Goal: Task Accomplishment & Management: Use online tool/utility

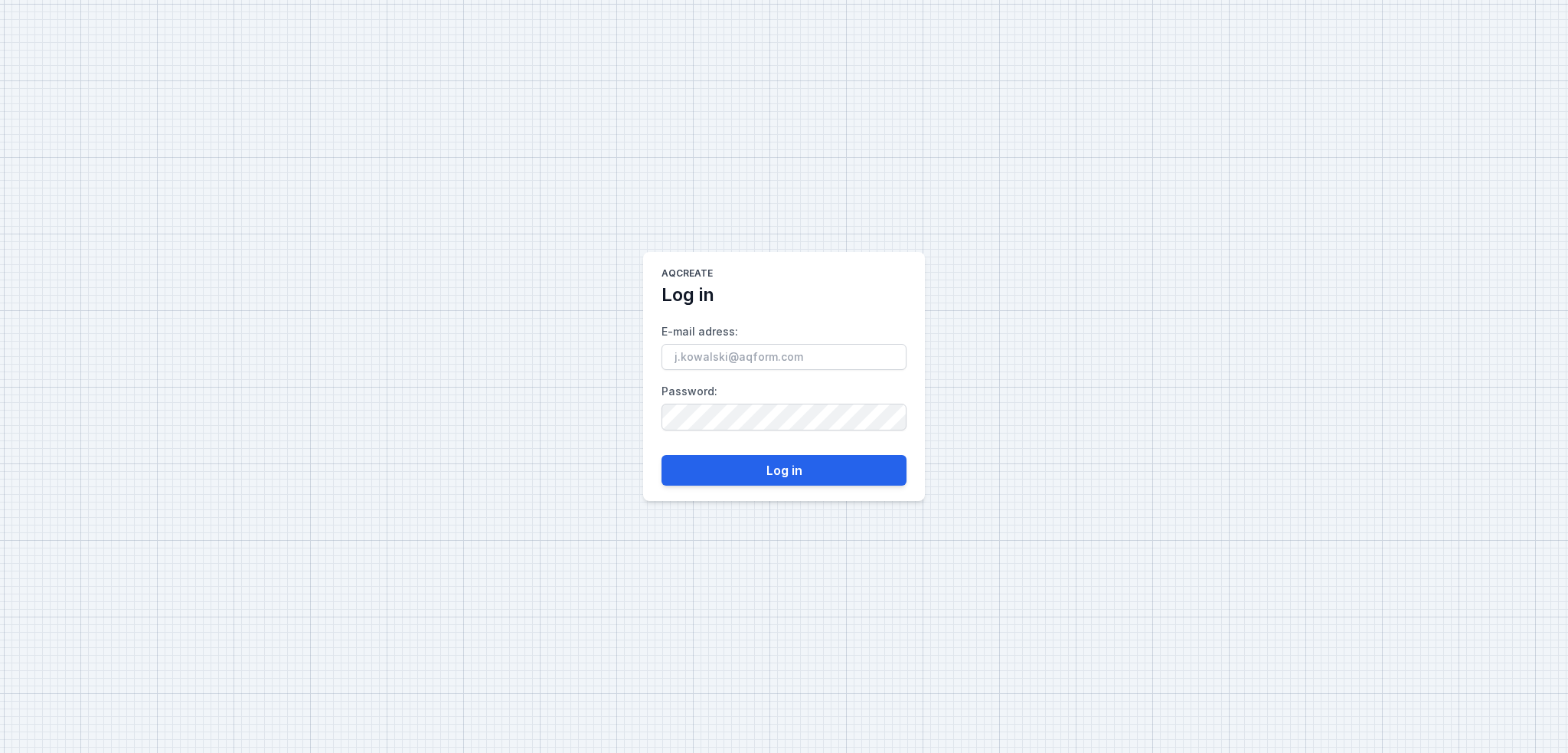
type input "[EMAIL_ADDRESS][DOMAIN_NAME]"
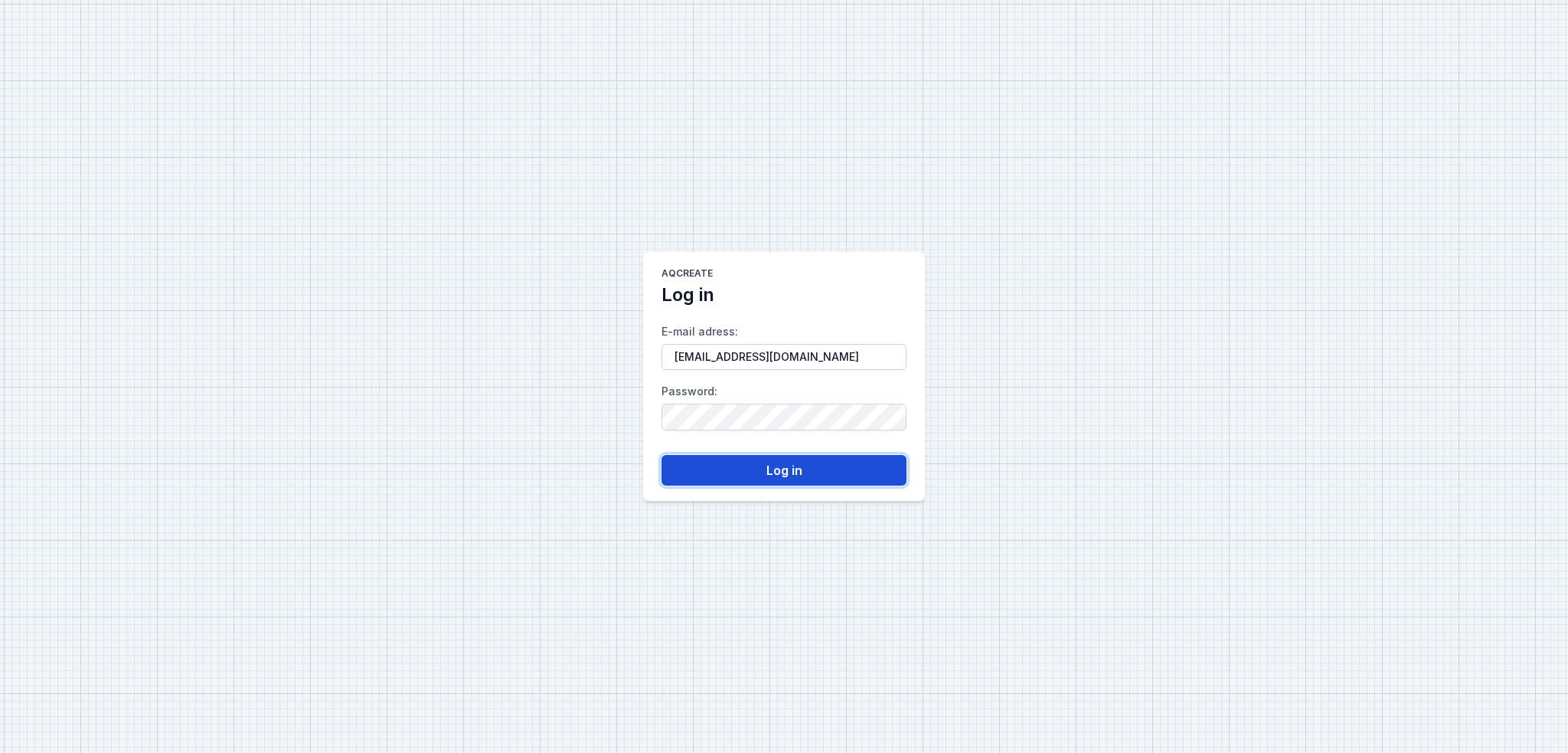
click at [765, 473] on button "Log in" at bounding box center [784, 470] width 245 height 31
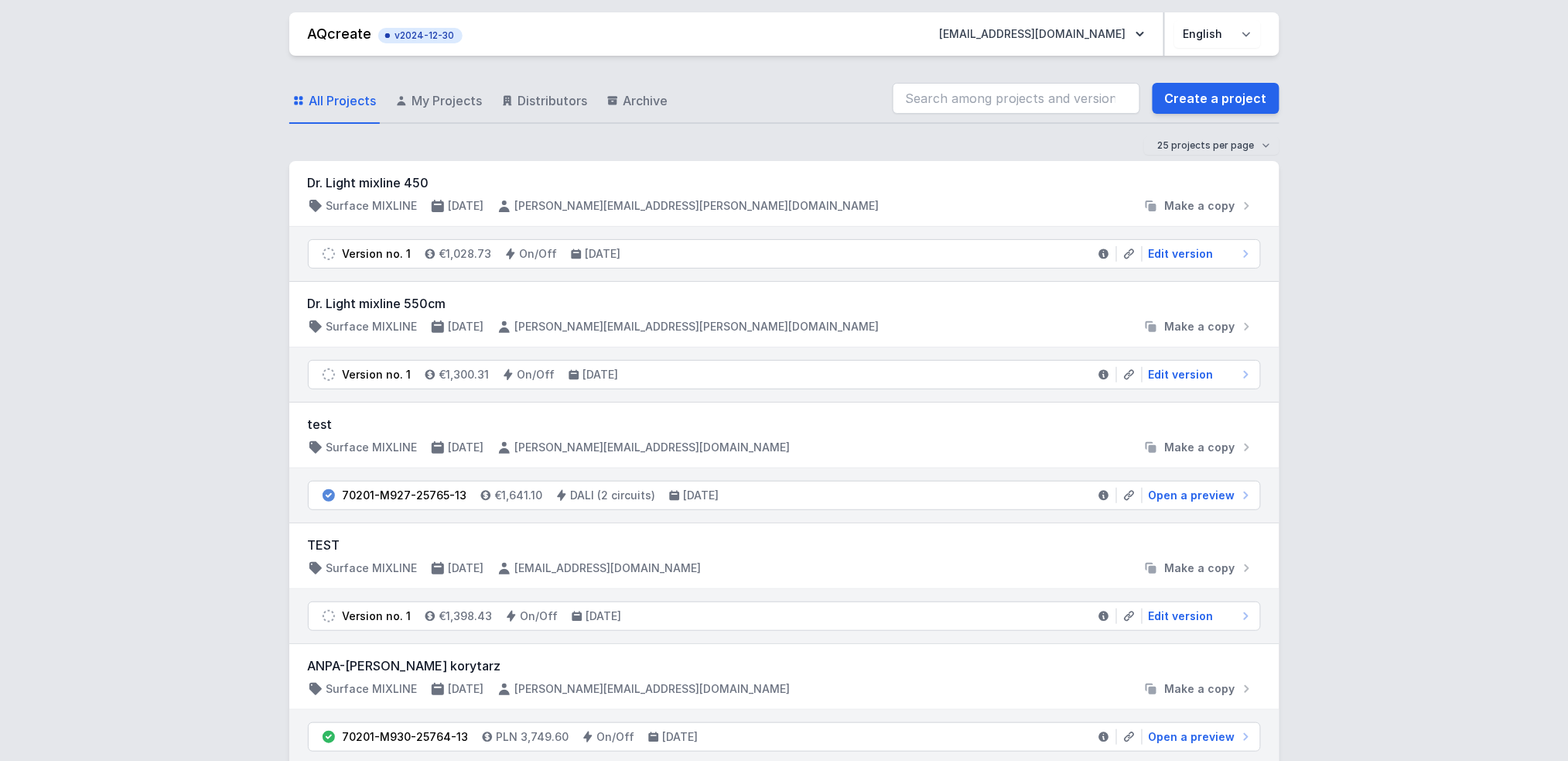
click at [1224, 98] on link "Create a project" at bounding box center [1216, 98] width 127 height 31
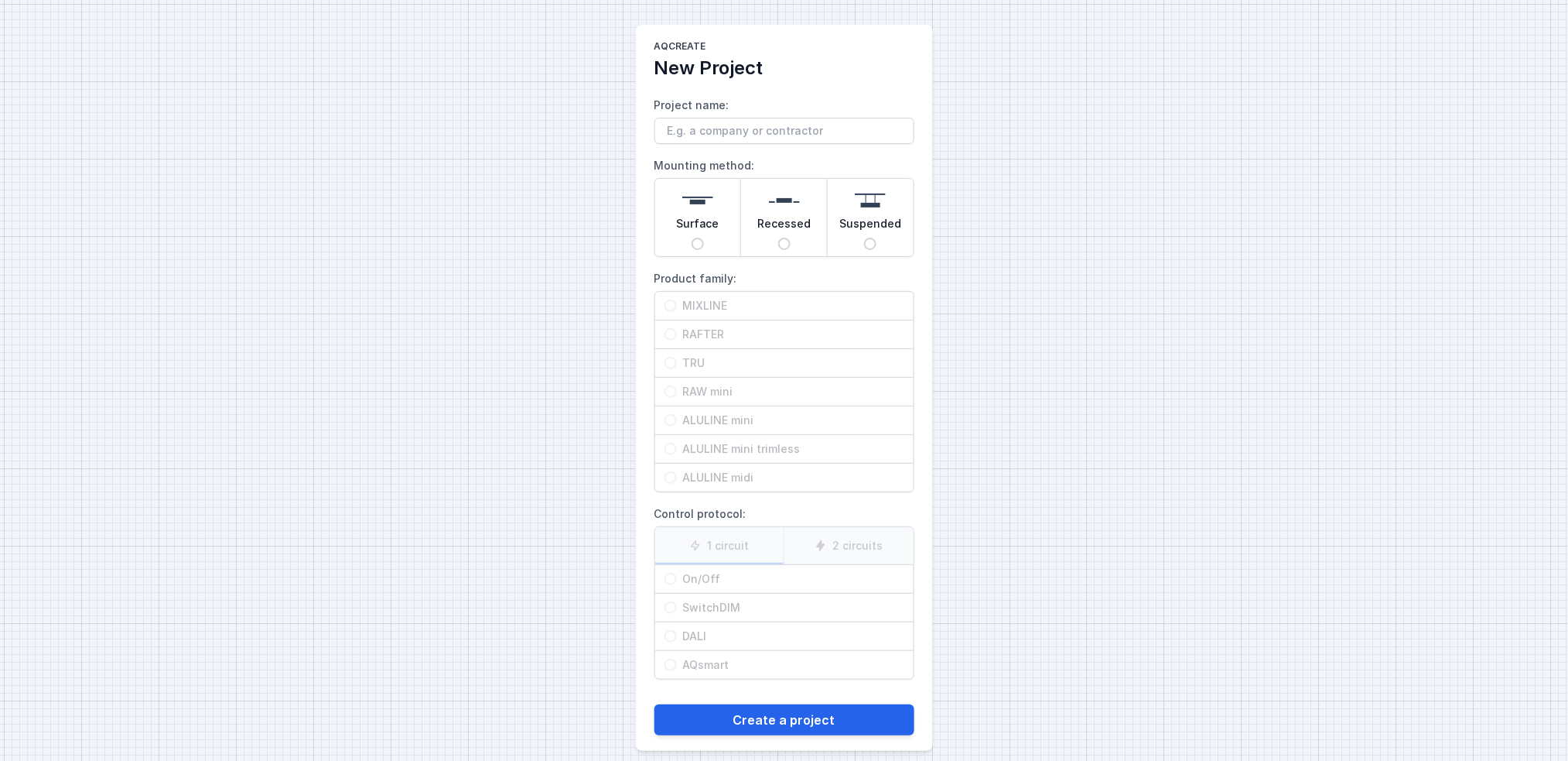
click at [697, 232] on span "Surface" at bounding box center [698, 226] width 43 height 22
click at [697, 237] on input "Surface" at bounding box center [697, 243] width 12 height 12
radio input "true"
click at [715, 302] on span "MIXLINE" at bounding box center [791, 305] width 228 height 15
click at [677, 302] on input "MIXLINE" at bounding box center [671, 305] width 12 height 12
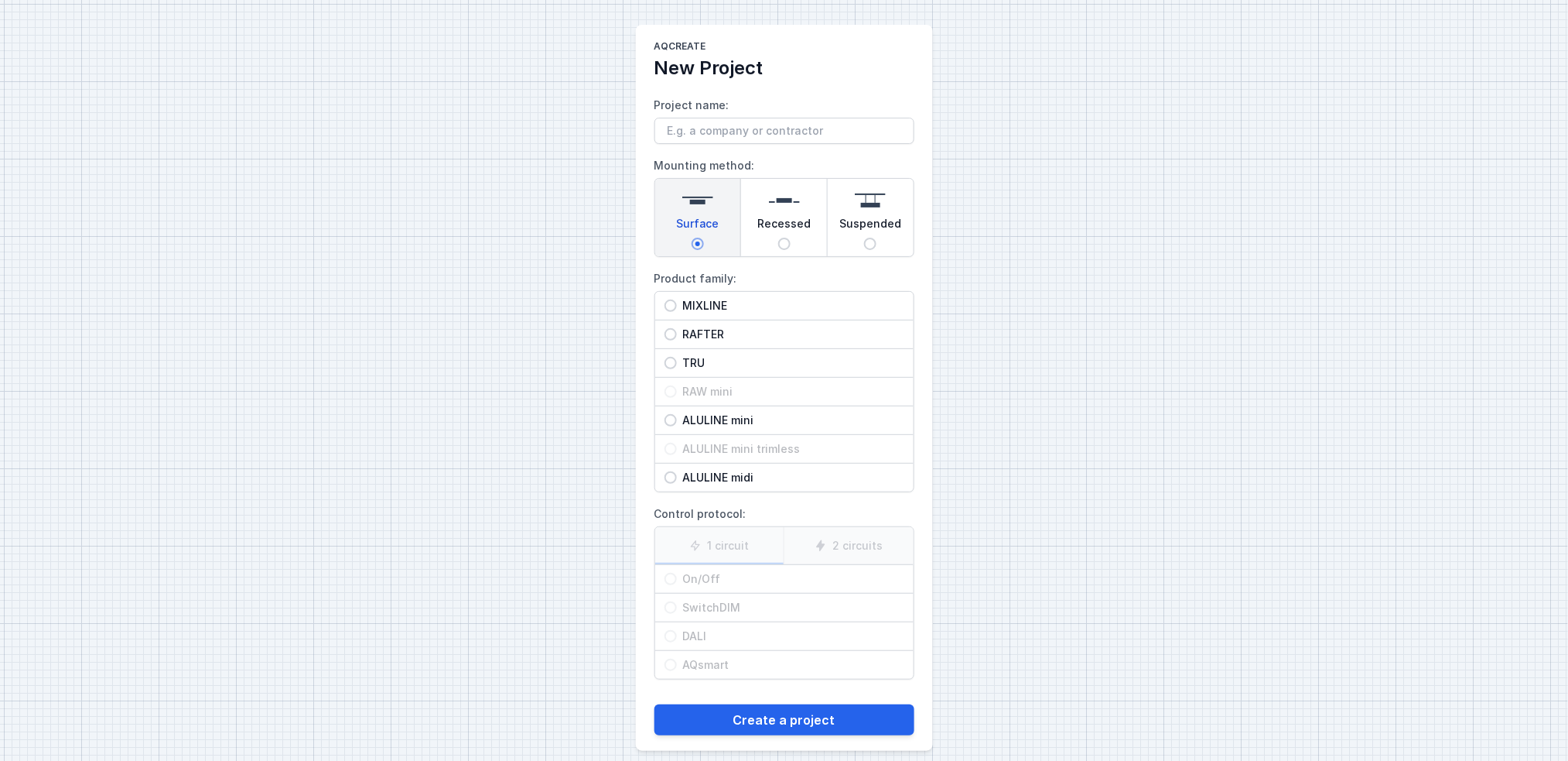
radio input "true"
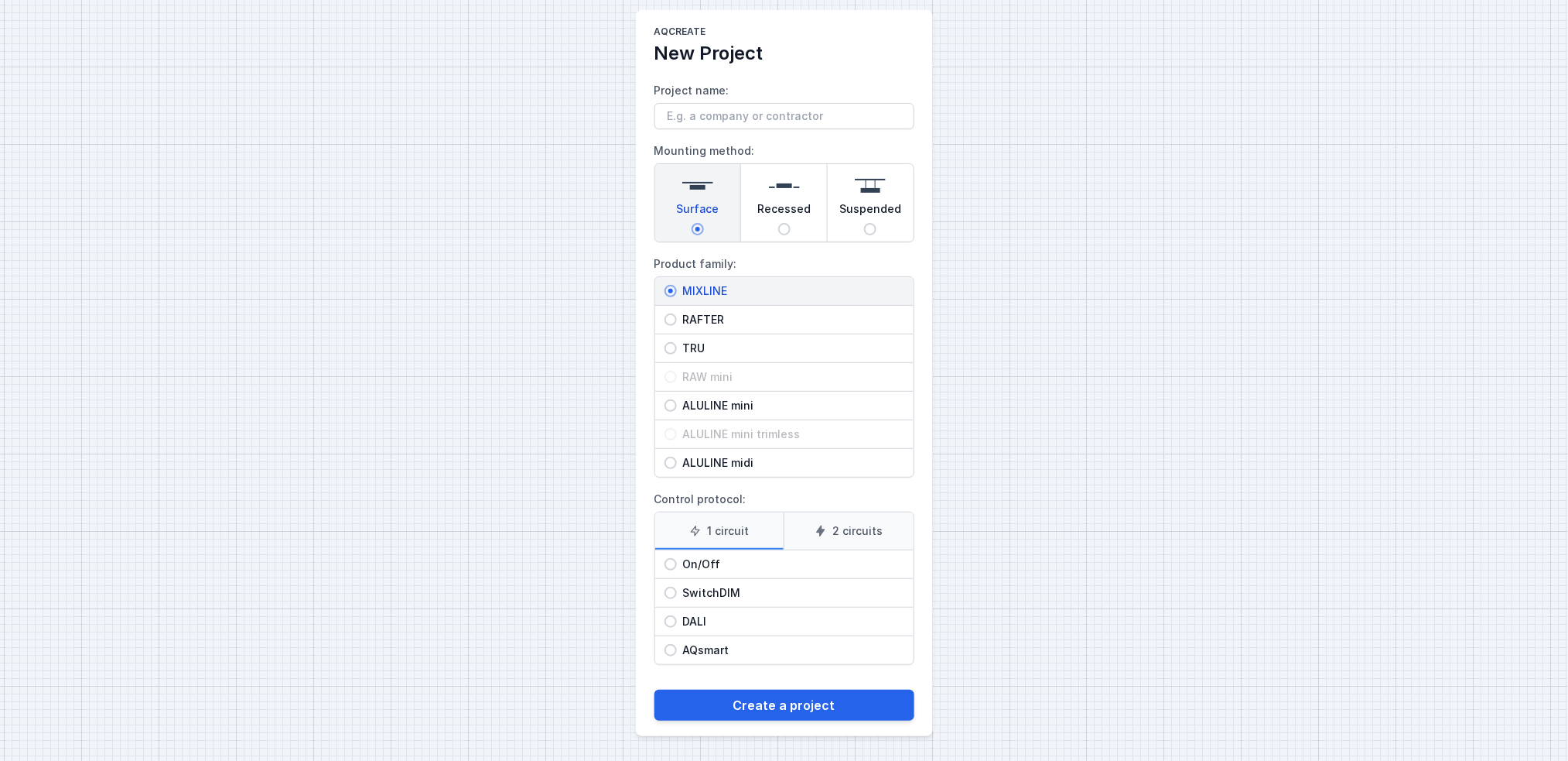
click at [716, 618] on span "DALI" at bounding box center [791, 621] width 228 height 15
click at [677, 618] on input "DALI" at bounding box center [671, 621] width 12 height 12
radio input "true"
click at [768, 704] on button "Create a project" at bounding box center [784, 704] width 260 height 31
click at [675, 105] on input "Project name:" at bounding box center [784, 116] width 260 height 26
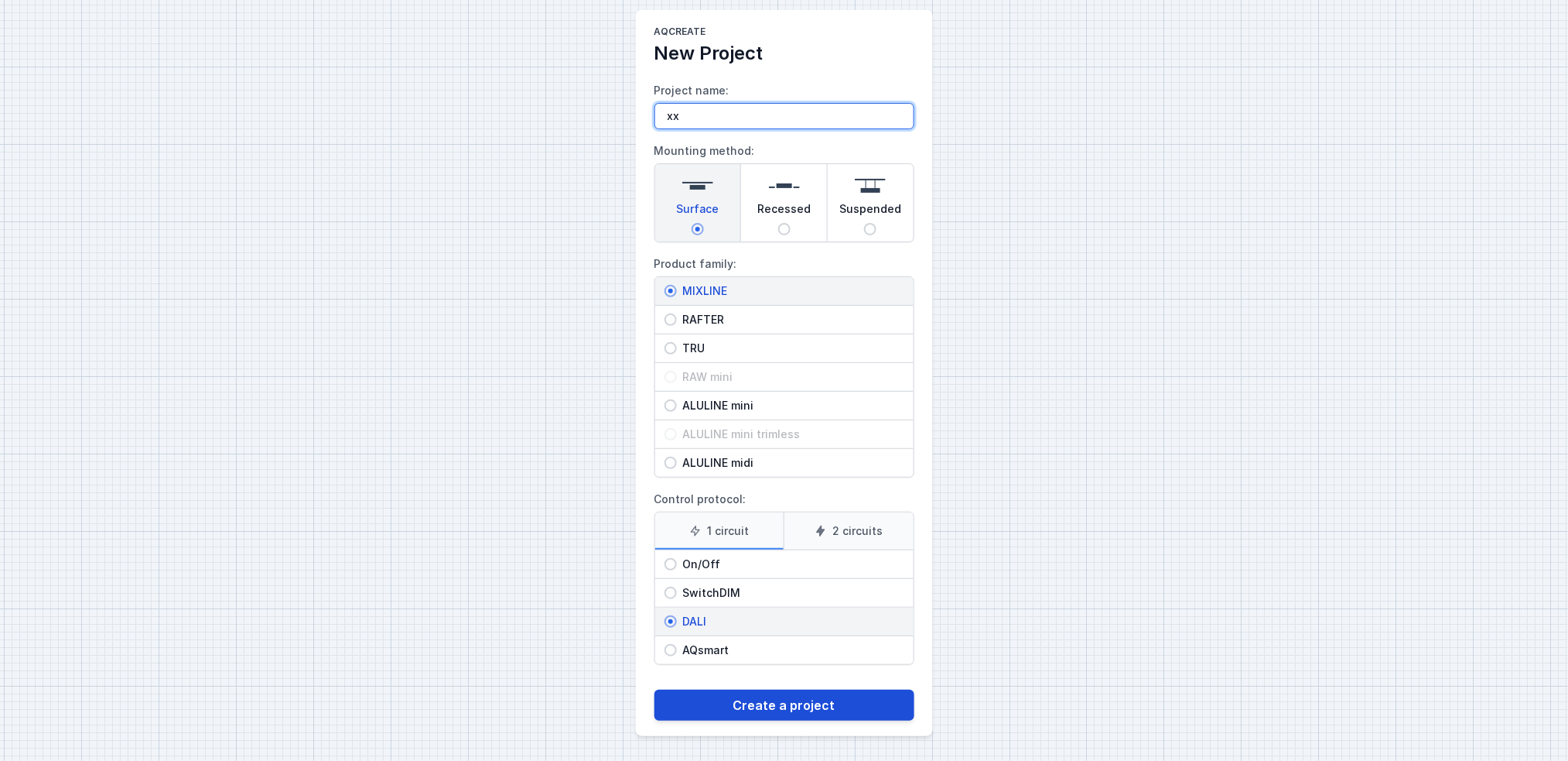
type input "xx"
click at [820, 704] on button "Create a project" at bounding box center [784, 704] width 260 height 31
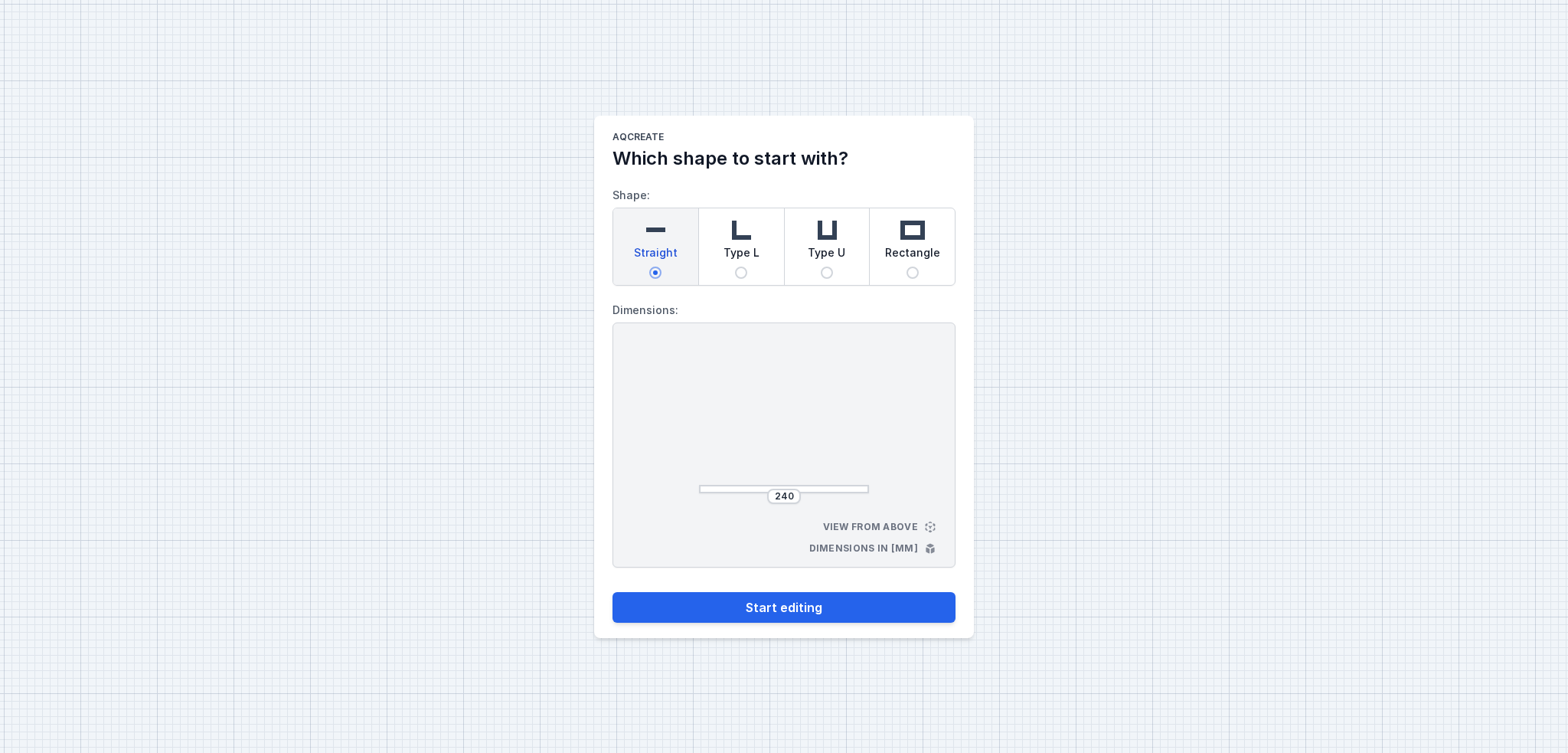
click at [755, 270] on div "Type L" at bounding box center [741, 246] width 85 height 76
click at [748, 270] on input "Type L" at bounding box center [741, 272] width 12 height 12
radio input "true"
drag, startPoint x: 728, startPoint y: 418, endPoint x: 672, endPoint y: 444, distance: 61.7
click at [672, 444] on div "252 252 View from above Dimensions in [mm]" at bounding box center [784, 445] width 343 height 245
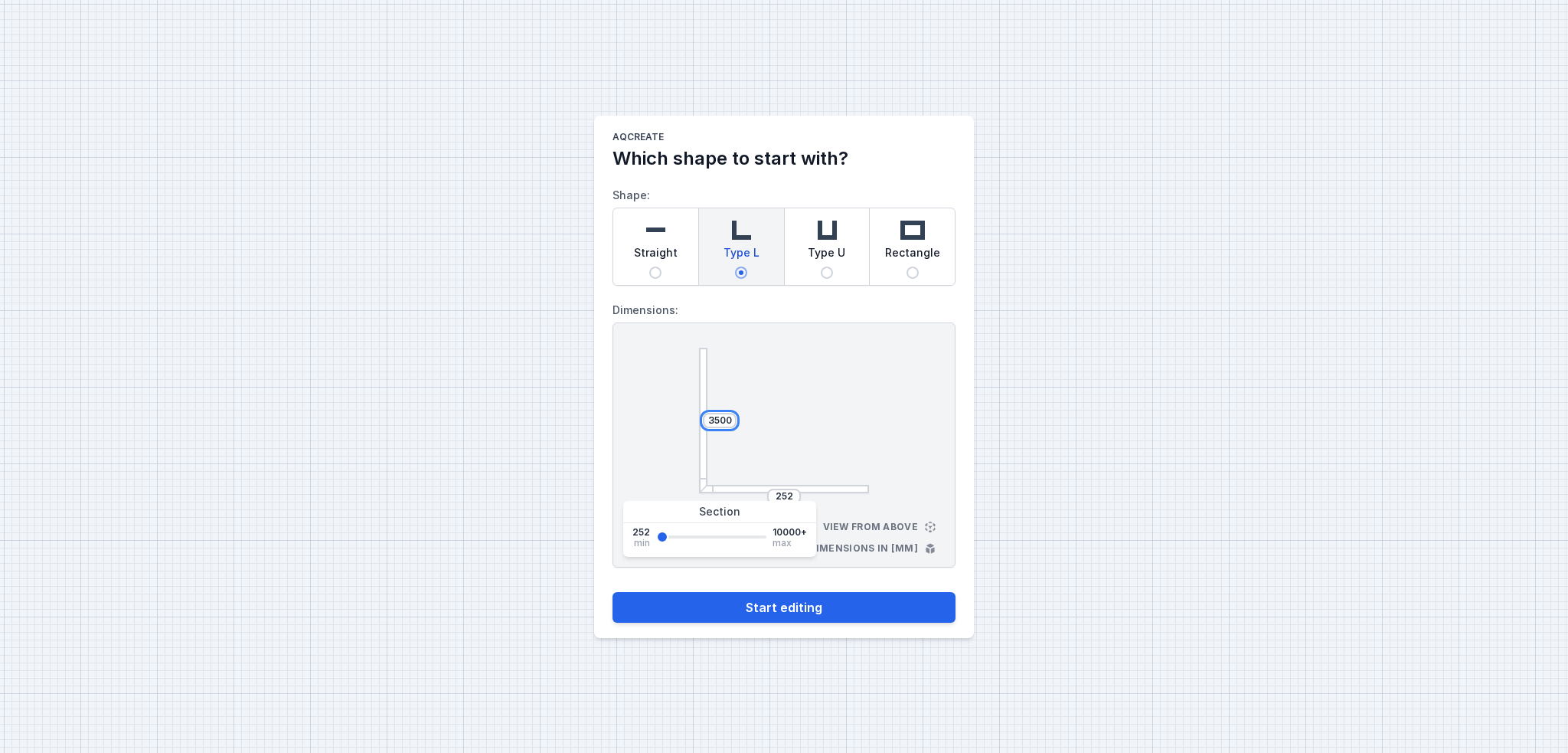
type input "3500"
drag, startPoint x: 791, startPoint y: 492, endPoint x: 749, endPoint y: 496, distance: 42.2
click at [749, 496] on div "252" at bounding box center [784, 496] width 170 height 15
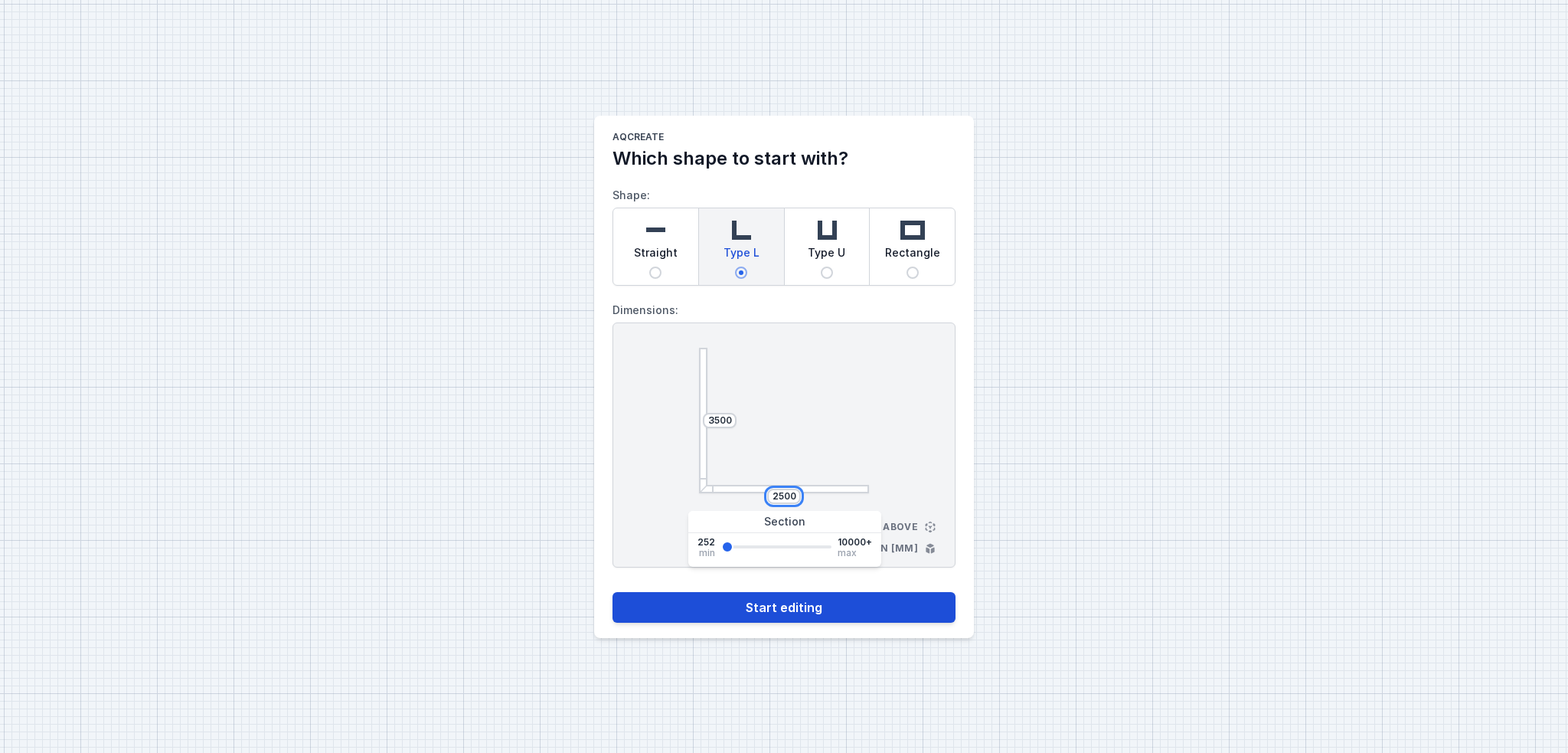
type input "2500"
click at [772, 599] on button "Start editing" at bounding box center [784, 607] width 343 height 31
select select "4"
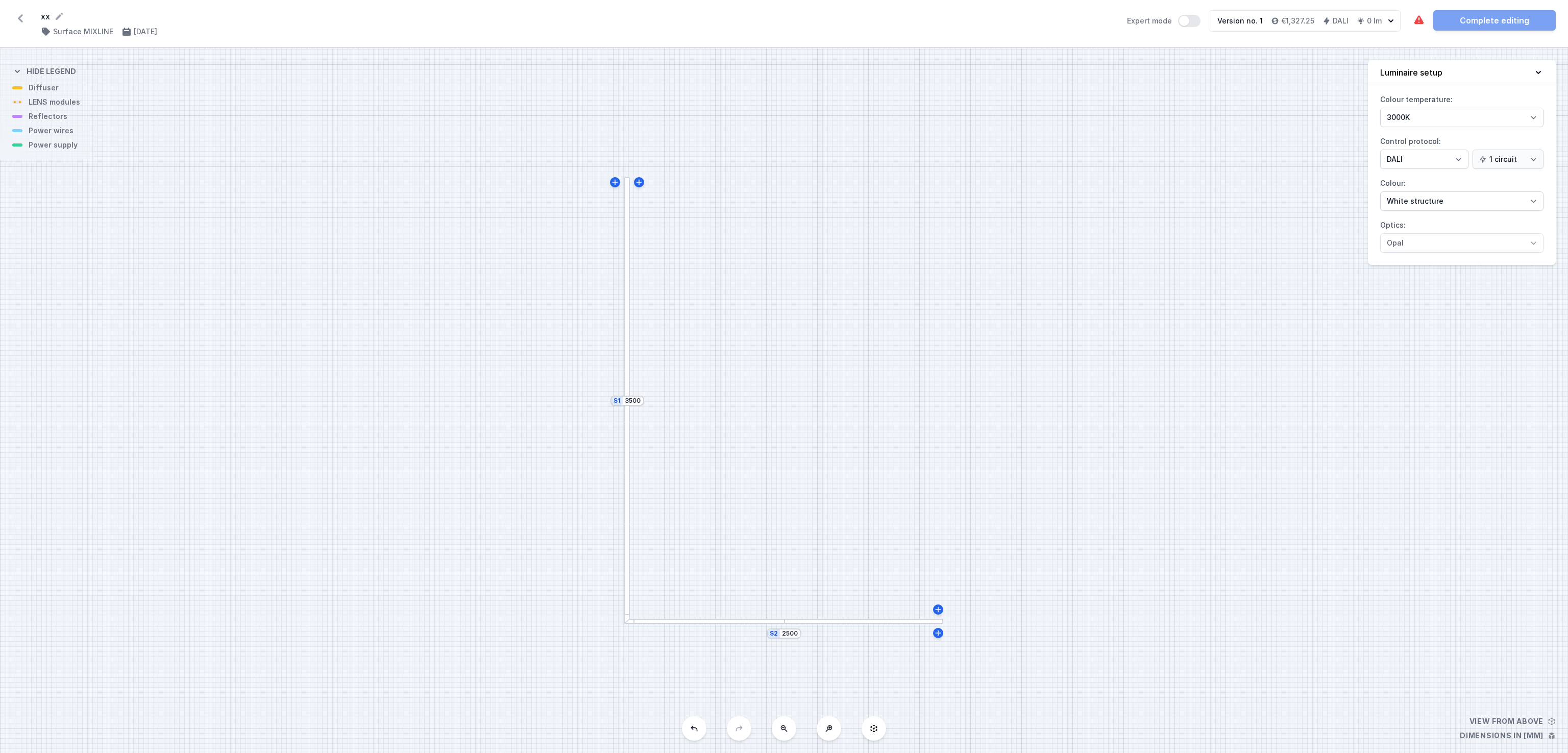
click at [627, 367] on div at bounding box center [627, 288] width 6 height 222
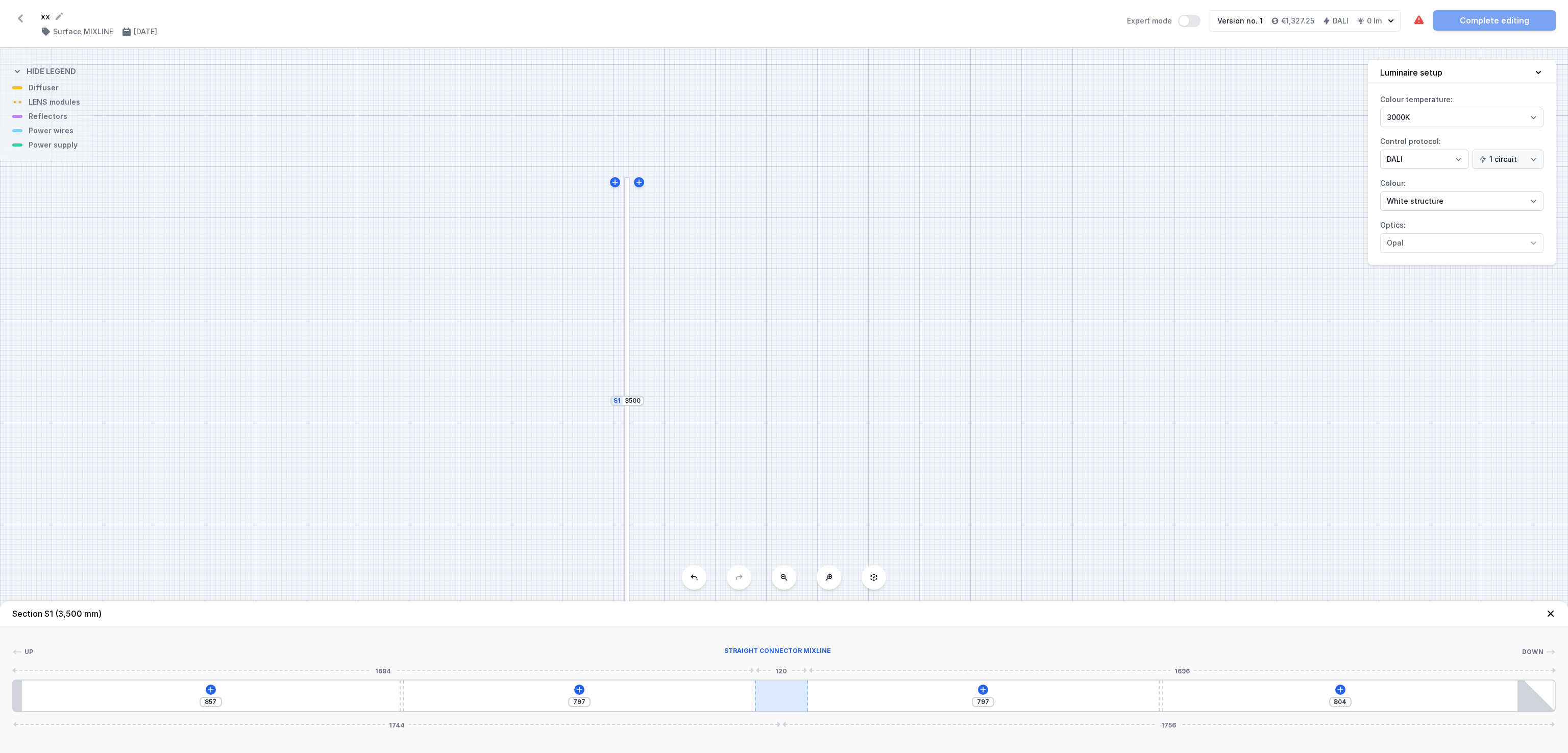
type input "710"
type input "891"
type input "701"
type input "900"
type input "689"
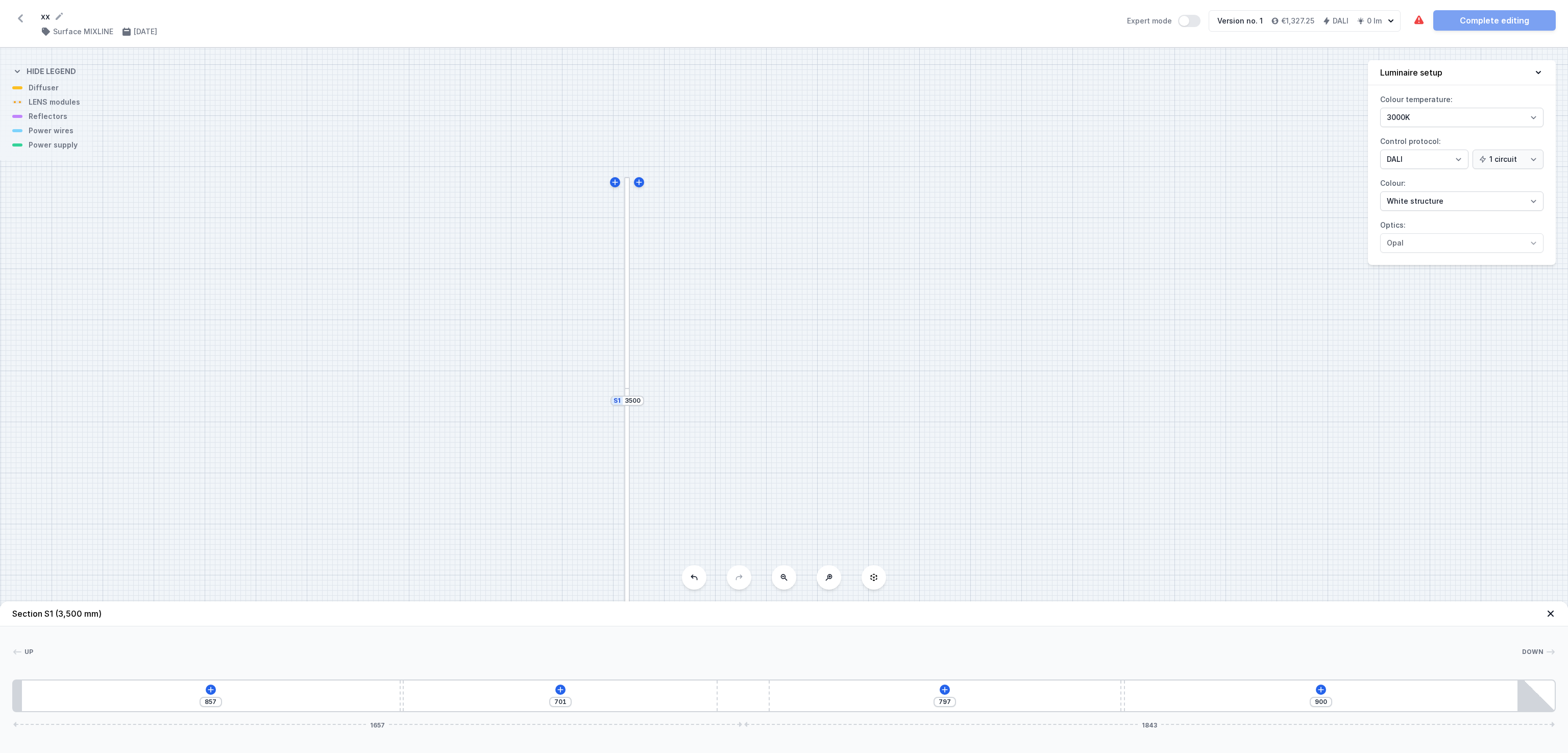
type input "912"
type input "687"
type input "914"
type input "689"
type input "912"
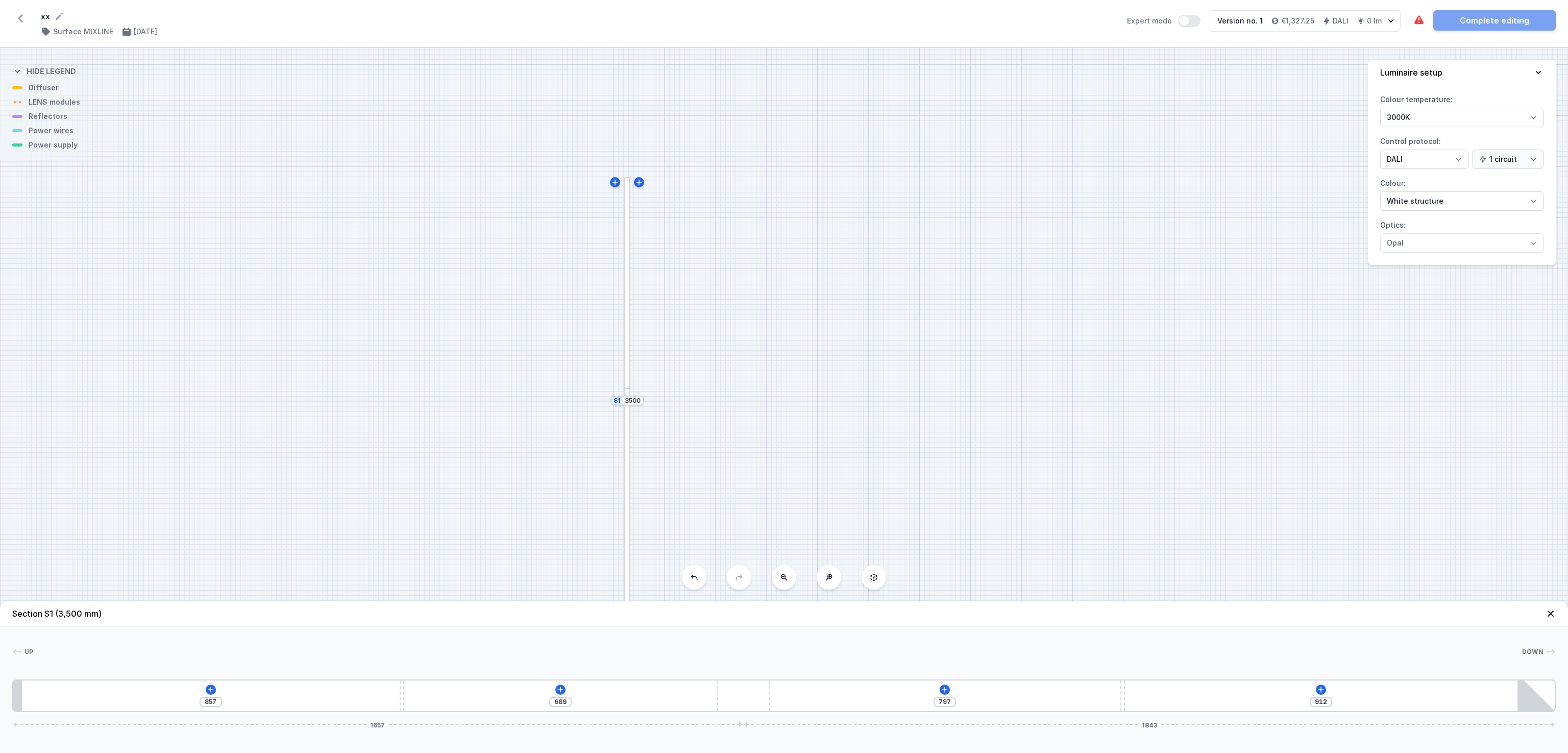
type input "691"
type input "910"
drag, startPoint x: 790, startPoint y: 683, endPoint x: 782, endPoint y: 688, distance: 9.4
click at [782, 501] on div "857 691 797 910 1657 1843" at bounding box center [784, 695] width 1543 height 33
type input "615"
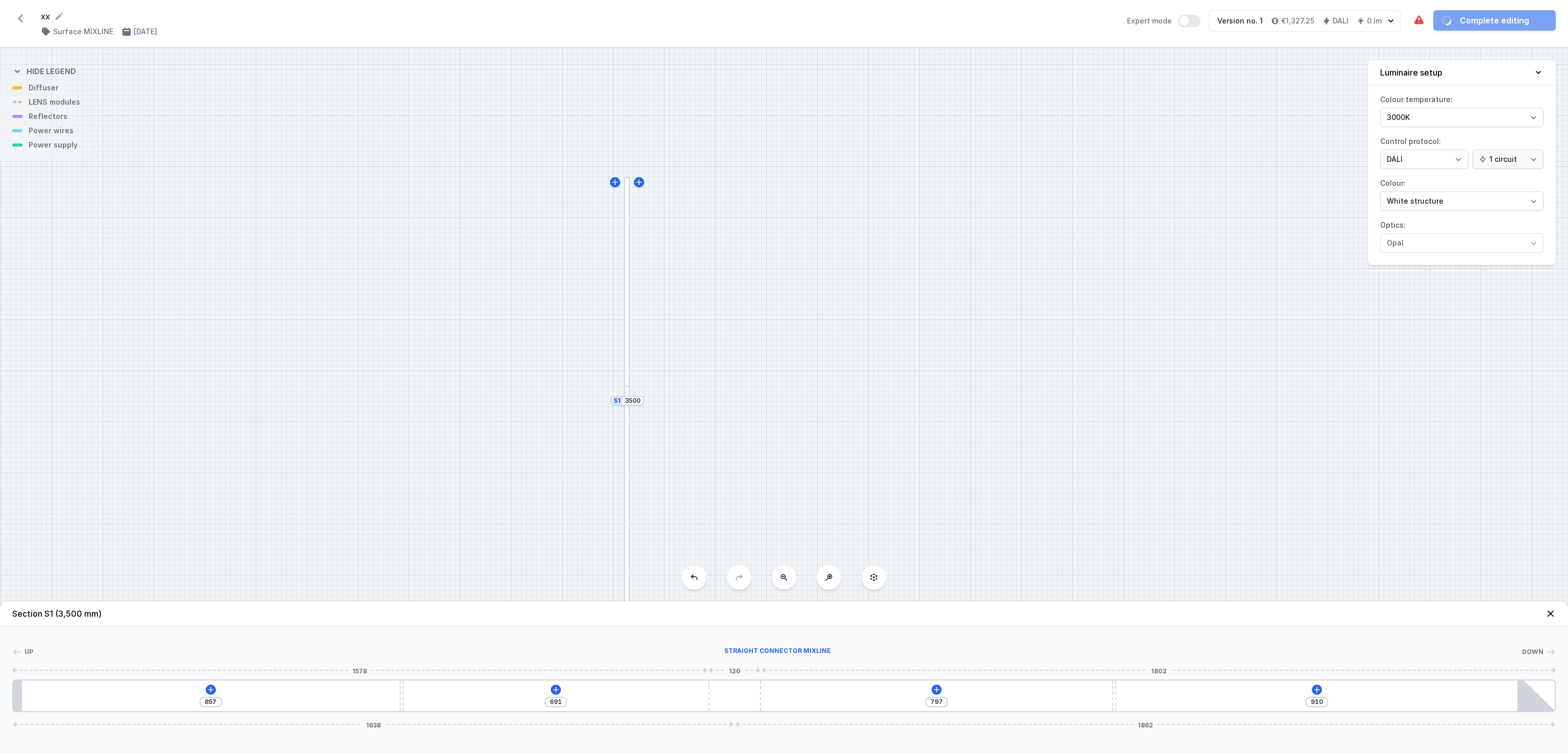
type input "986"
type input "622"
type input "979"
type input "634"
type input "967"
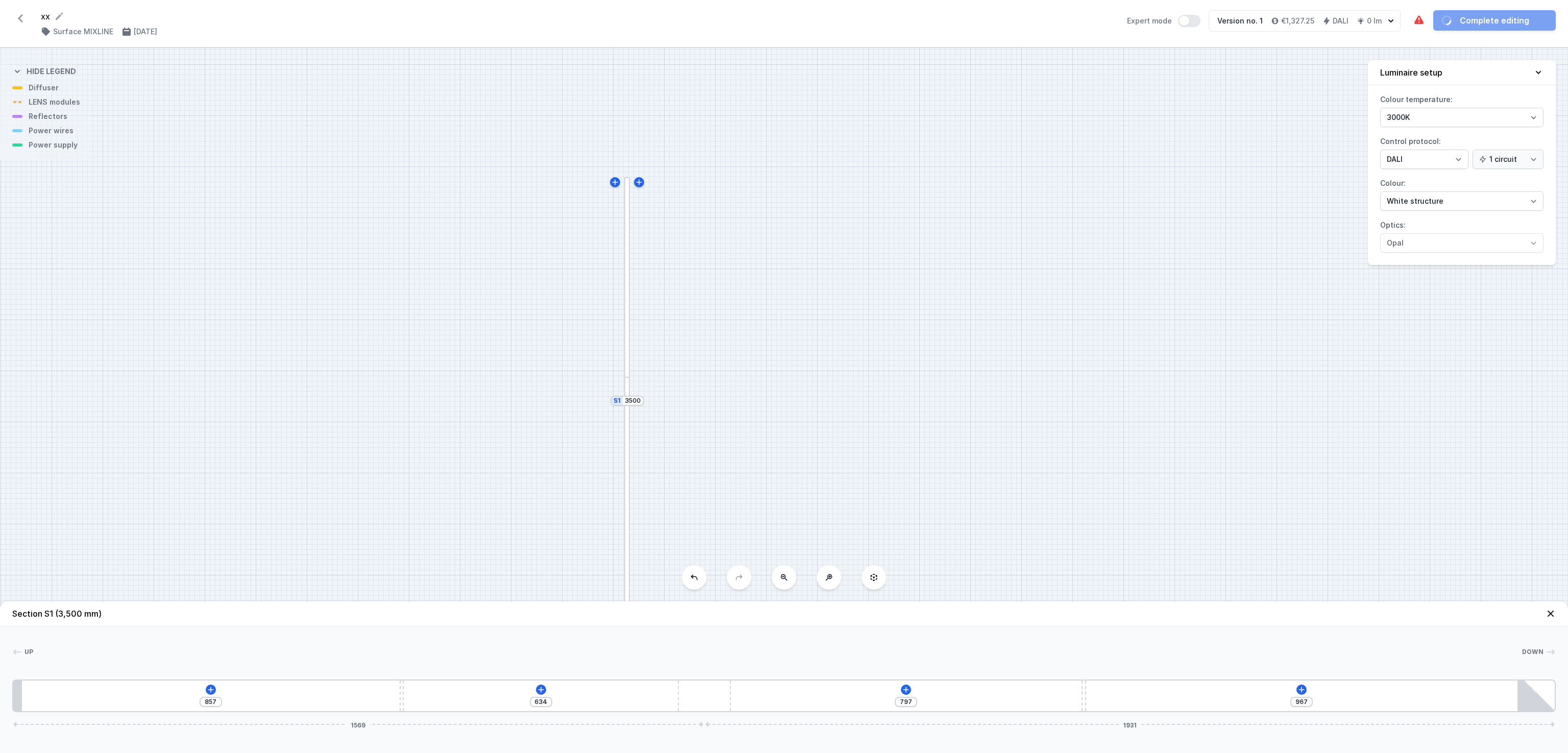
type input "644"
type input "957"
type input "671"
type input "930"
type input "688"
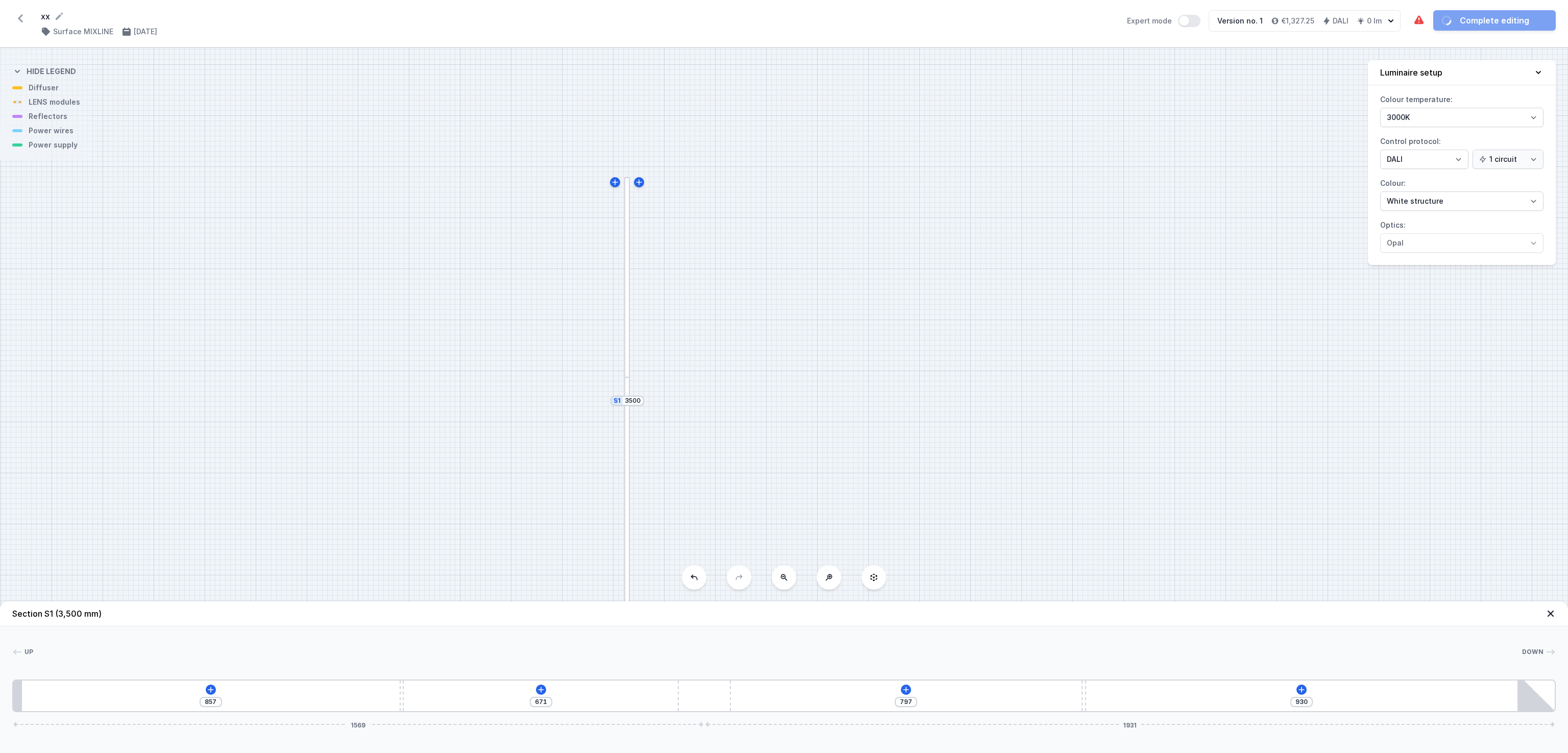
type input "913"
type input "701"
type input "900"
type input "712"
type input "889"
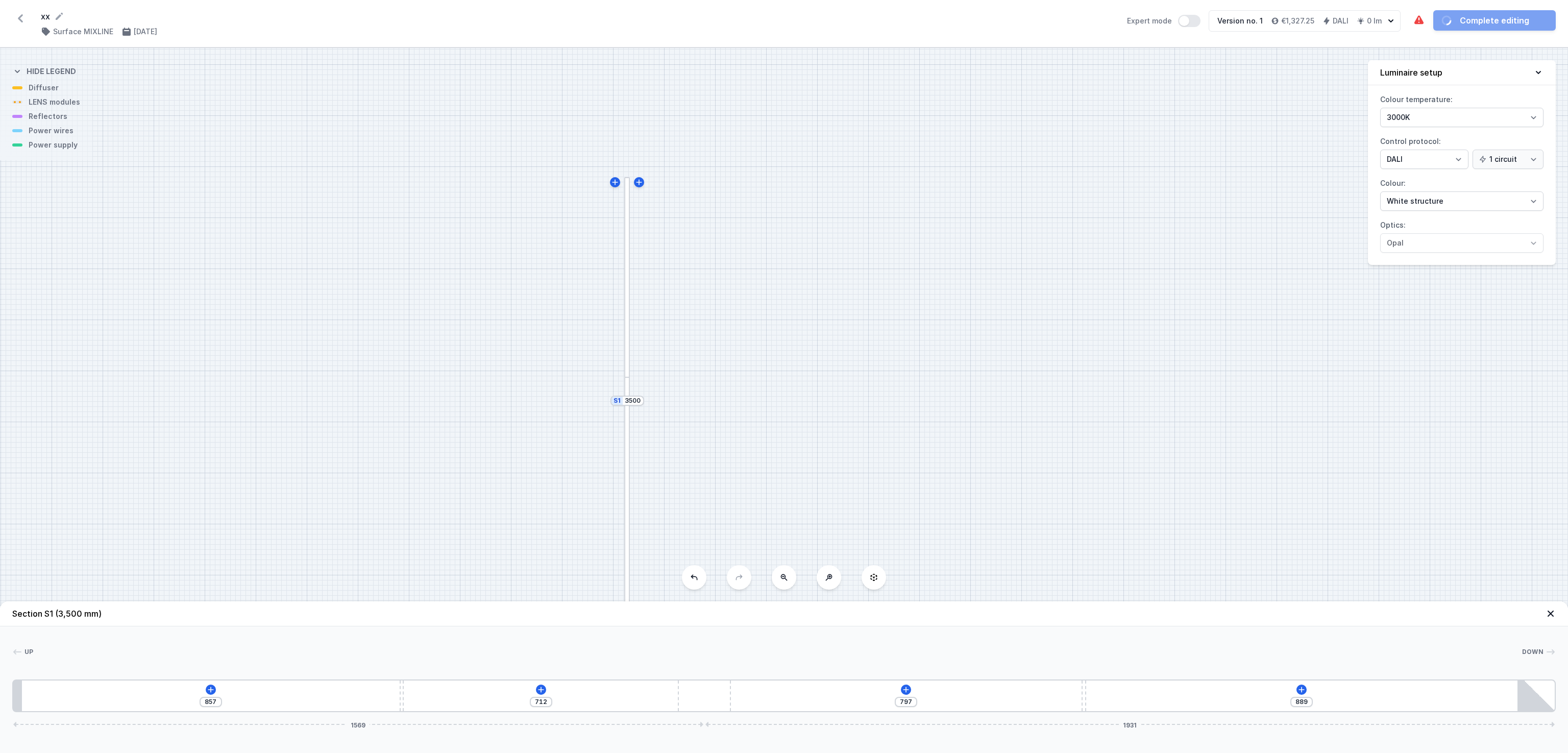
type input "719"
type input "882"
type input "731"
type input "870"
type input "739"
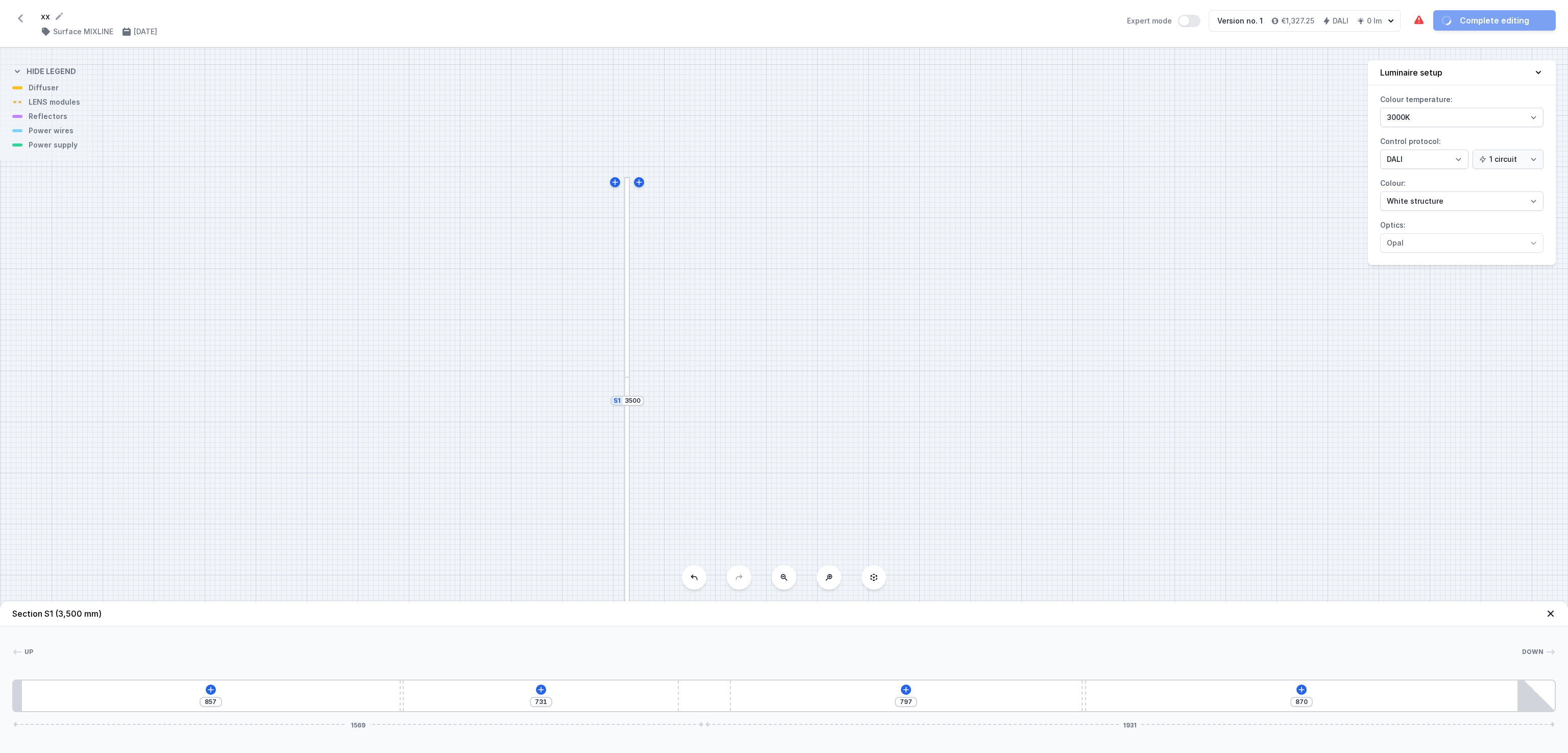
type input "862"
type input "748"
type input "853"
type input "761"
type input "840"
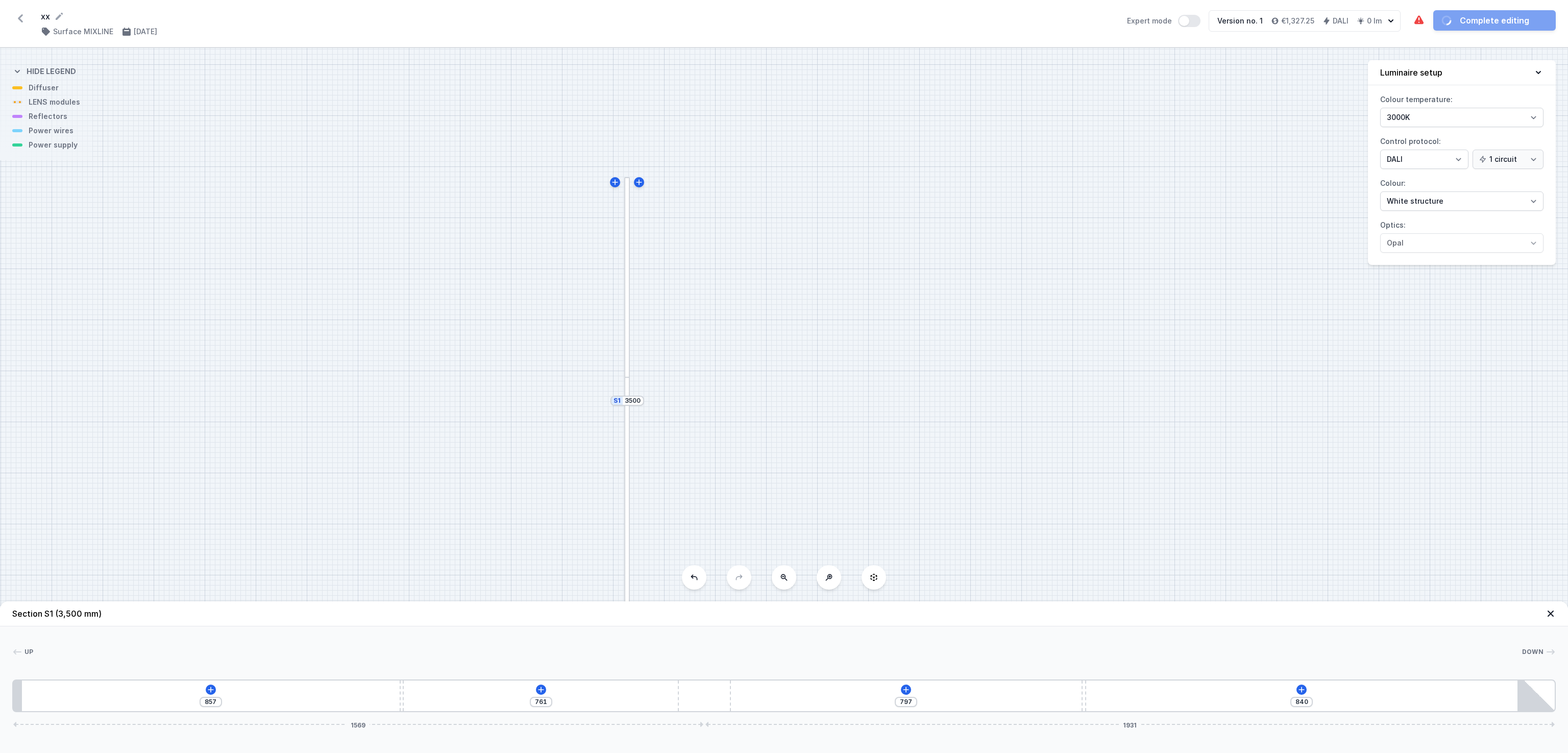
type input "768"
type input "833"
type input "771"
type input "830"
type input "780"
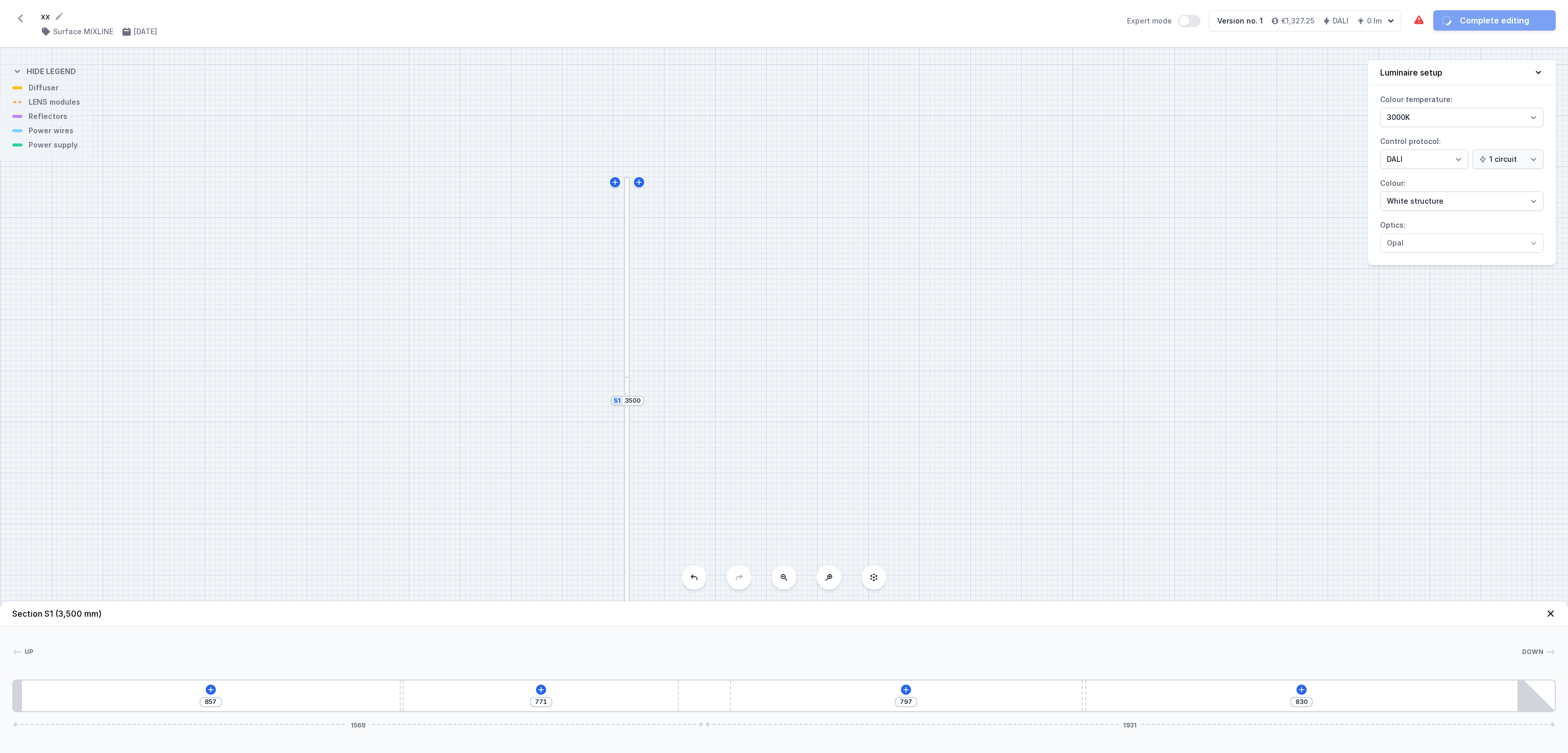
type input "821"
type input "785"
type input "816"
type input "789"
type input "812"
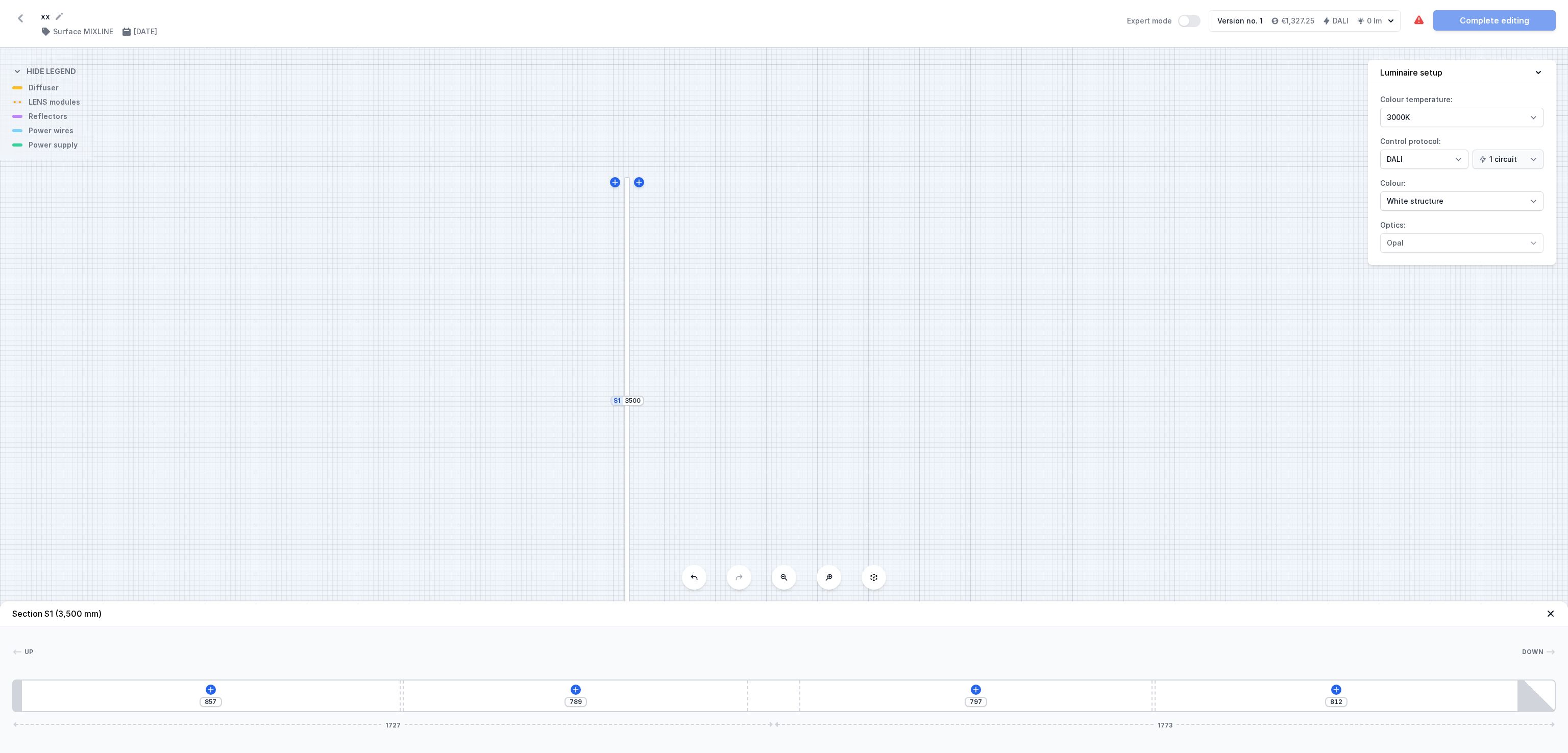
type input "795"
type input "806"
type input "799"
type input "802"
type input "808"
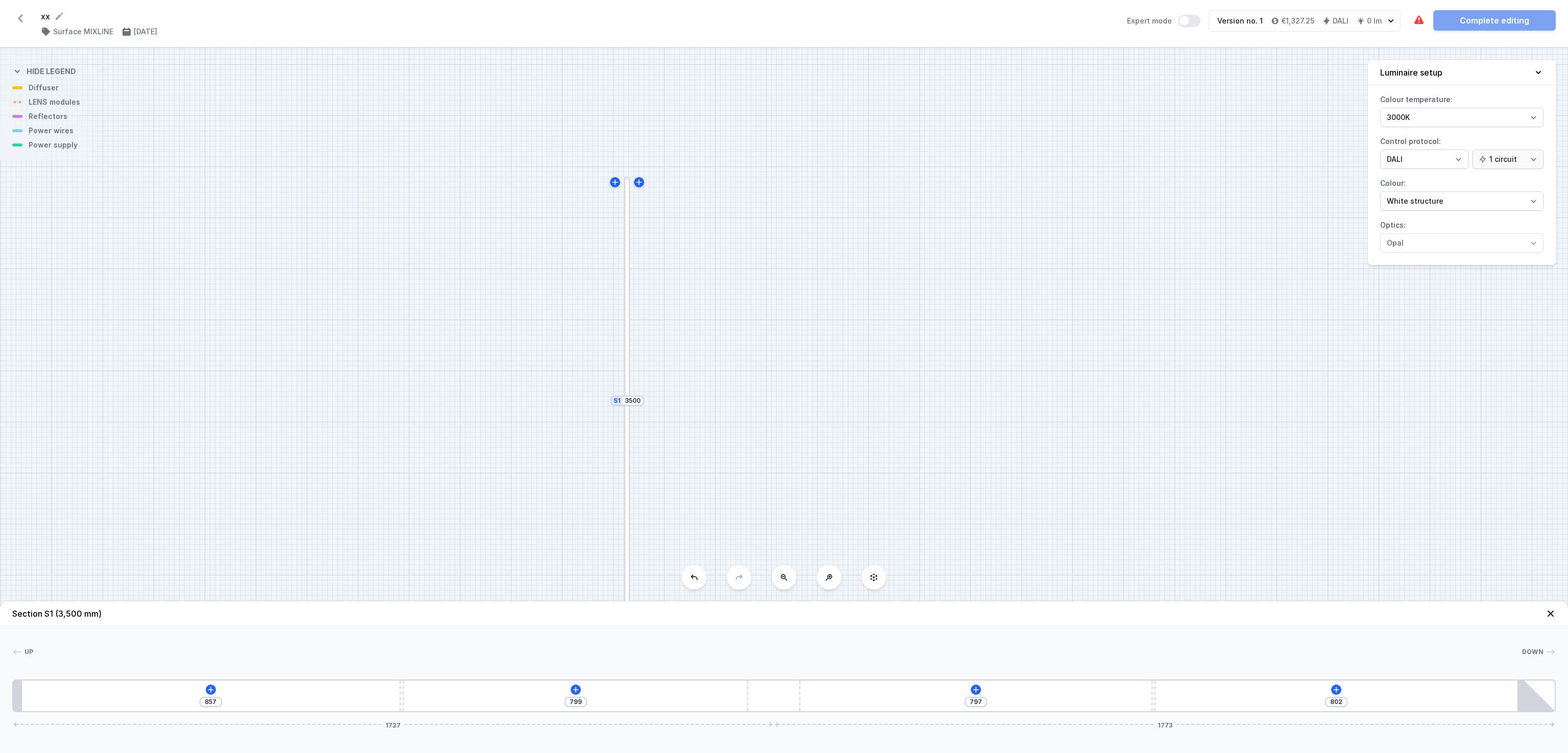
type input "793"
type input "812"
type input "789"
type input "821"
type input "780"
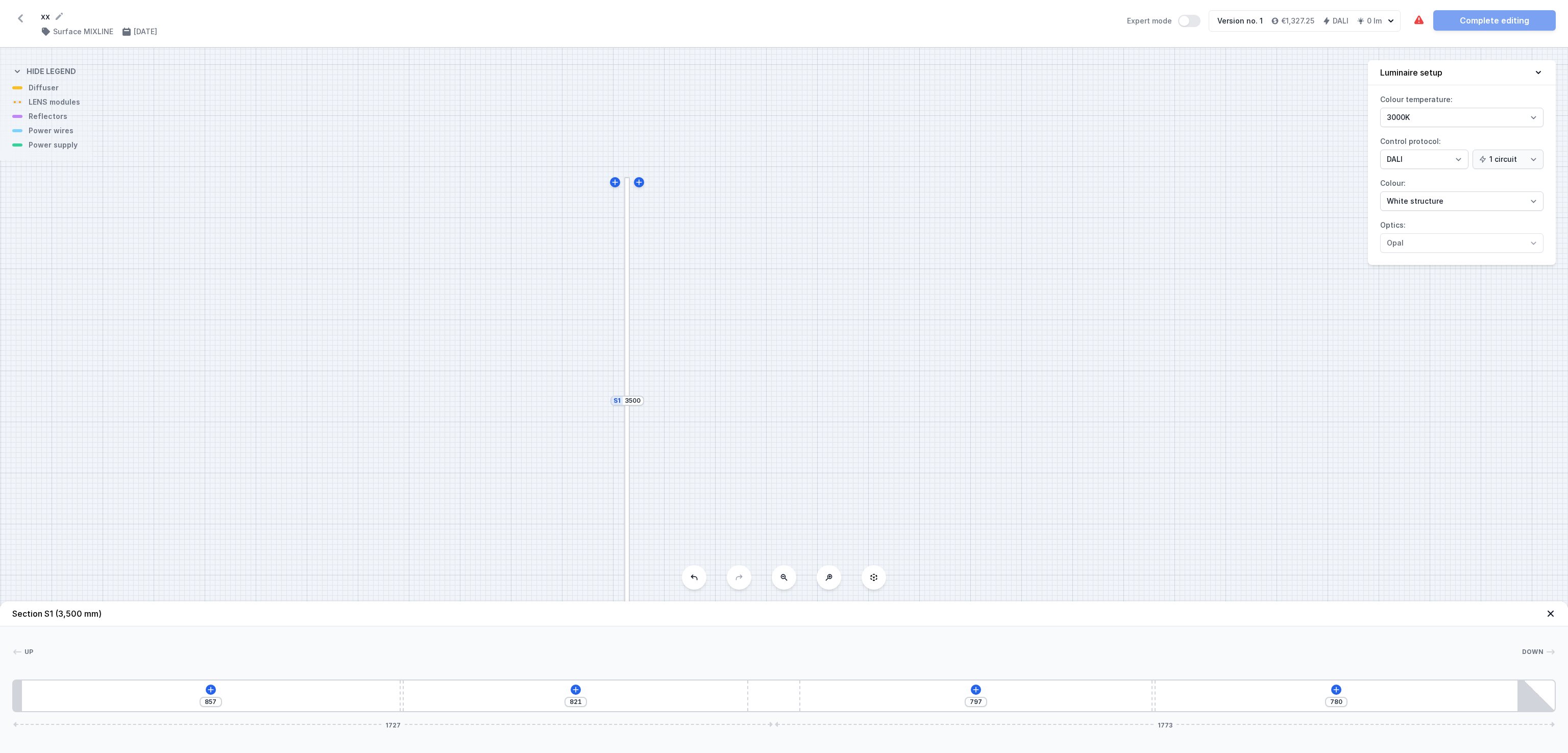
type input "828"
type input "773"
type input "837"
type input "764"
type input "846"
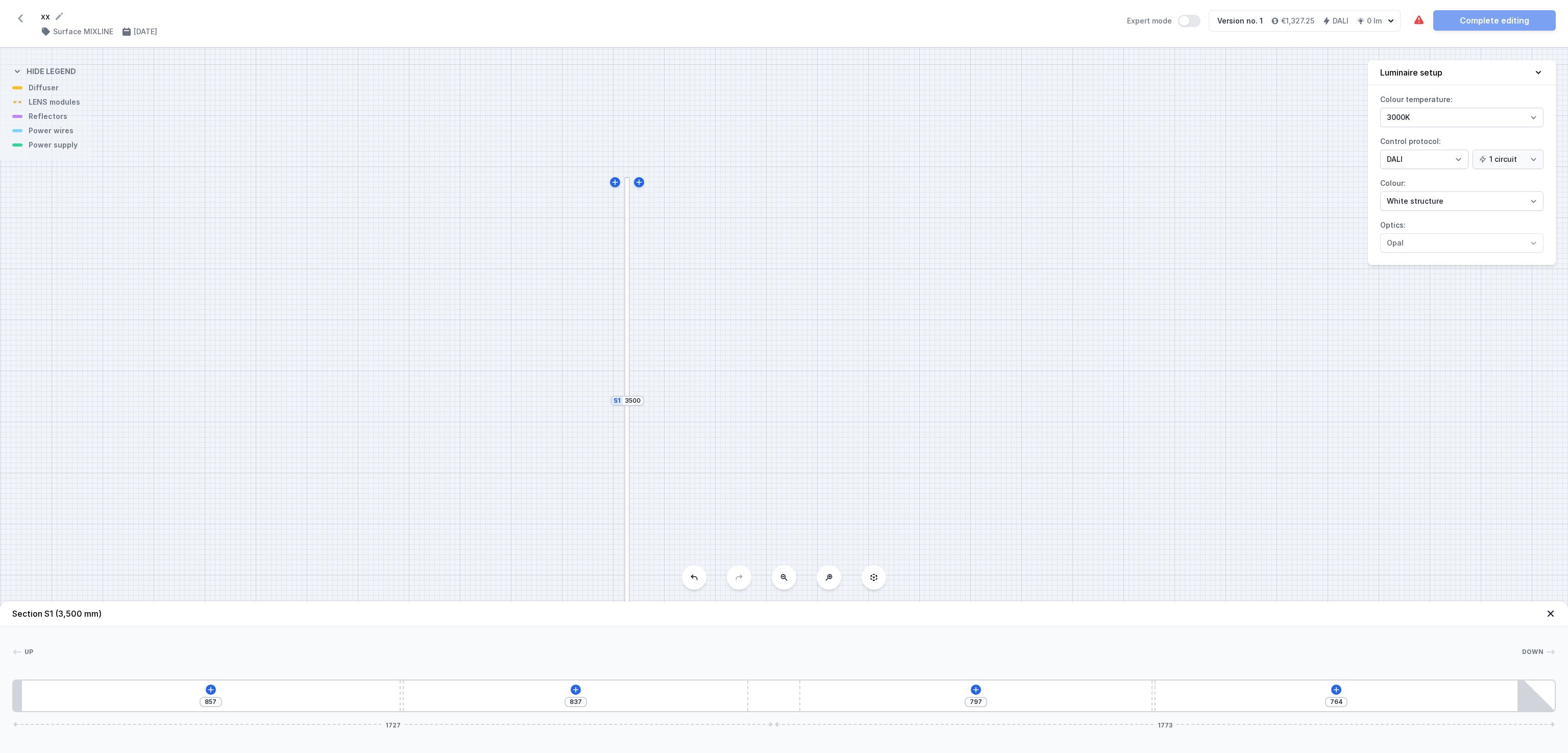
type input "755"
type input "868"
type input "733"
type input "880"
type input "721"
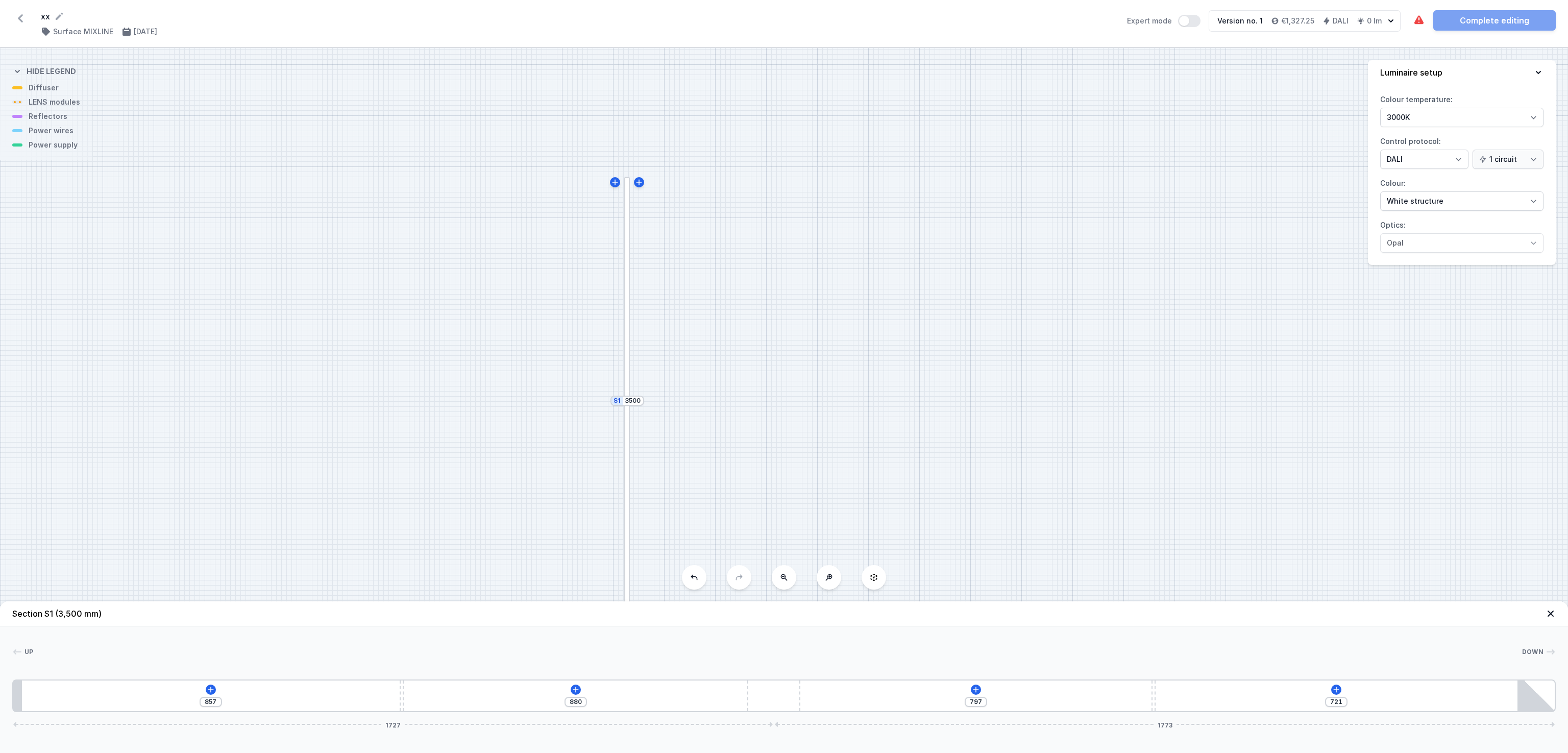
type input "894"
type input "707"
type input "913"
type input "688"
type input "926"
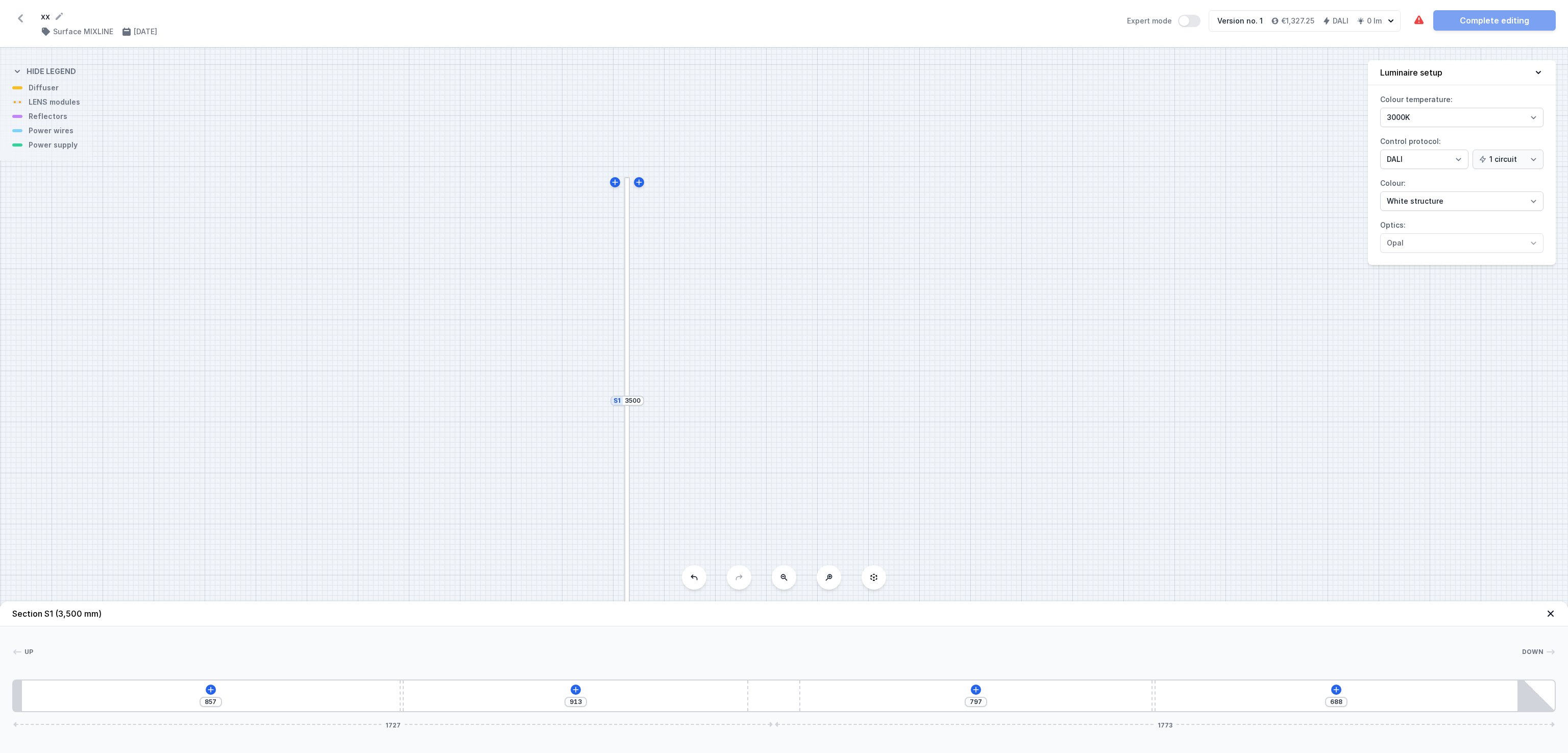
type input "675"
type input "945"
type input "656"
type input "959"
type input "642"
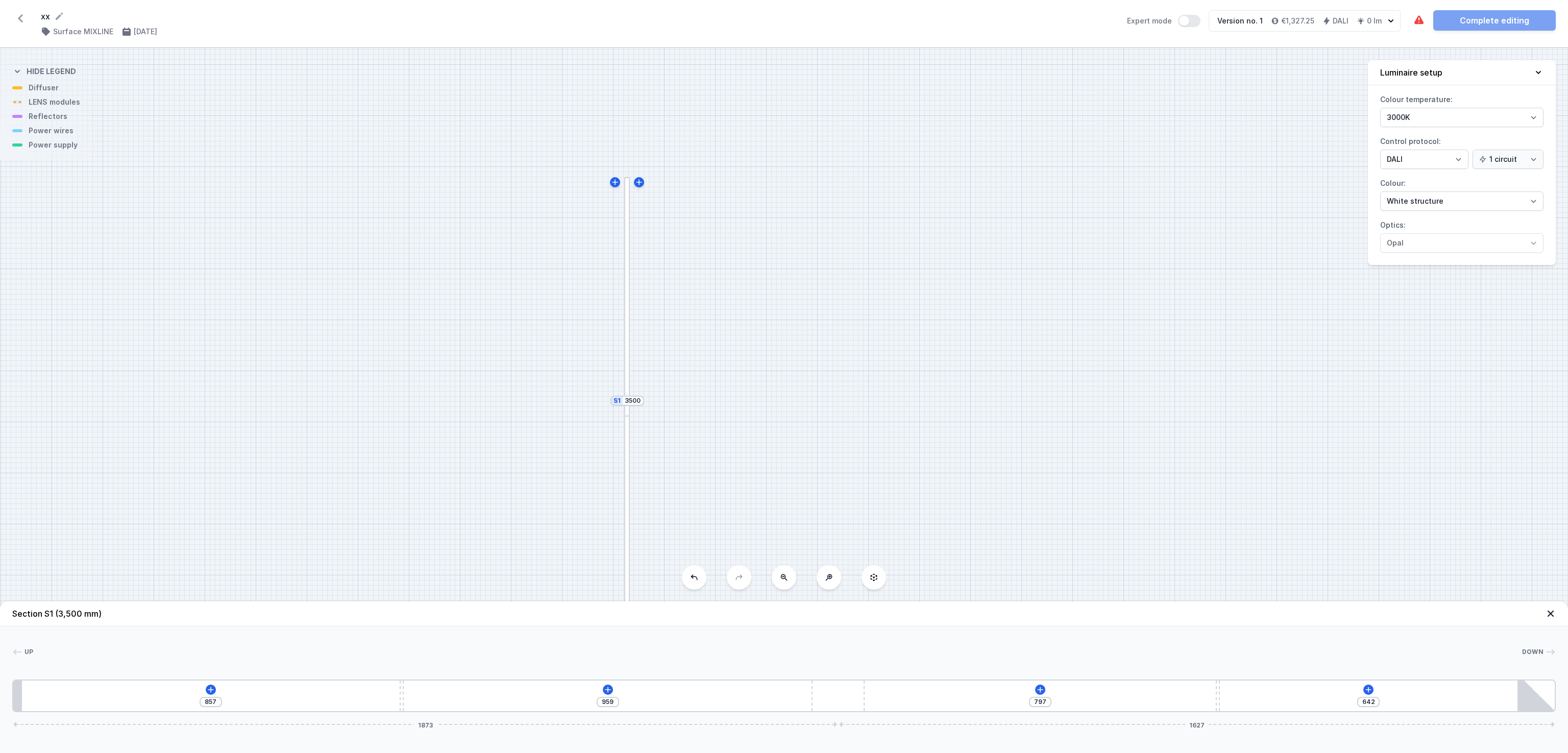
type input "967"
type input "634"
type input "976"
type input "625"
type input "981"
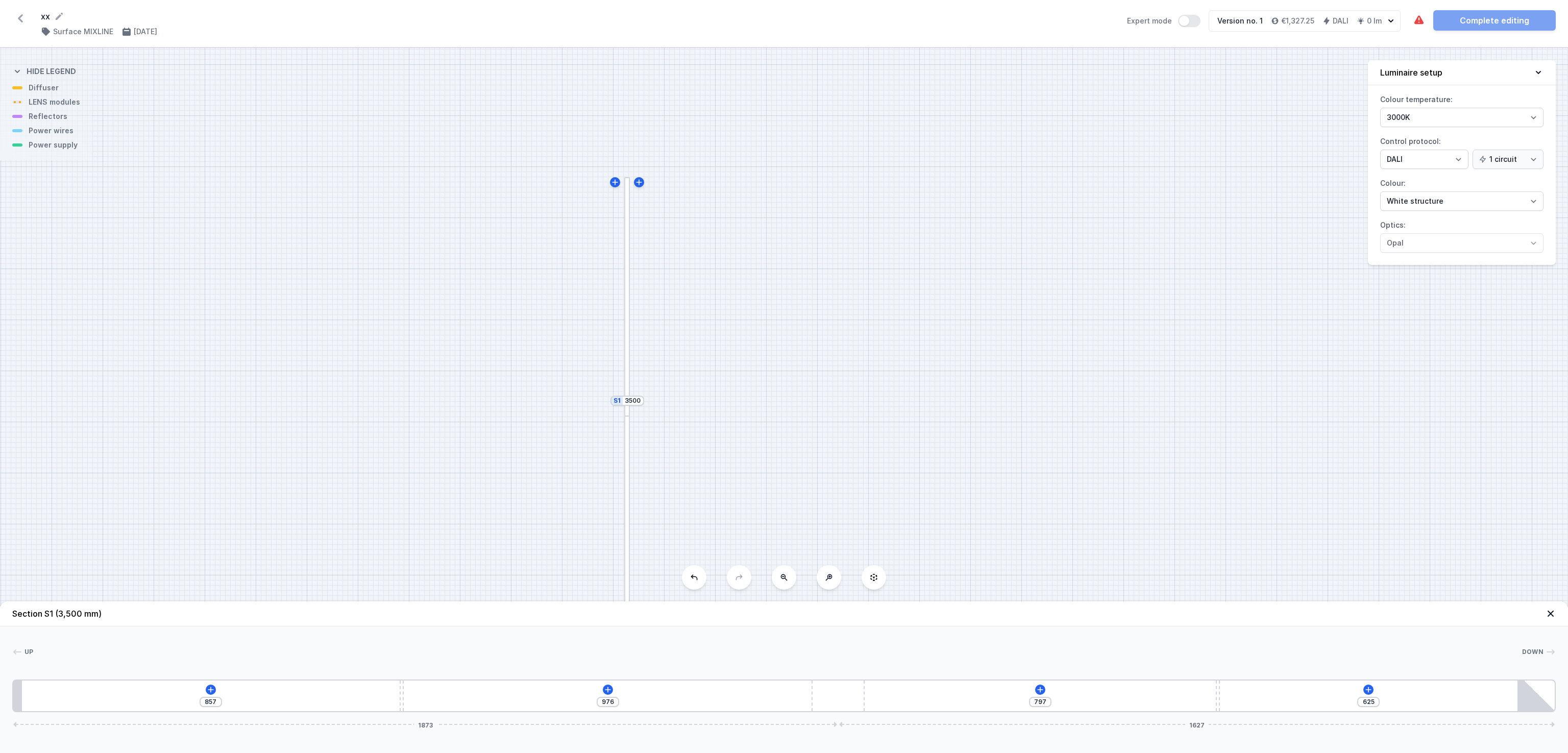
type input "620"
type input "983"
type input "618"
type input "987"
type input "614"
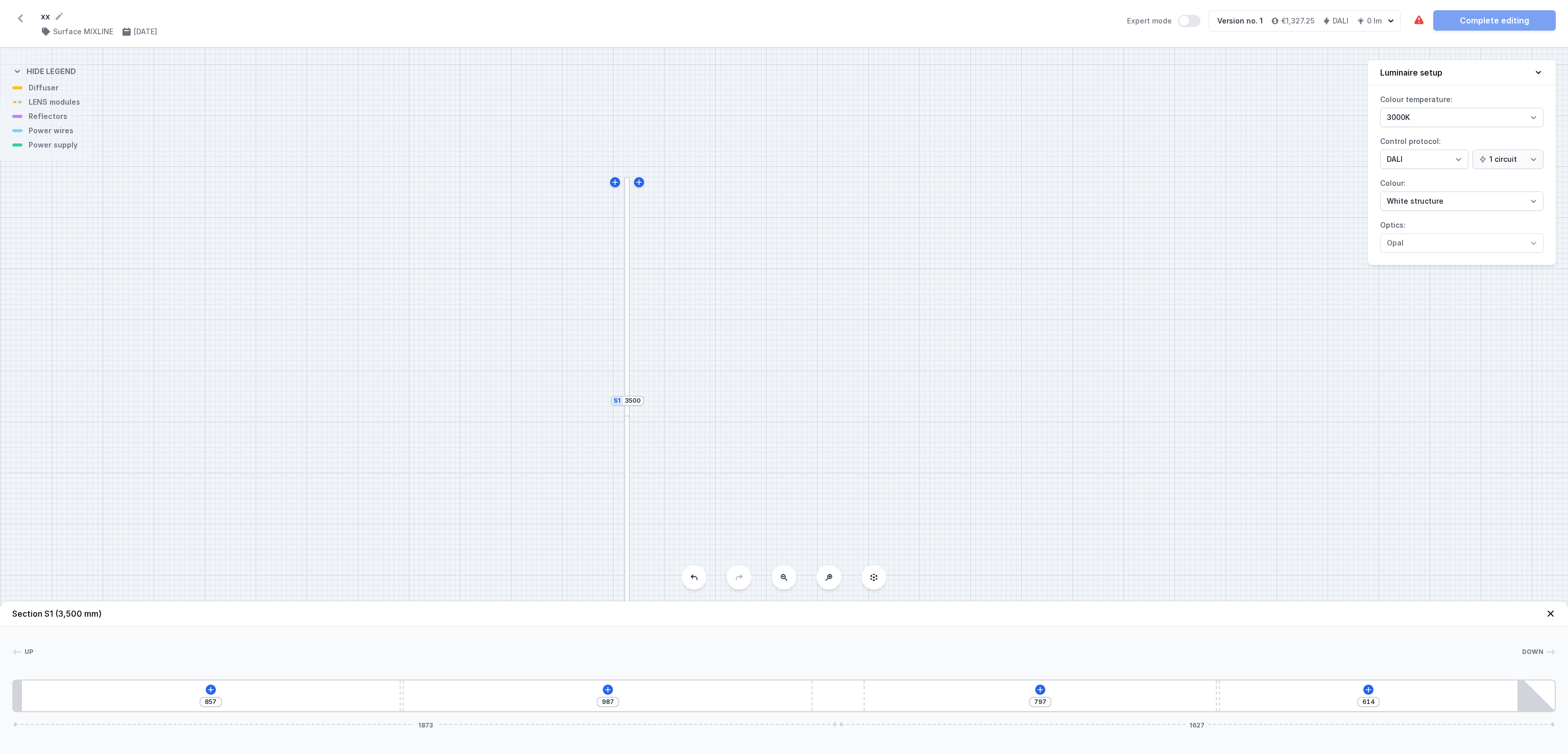
type input "989"
type input "612"
type input "974"
type input "627"
type input "959"
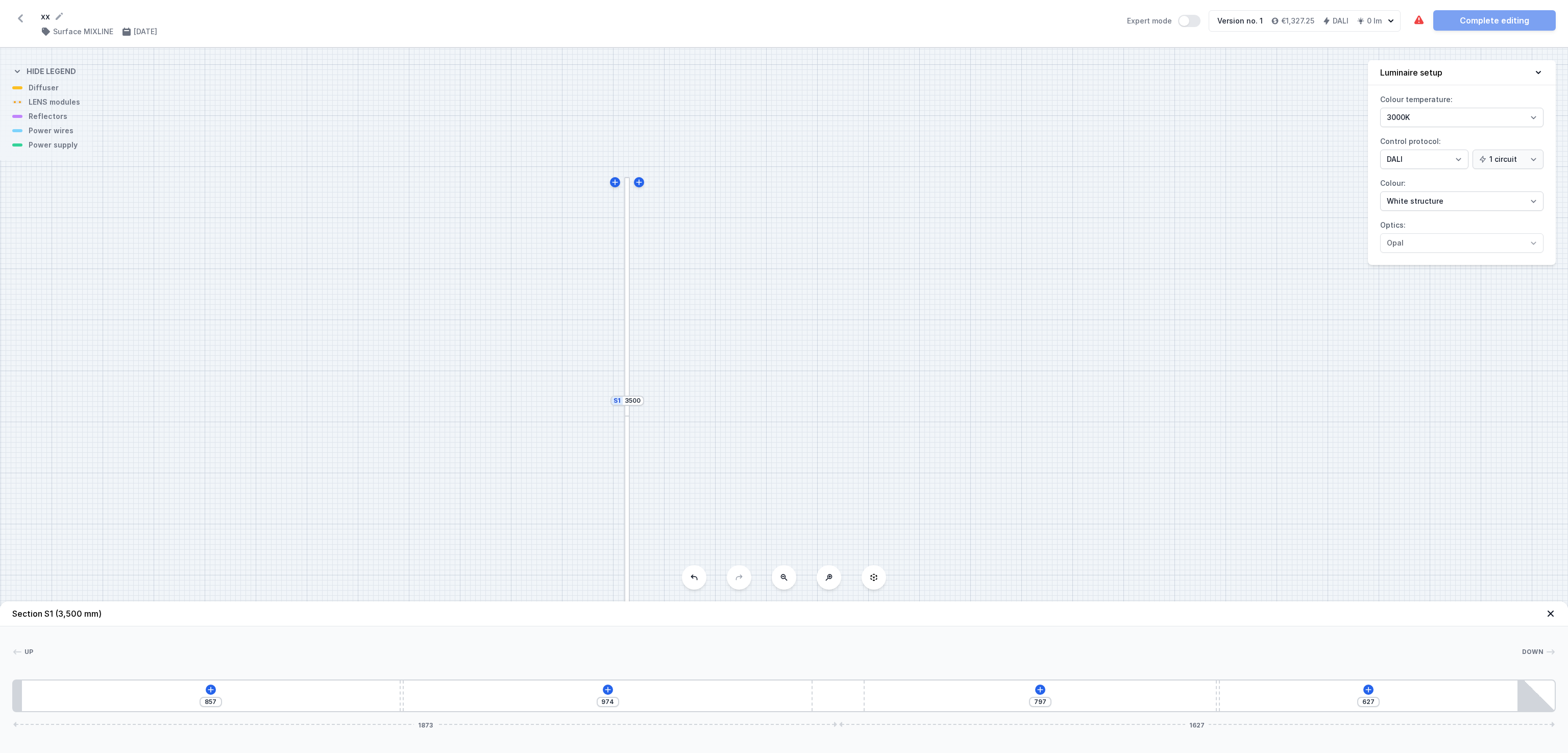
type input "642"
type input "940"
type input "661"
type input "910"
type input "691"
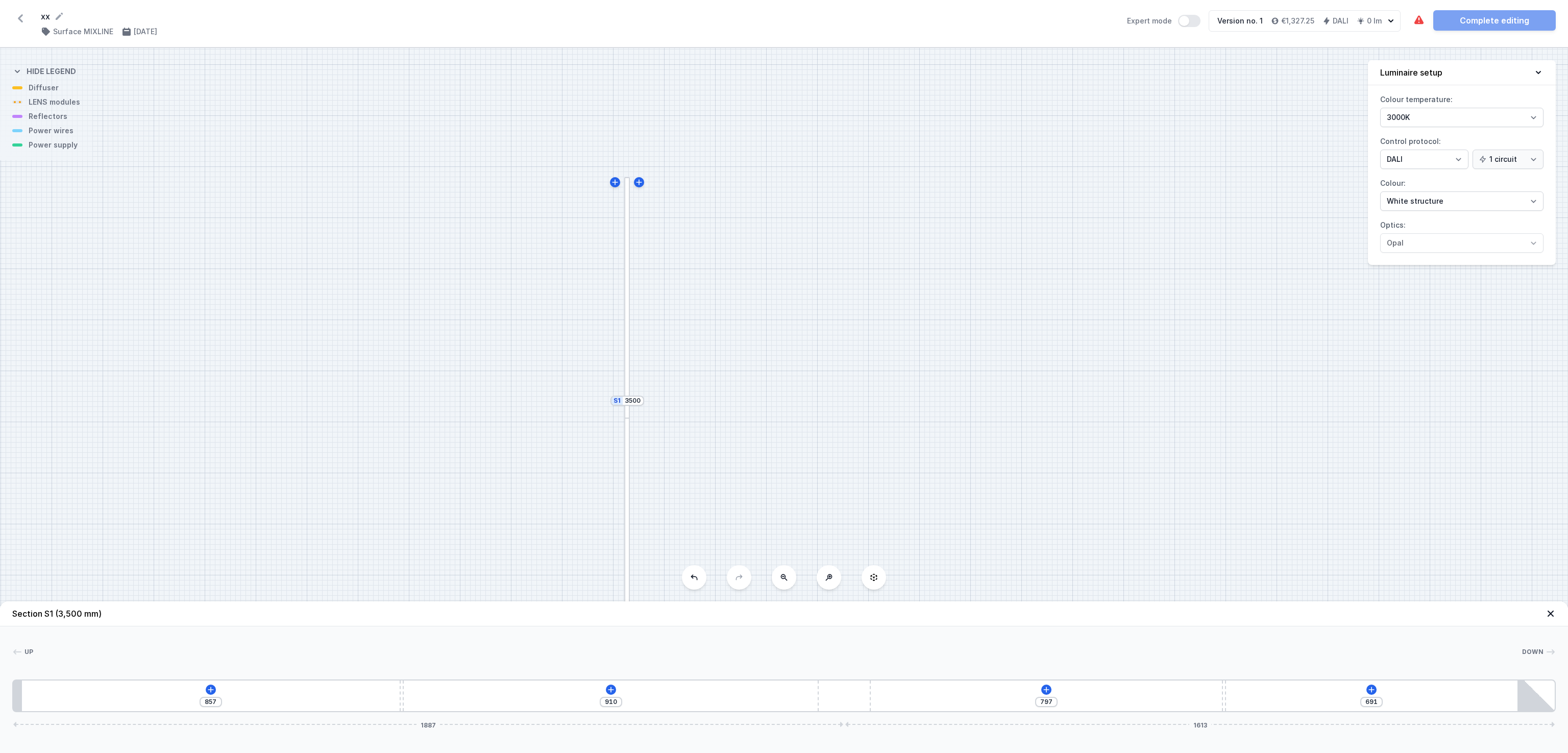
type input "880"
type input "721"
type input "832"
type input "769"
type input "797"
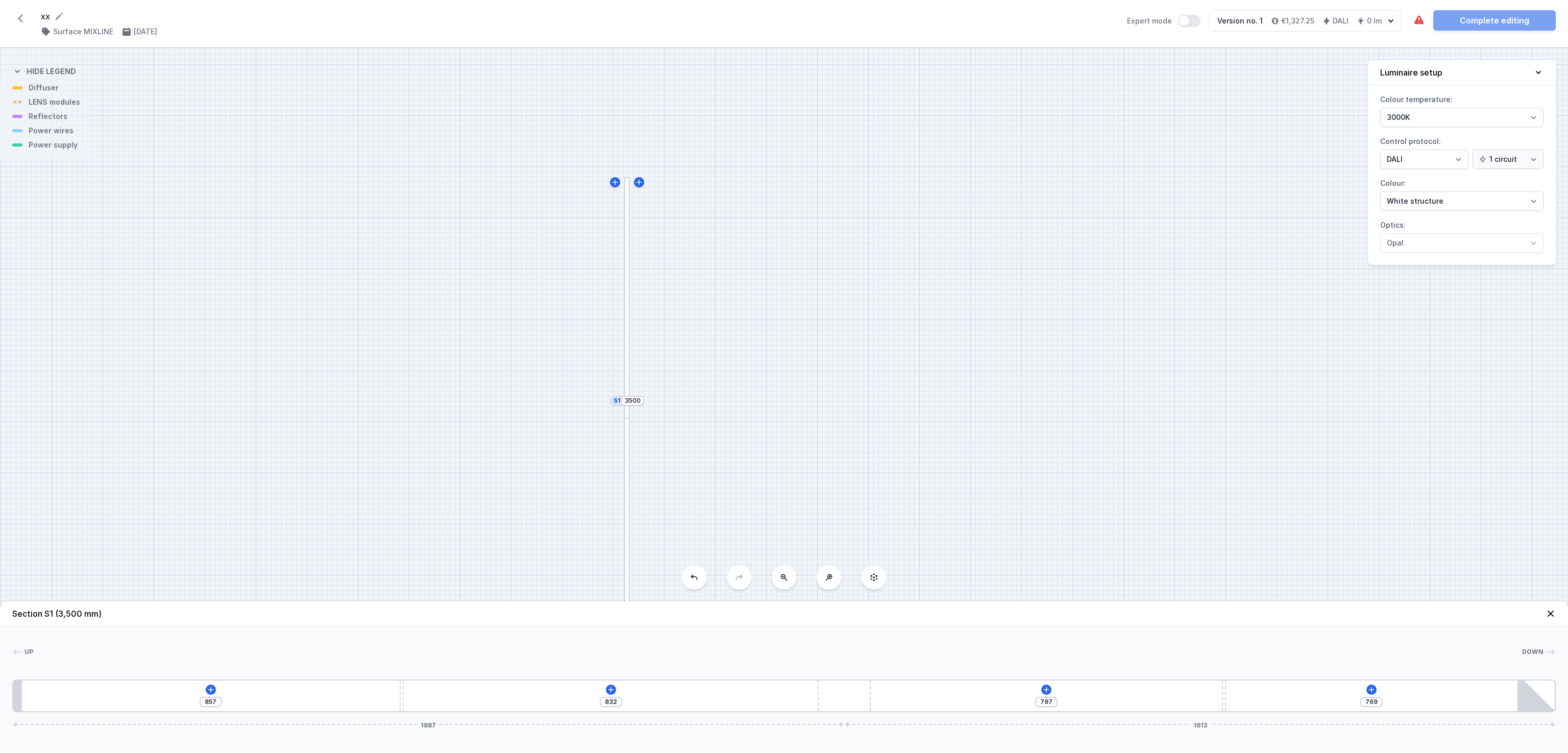
type input "804"
type input "767"
type input "834"
type input "716"
type input "885"
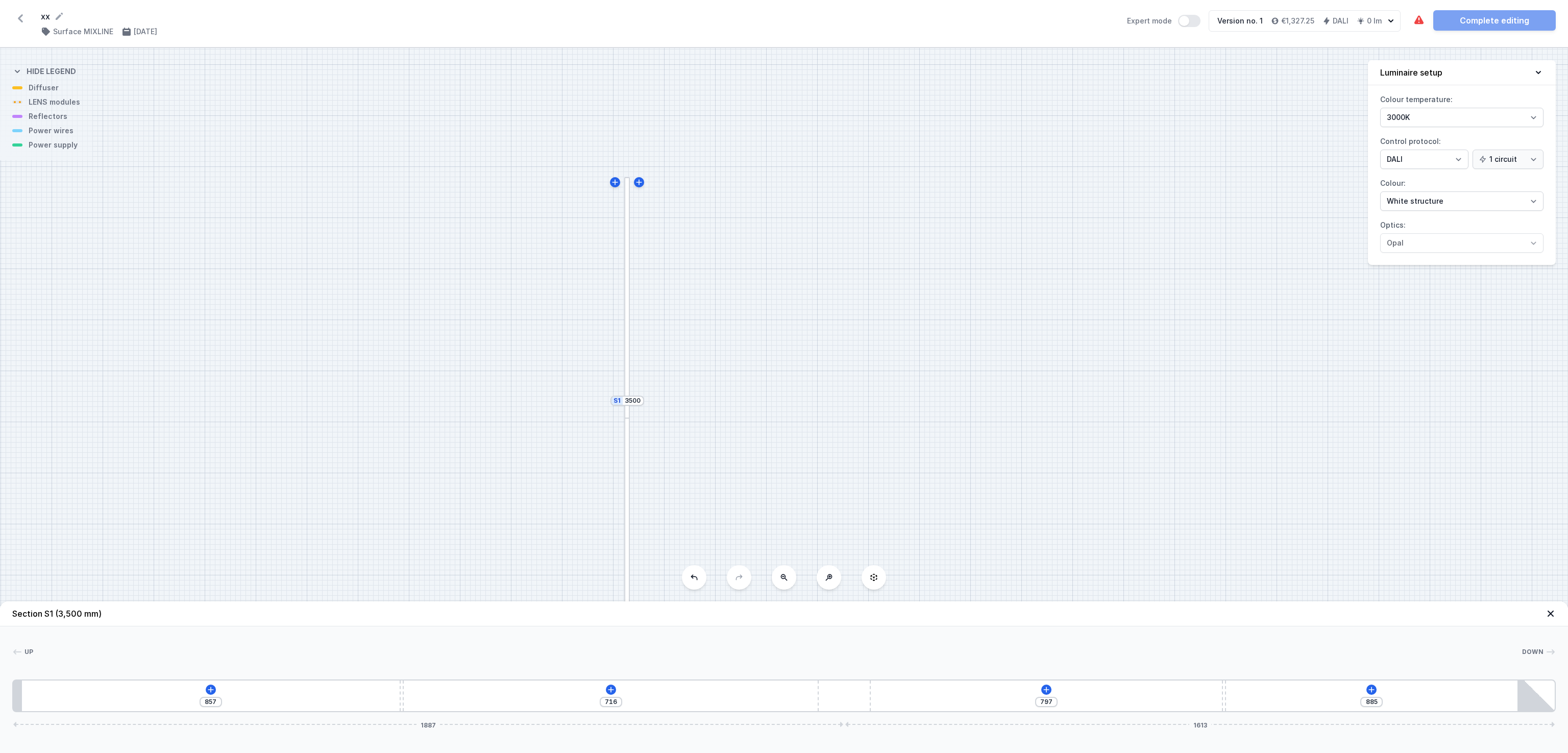
type input "686"
type input "915"
type input "655"
type input "946"
type input "621"
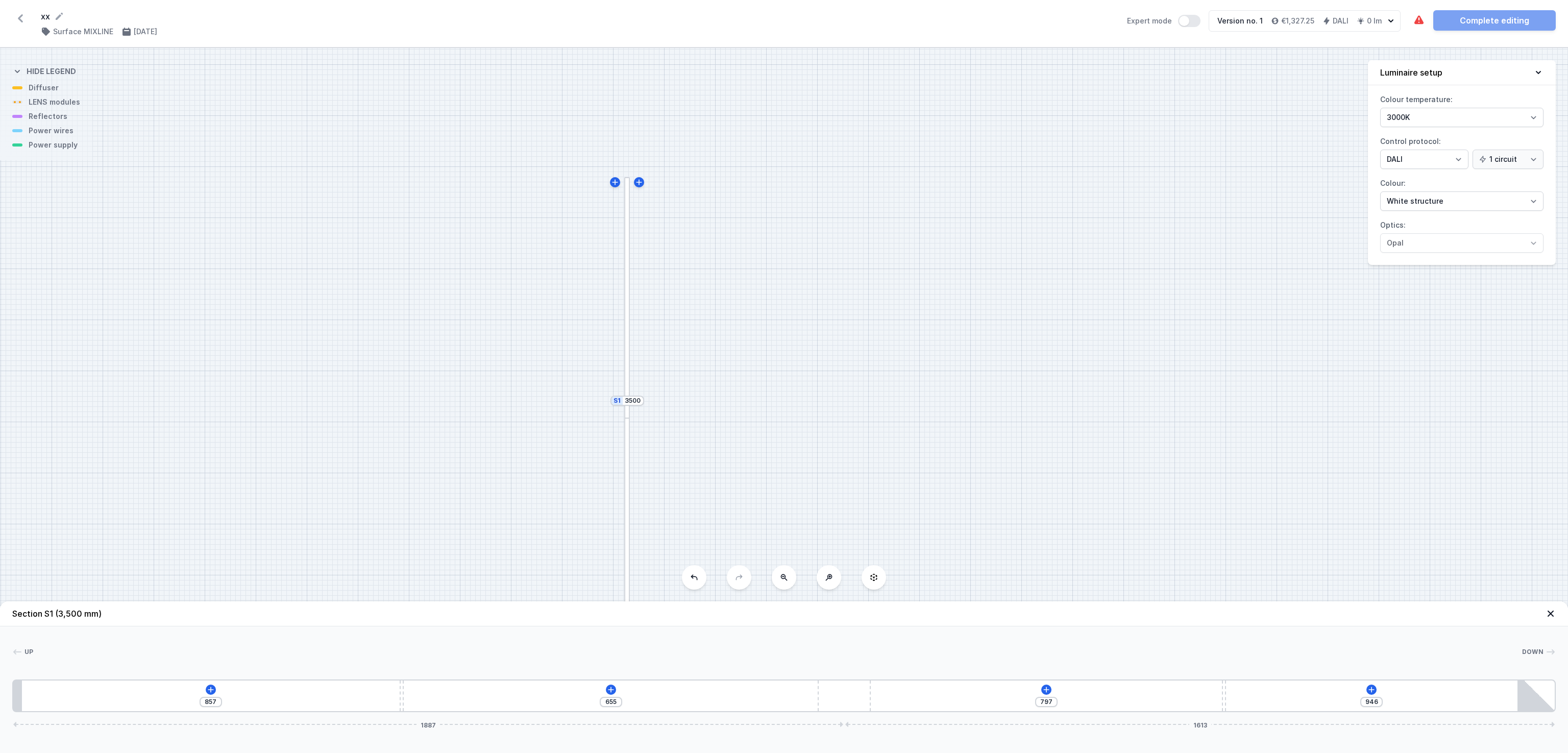
type input "980"
type input "594"
type input "1007"
type input "573"
type input "1028"
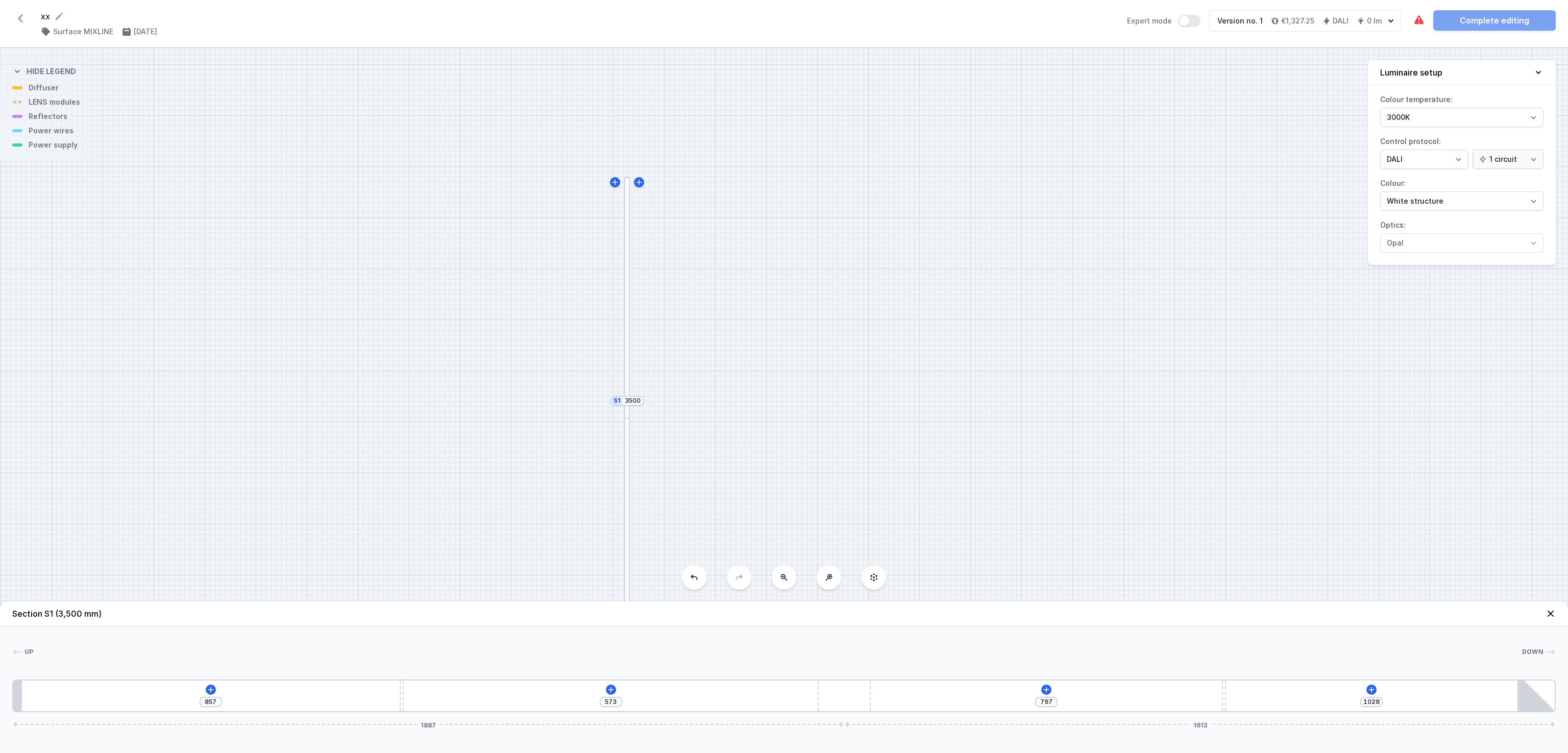
type input "543"
type input "1058"
type input "529"
type input "1072"
type input "524"
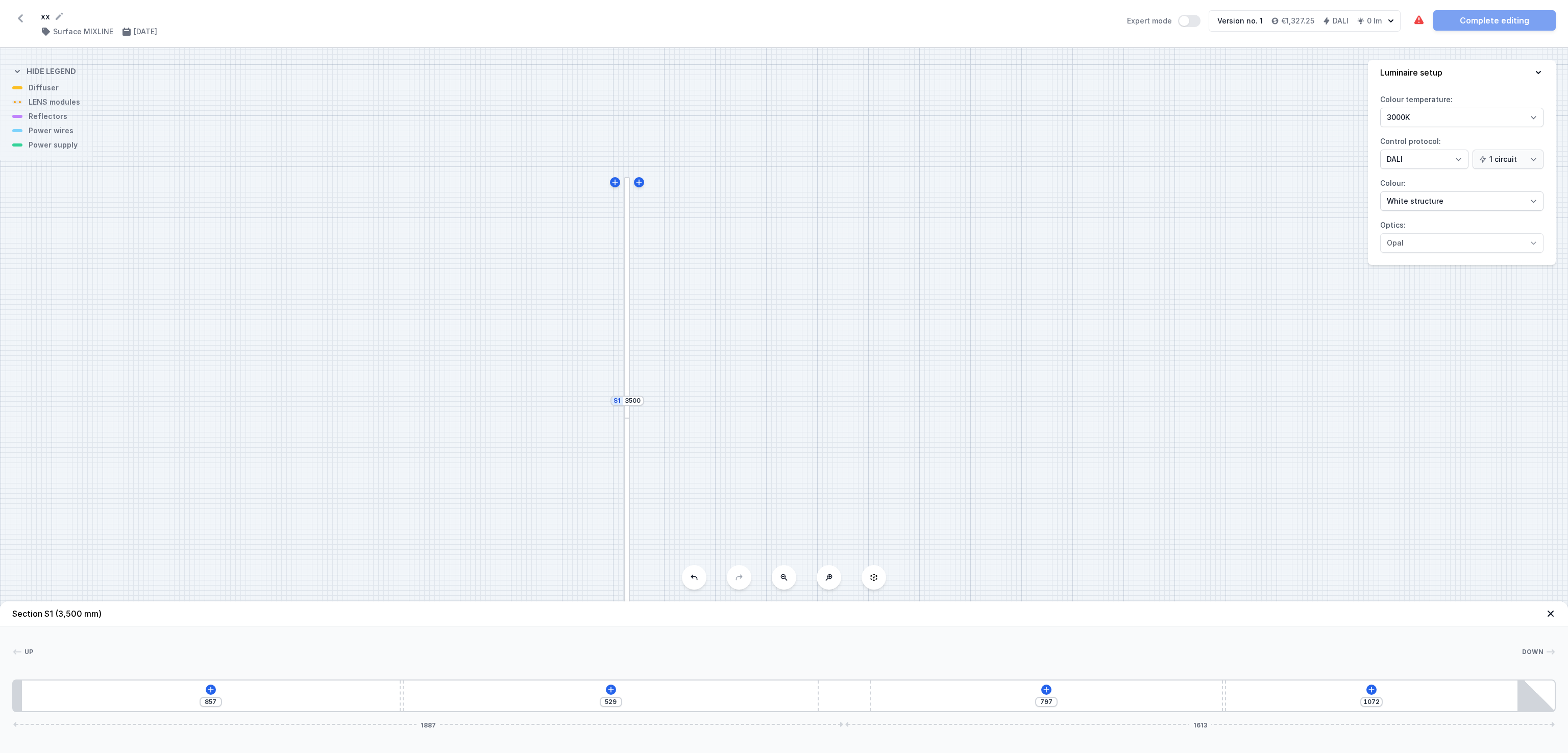
type input "1077"
type input "522"
type input "1079"
type input "525"
type input "1076"
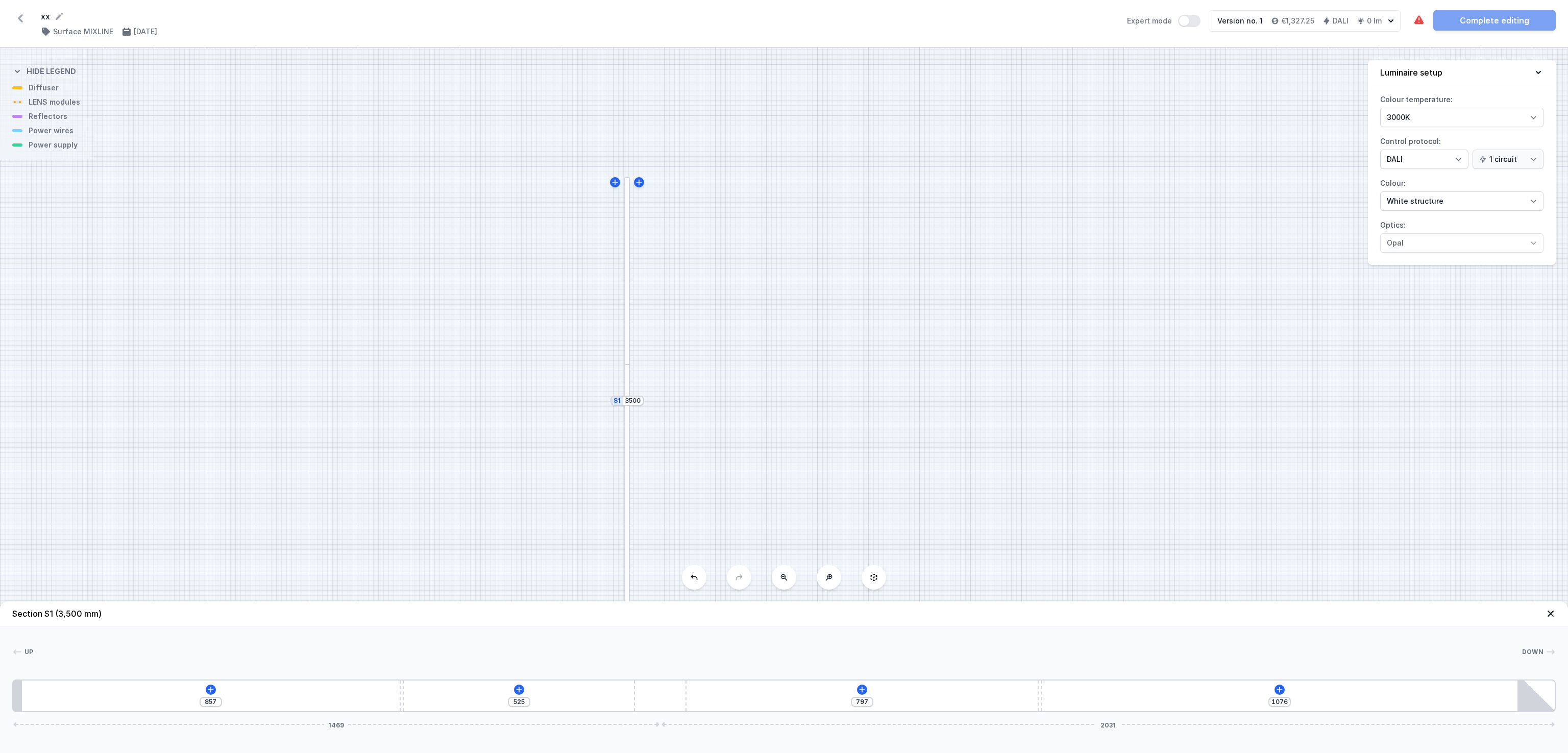
type input "539"
type input "1062"
type input "548"
type input "1053"
type input "567"
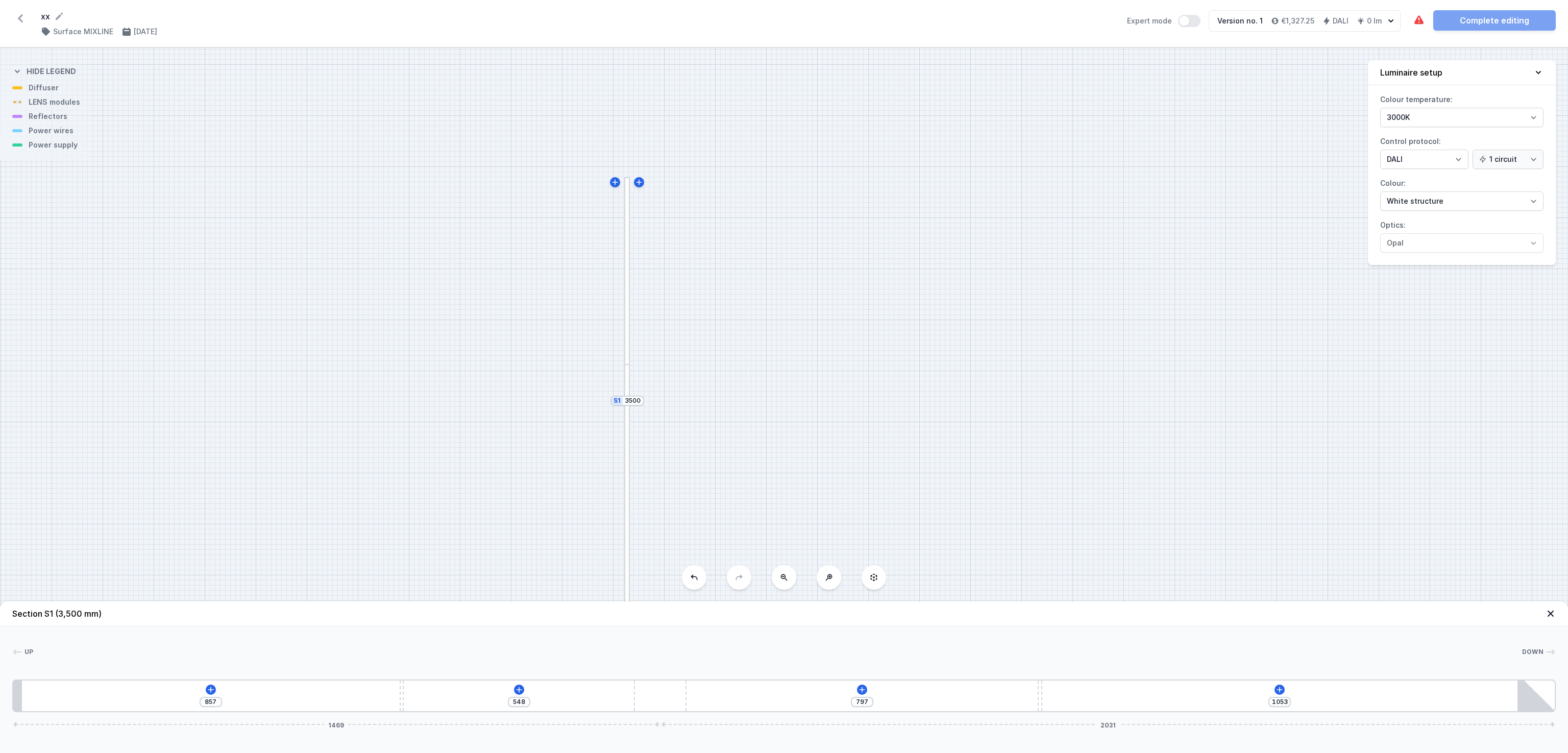
type input "1034"
type input "589"
type input "1012"
type input "630"
type input "971"
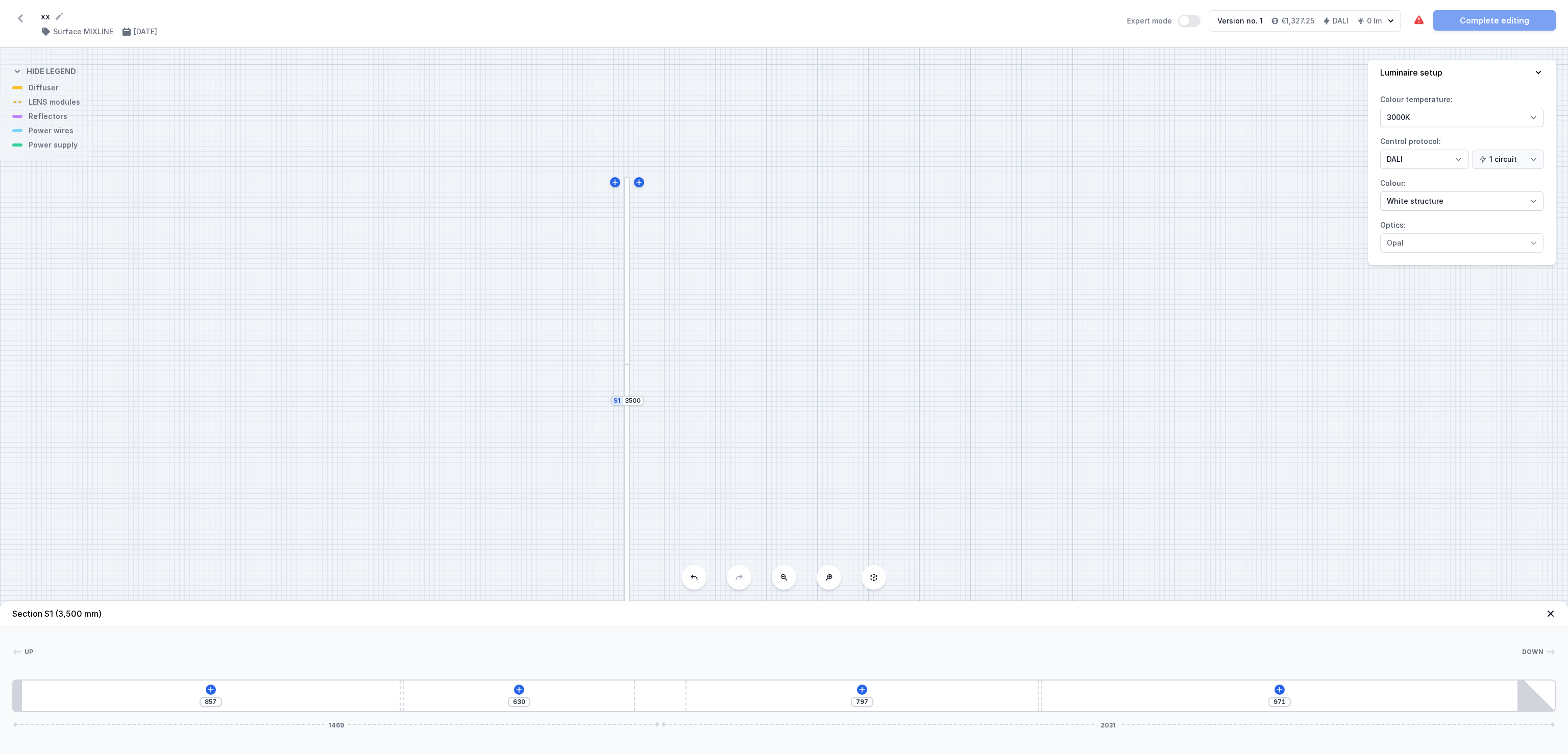
type input "661"
type input "940"
type input "698"
type input "903"
type input "755"
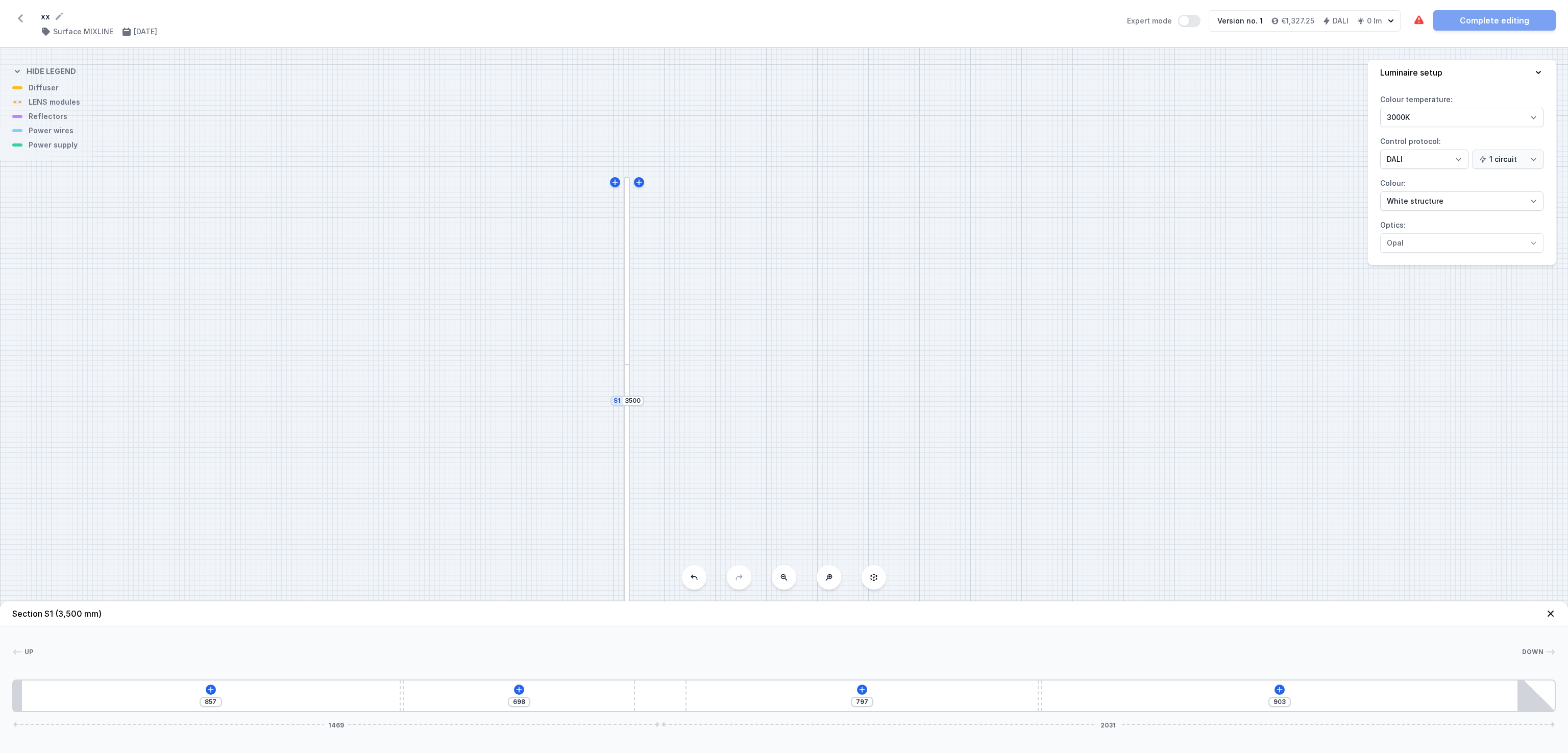
type input "846"
type input "794"
type input "807"
type input "828"
type input "773"
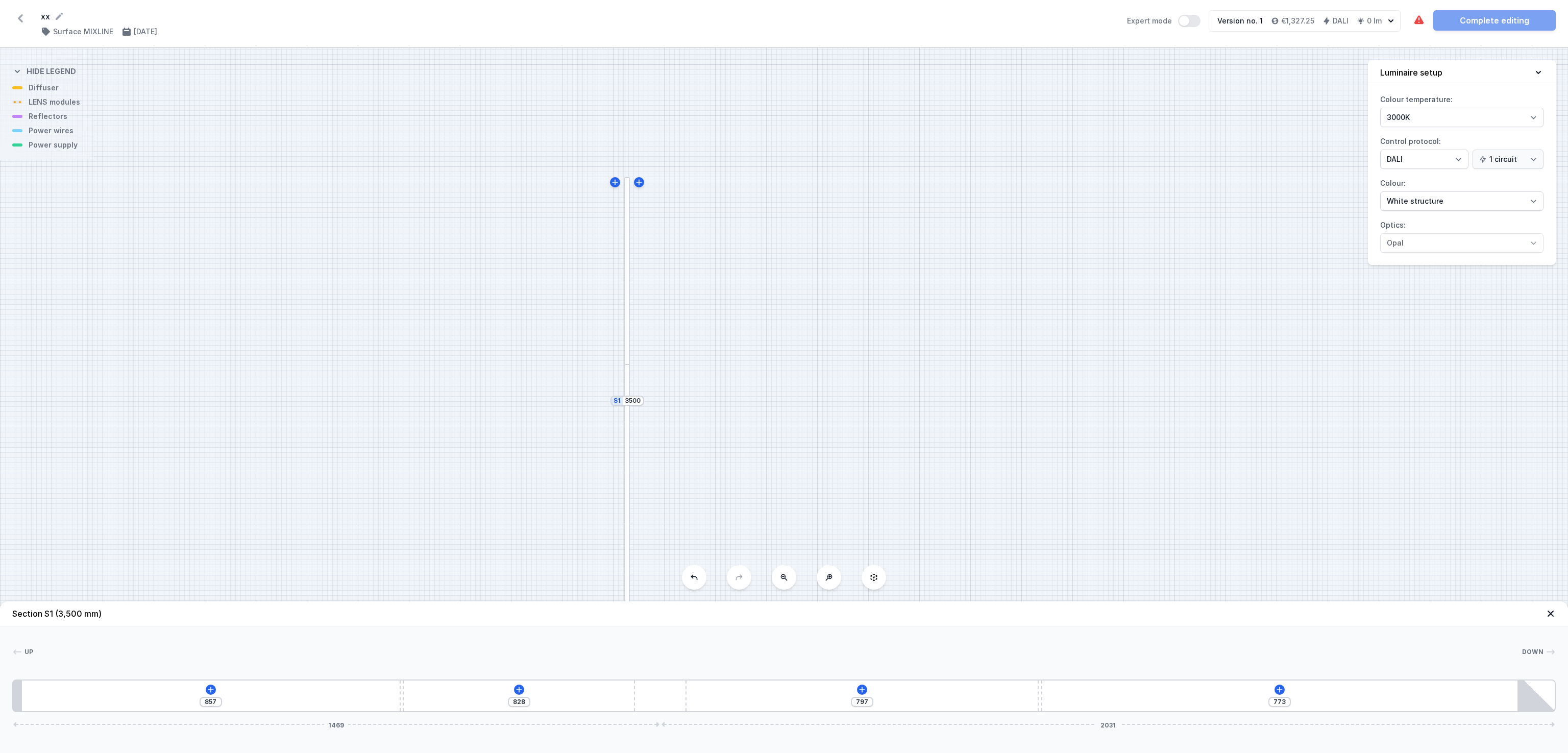
type input "872"
type input "729"
type input "903"
type input "698"
type input "949"
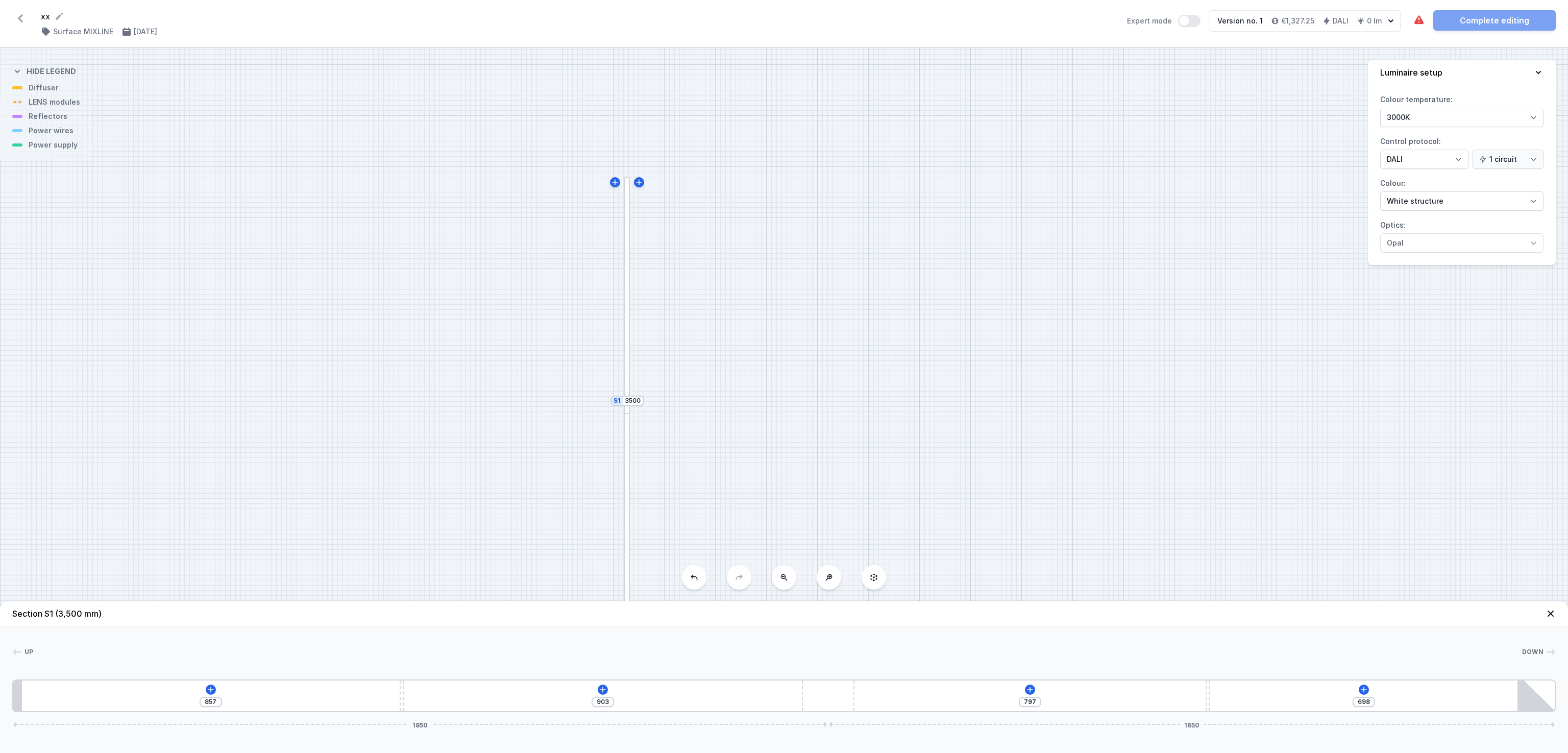
type input "652"
type input "974"
type input "627"
type input "990"
type input "611"
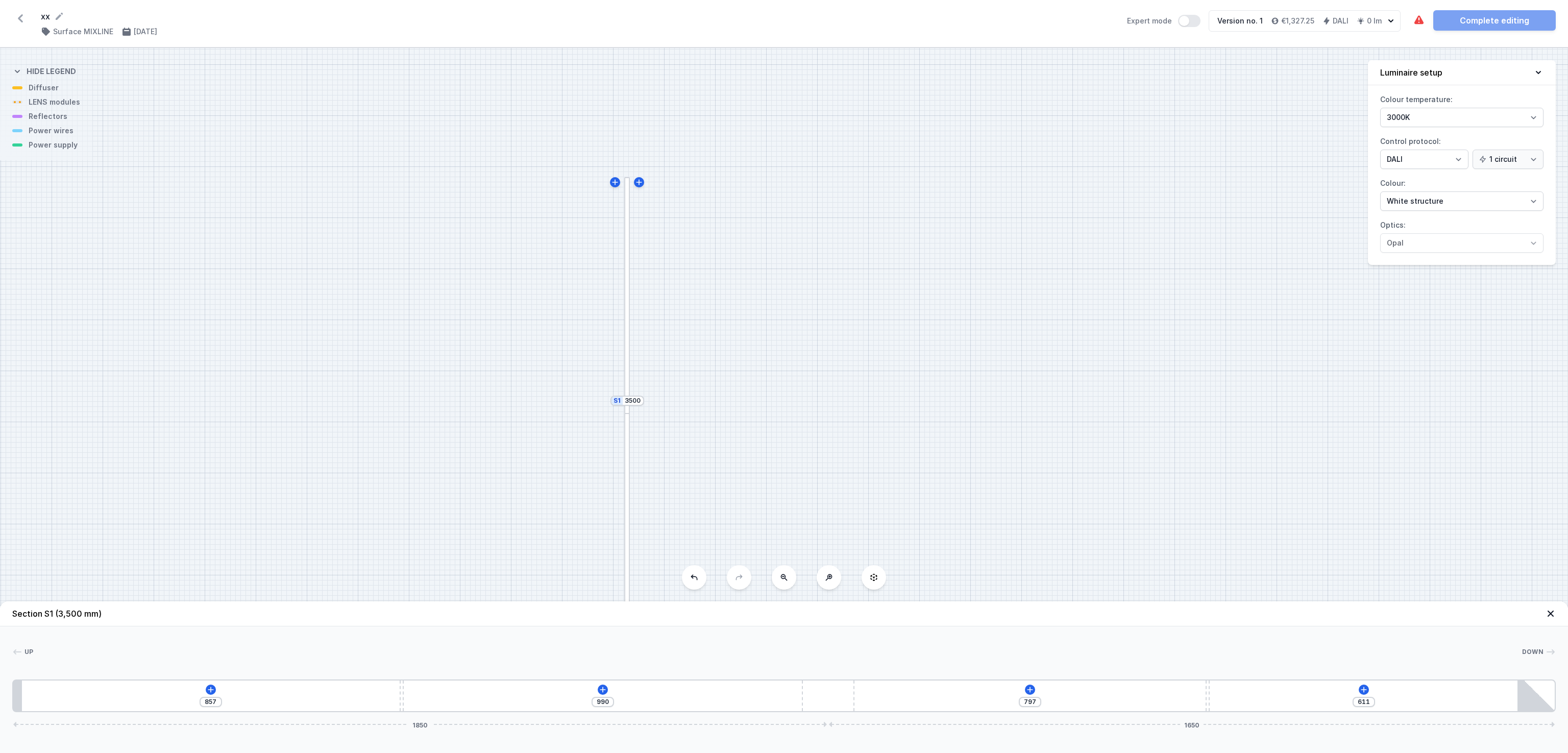
type input "1013"
type input "588"
type input "1017"
type input "584"
type input "1020"
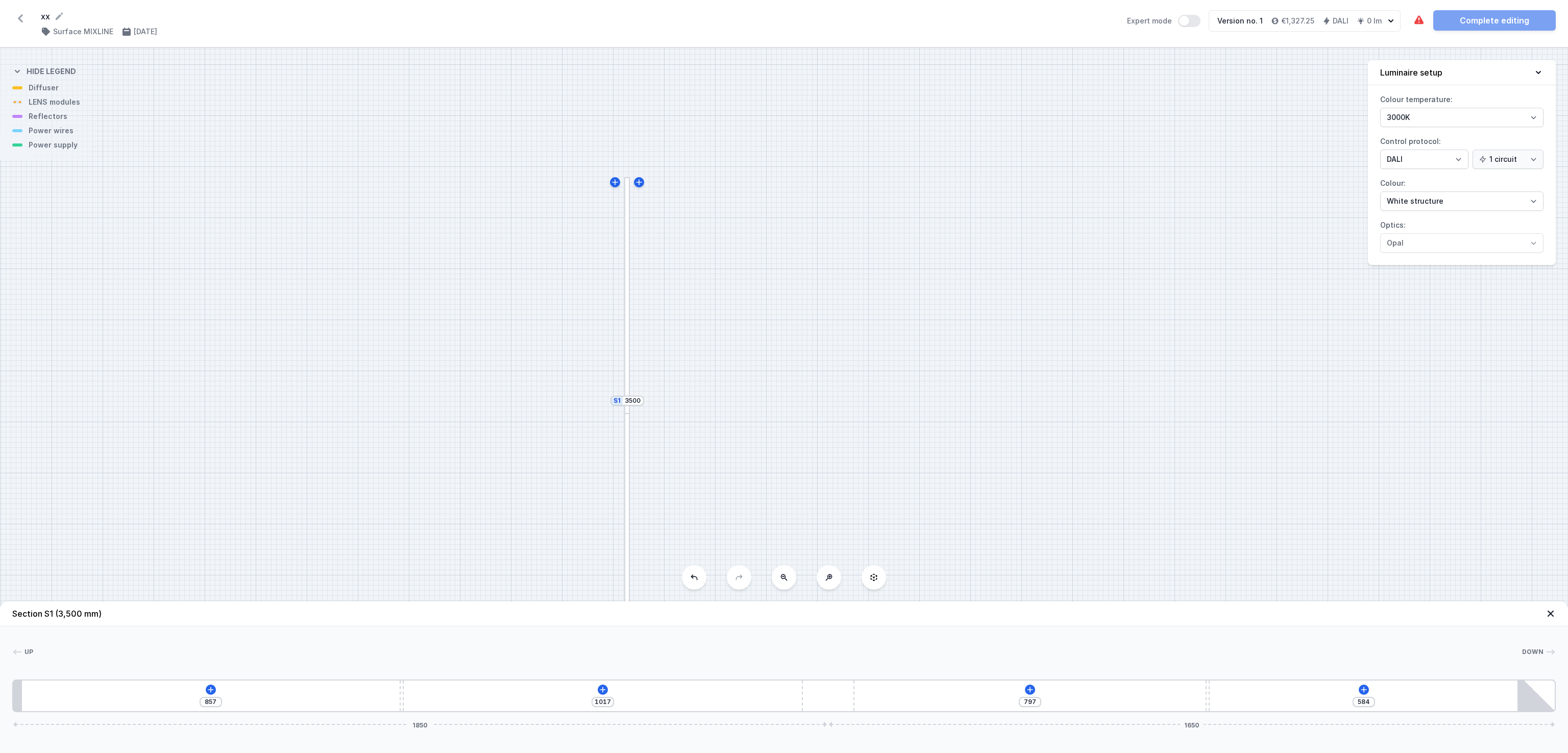
type input "581"
type input "1023"
type input "578"
type input "1025"
type input "576"
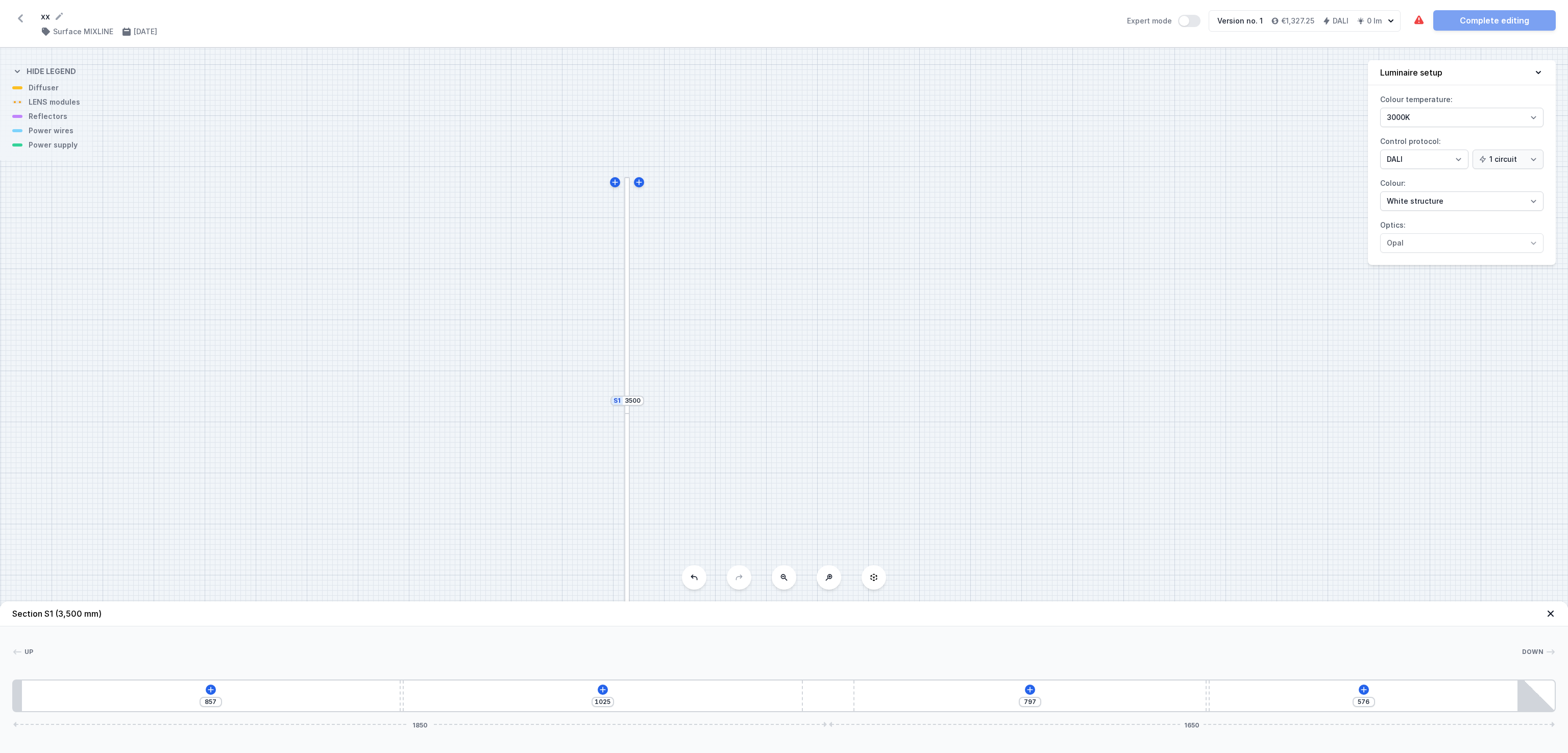
drag, startPoint x: 749, startPoint y: 701, endPoint x: 935, endPoint y: 673, distance: 188.1
click at [935, 501] on div "Up Down 1 2 3 2 4 857 1025 797 576 1850 1650 877 10 1820 10 783 20 1770 120 150…" at bounding box center [784, 669] width 1568 height 86
type input "1022"
type input "579"
type input "869"
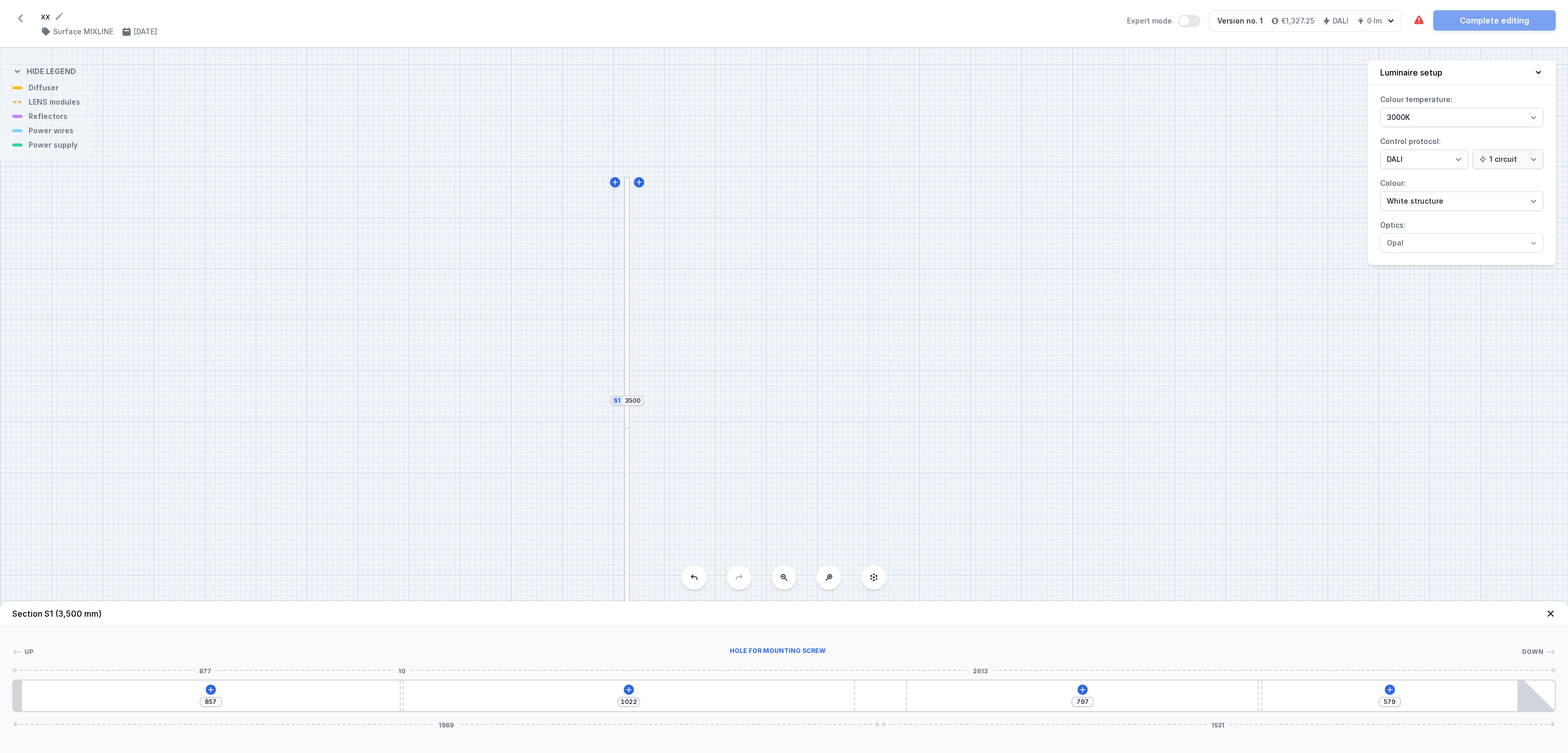
type input "1010"
type input "878"
type input "1001"
type input "890"
type input "989"
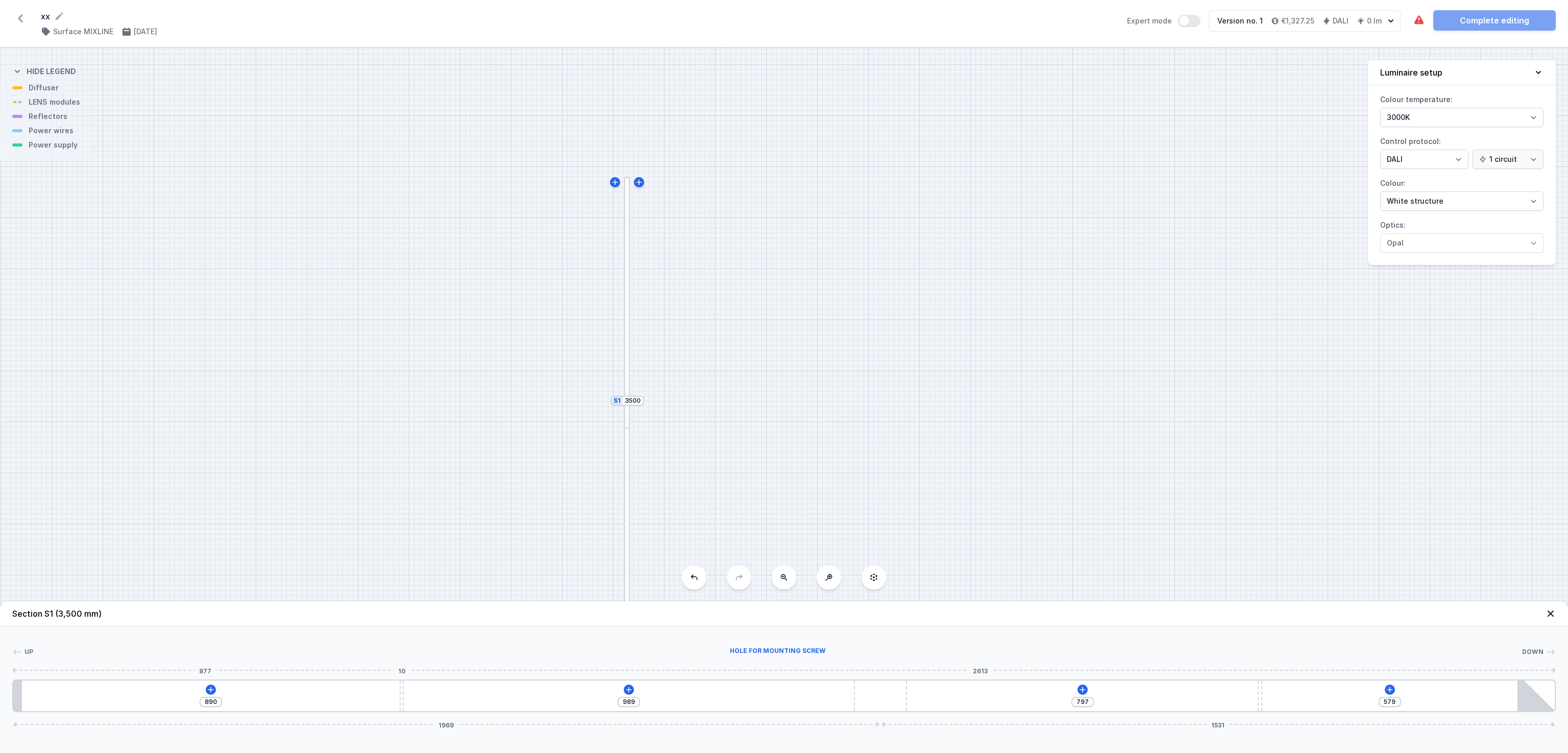
type input "912"
type input "967"
type input "939"
type input "940"
type input "951"
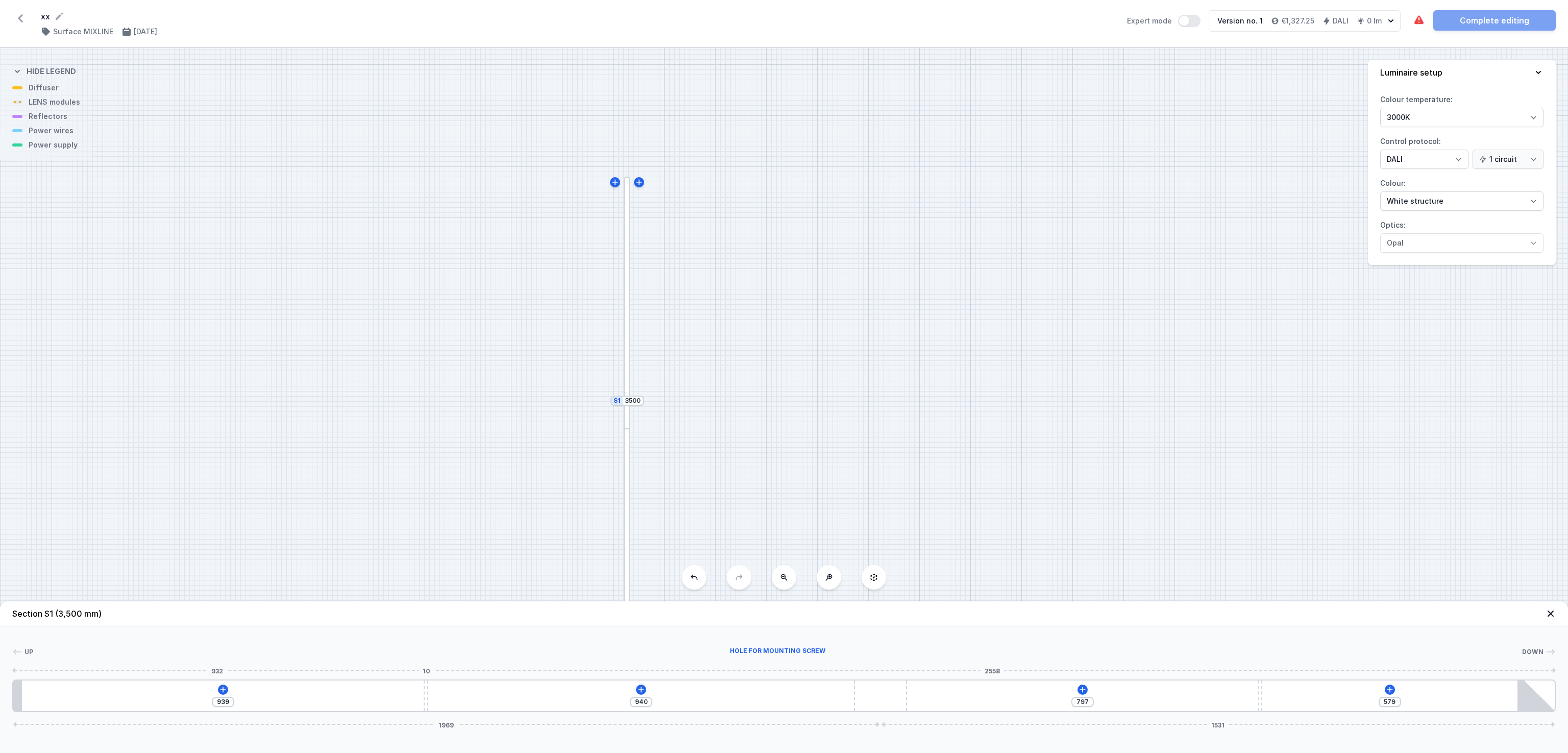
type input "928"
type input "969"
type input "910"
type input "991"
type input "888"
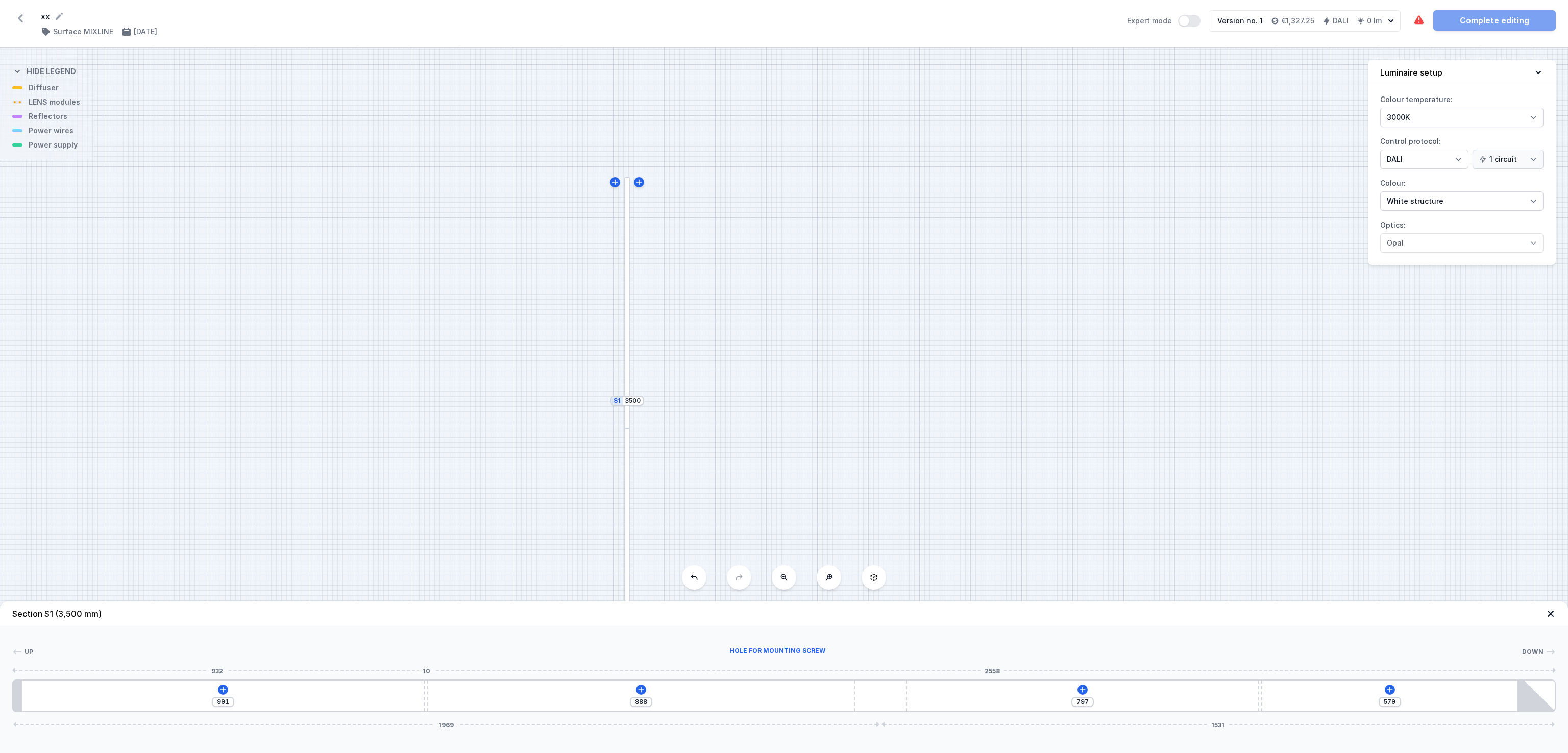
type input "1008"
type input "871"
type input "1035"
type input "844"
type input "1057"
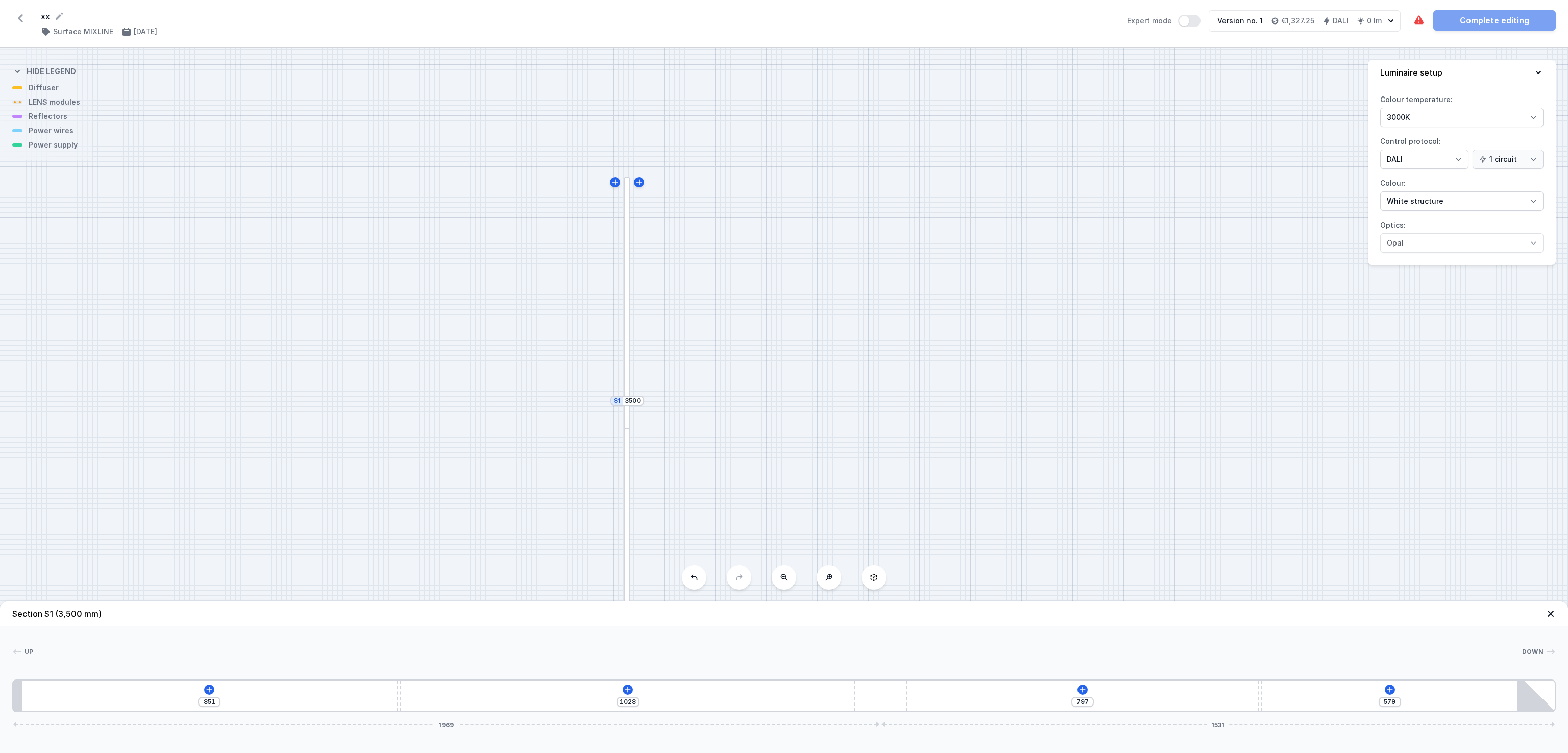
drag, startPoint x: 401, startPoint y: 690, endPoint x: 395, endPoint y: 668, distance: 22.8
click at [395, 501] on div "Up Down 1 2 3 2 4 851 1028 797 579 1969 1531 871 10 1945 10 664 20 1889 120 138…" at bounding box center [784, 669] width 1568 height 86
click at [210, 501] on icon at bounding box center [209, 689] width 8 height 8
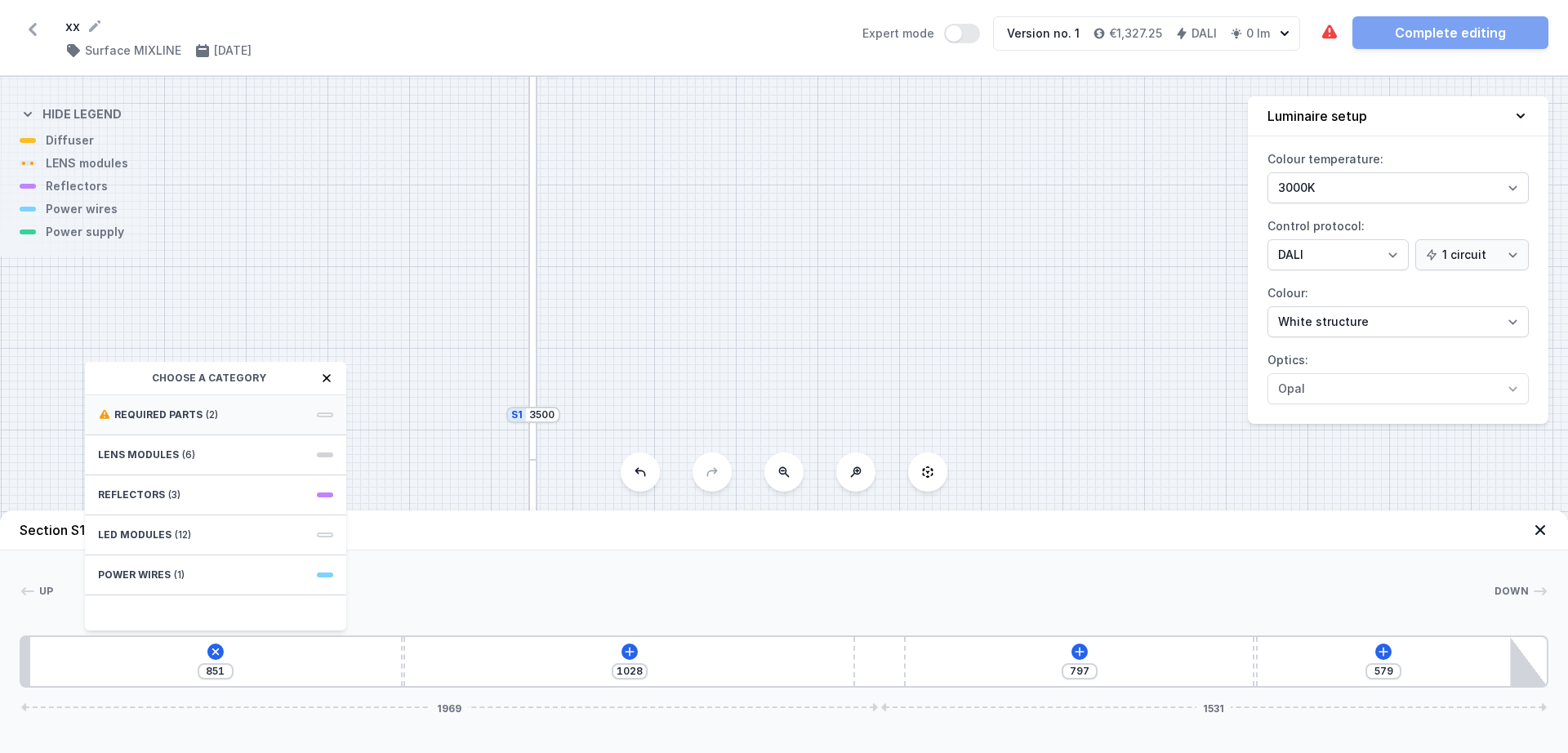
click at [155, 401] on div "Required parts (2)" at bounding box center [215, 416] width 261 height 40
click at [268, 415] on span "Hole for power supply cable" at bounding box center [216, 413] width 236 height 16
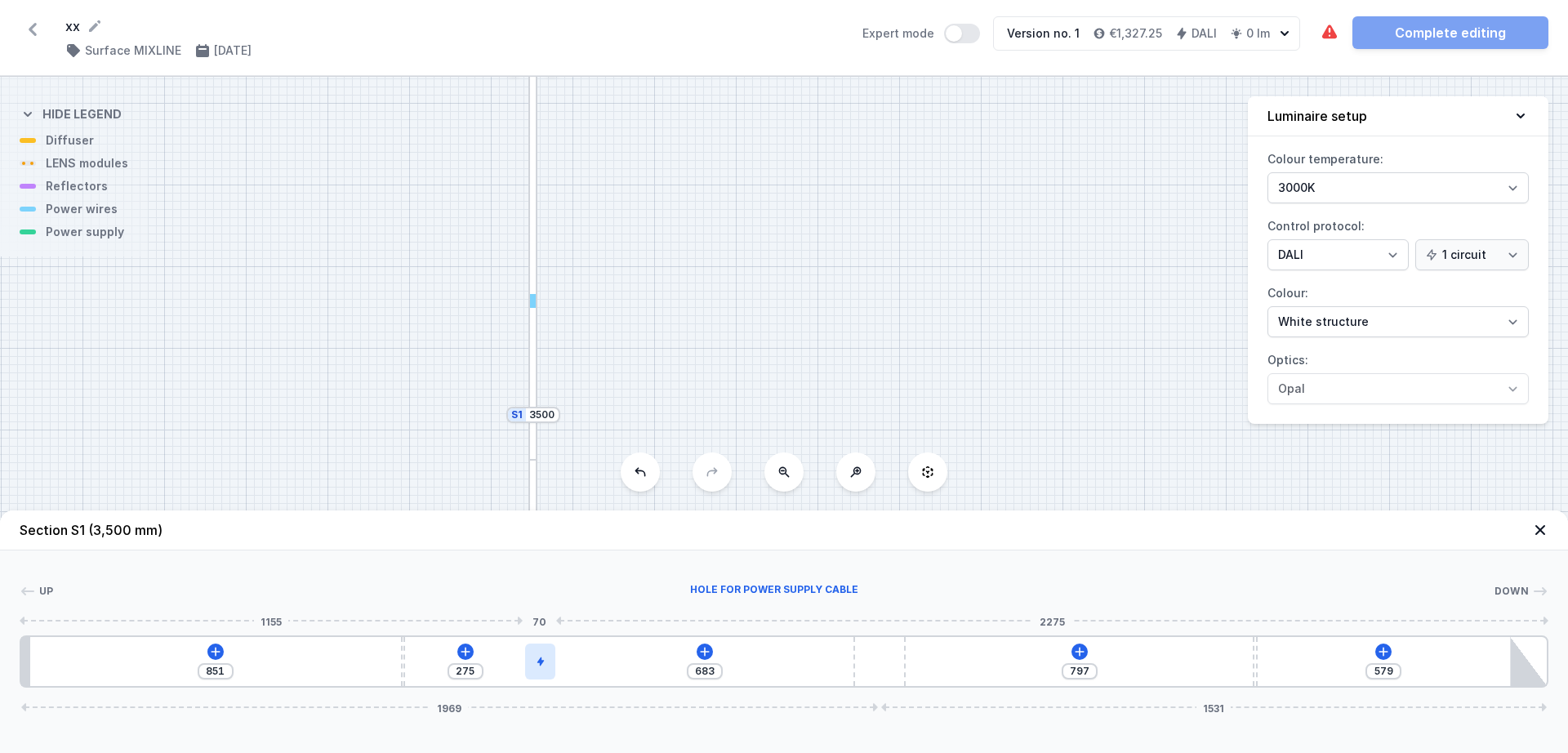
drag, startPoint x: 58, startPoint y: 659, endPoint x: 548, endPoint y: 670, distance: 490.1
click at [211, 651] on icon at bounding box center [215, 652] width 13 height 13
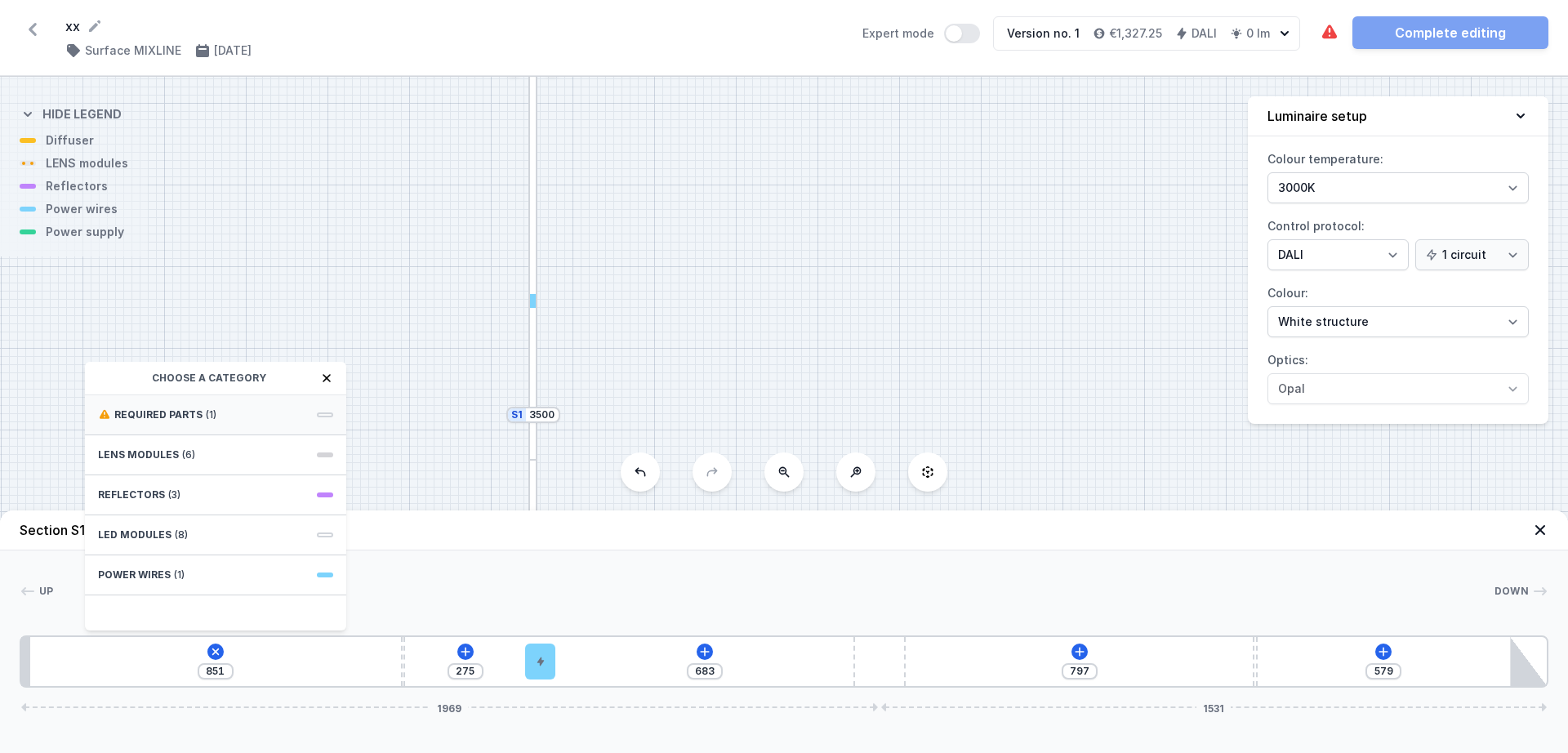
click at [165, 406] on div "Required parts (1)" at bounding box center [215, 416] width 261 height 40
click at [129, 410] on span "DALI Driver - up to 5W" at bounding box center [216, 413] width 236 height 16
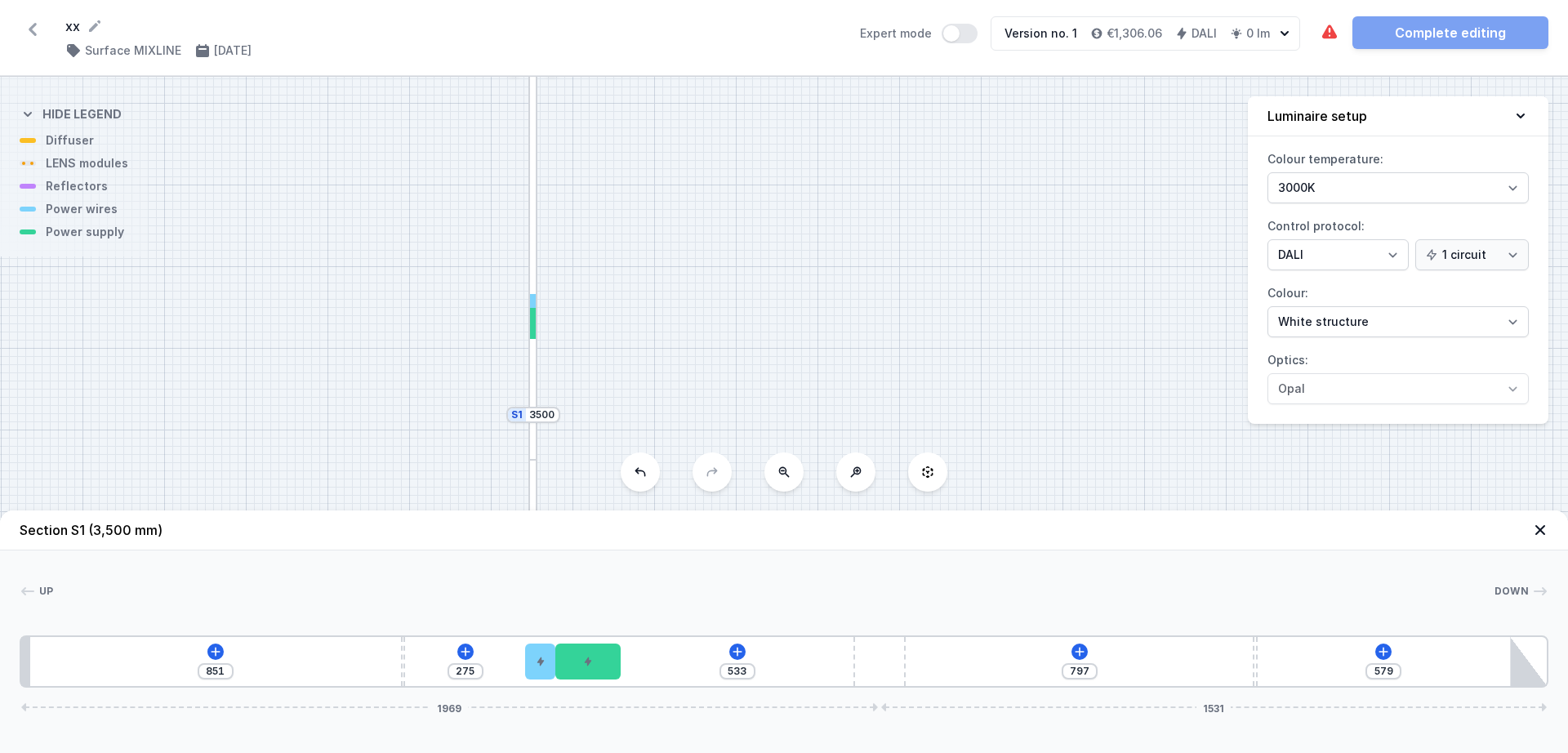
drag, startPoint x: 81, startPoint y: 652, endPoint x: 635, endPoint y: 637, distance: 554.2
click at [734, 651] on icon at bounding box center [737, 652] width 13 height 13
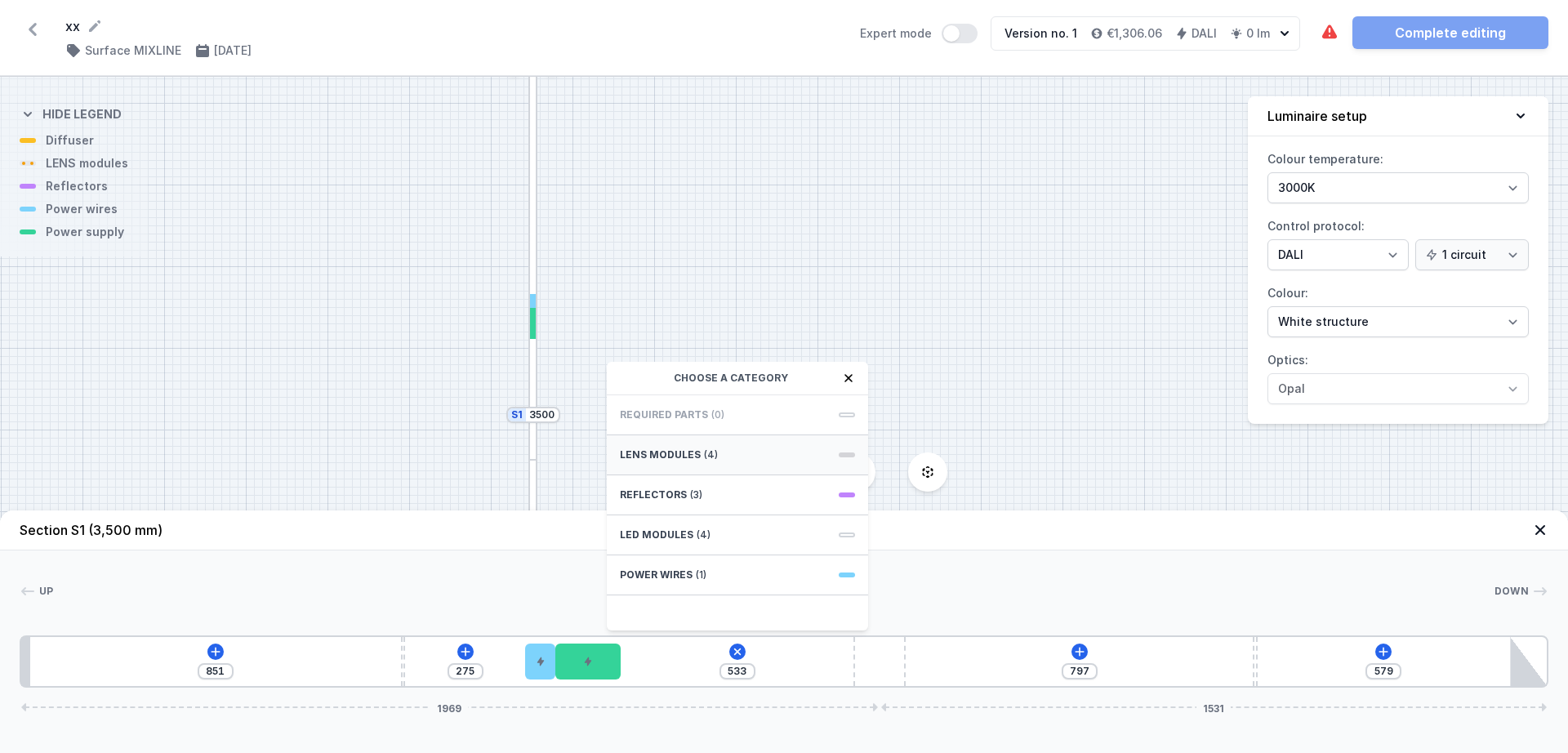
click at [697, 443] on div "LENS modules (4)" at bounding box center [737, 456] width 261 height 40
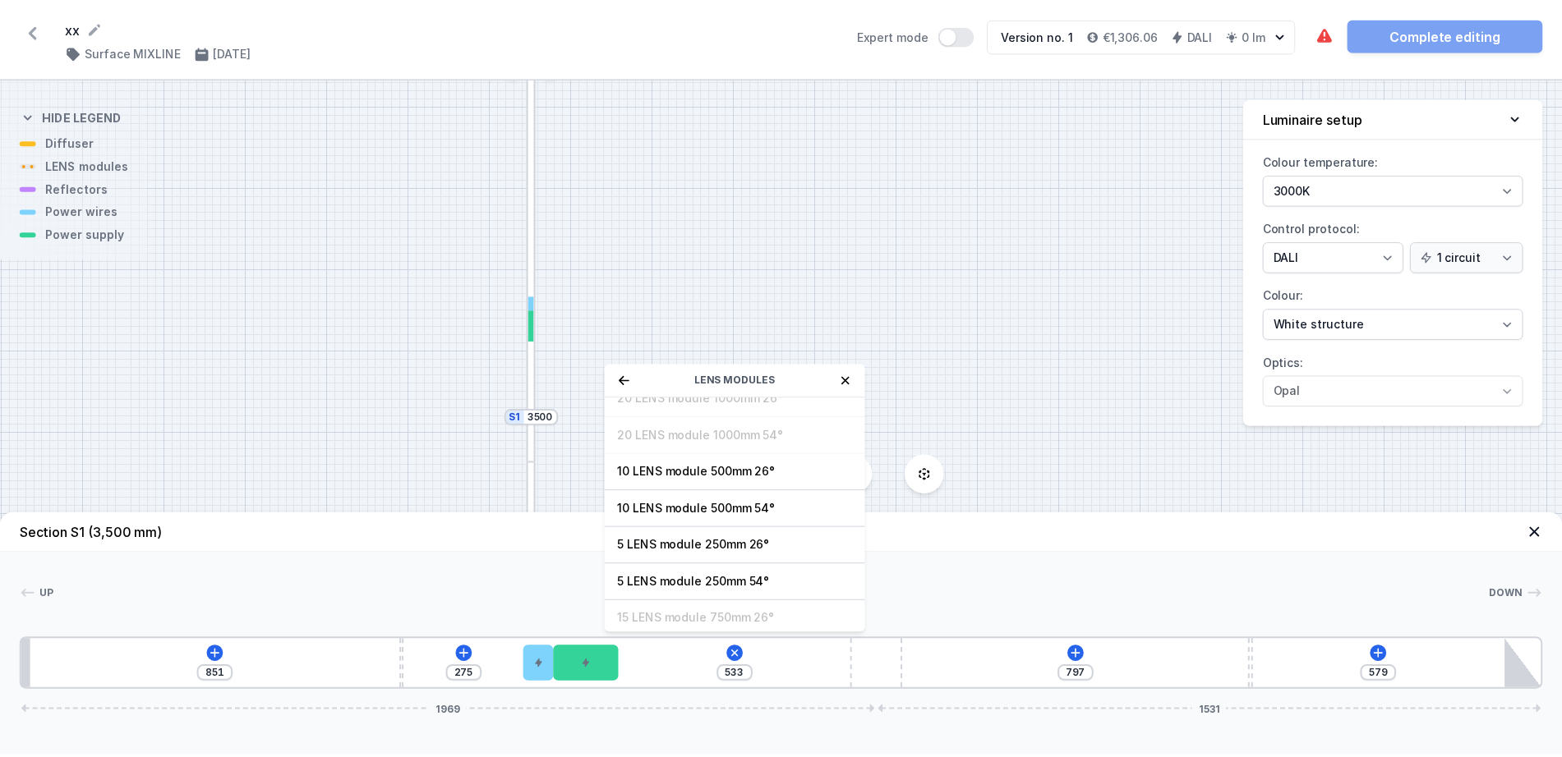
scroll to position [59, 0]
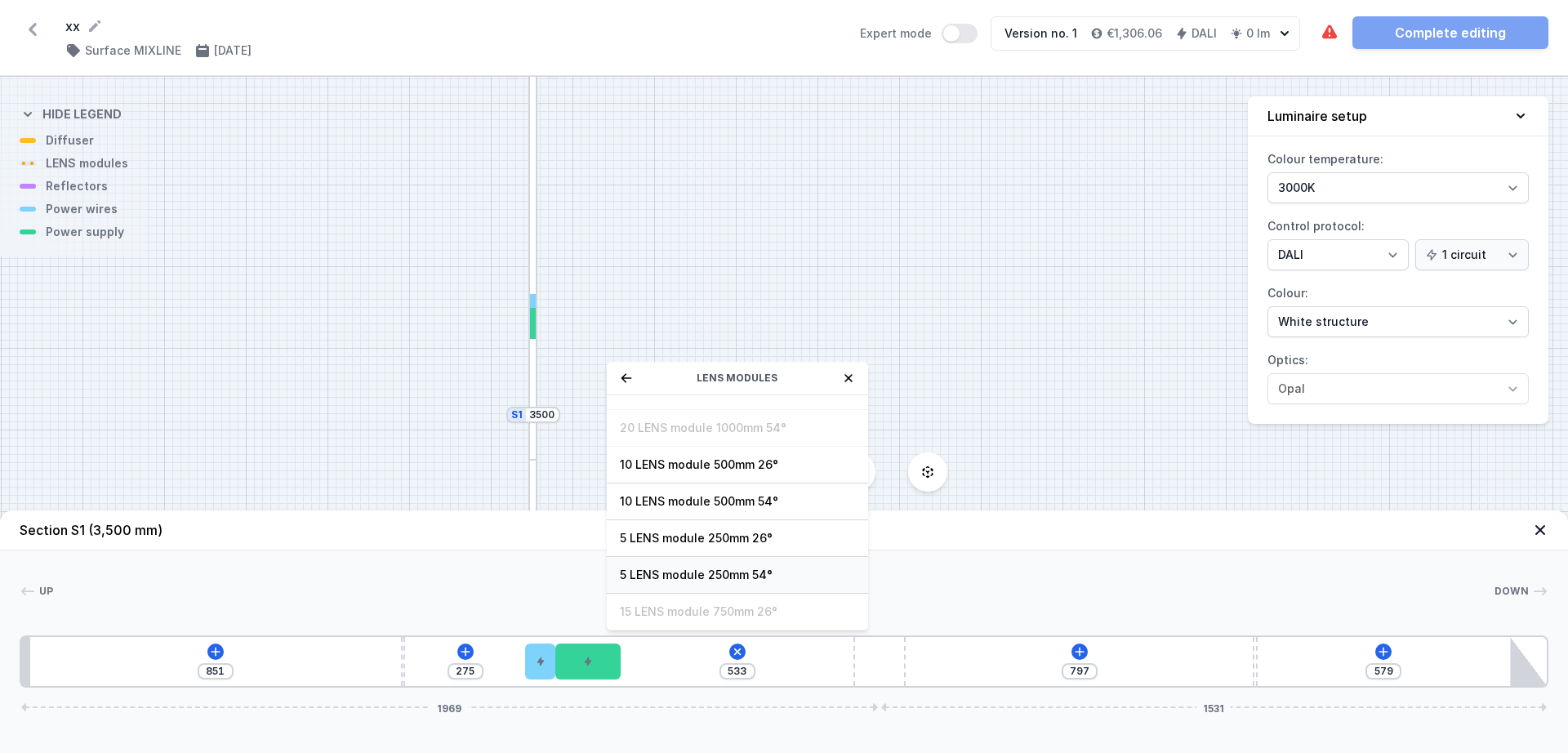
click at [767, 561] on div "5 LENS module 250mm 54°" at bounding box center [737, 575] width 261 height 37
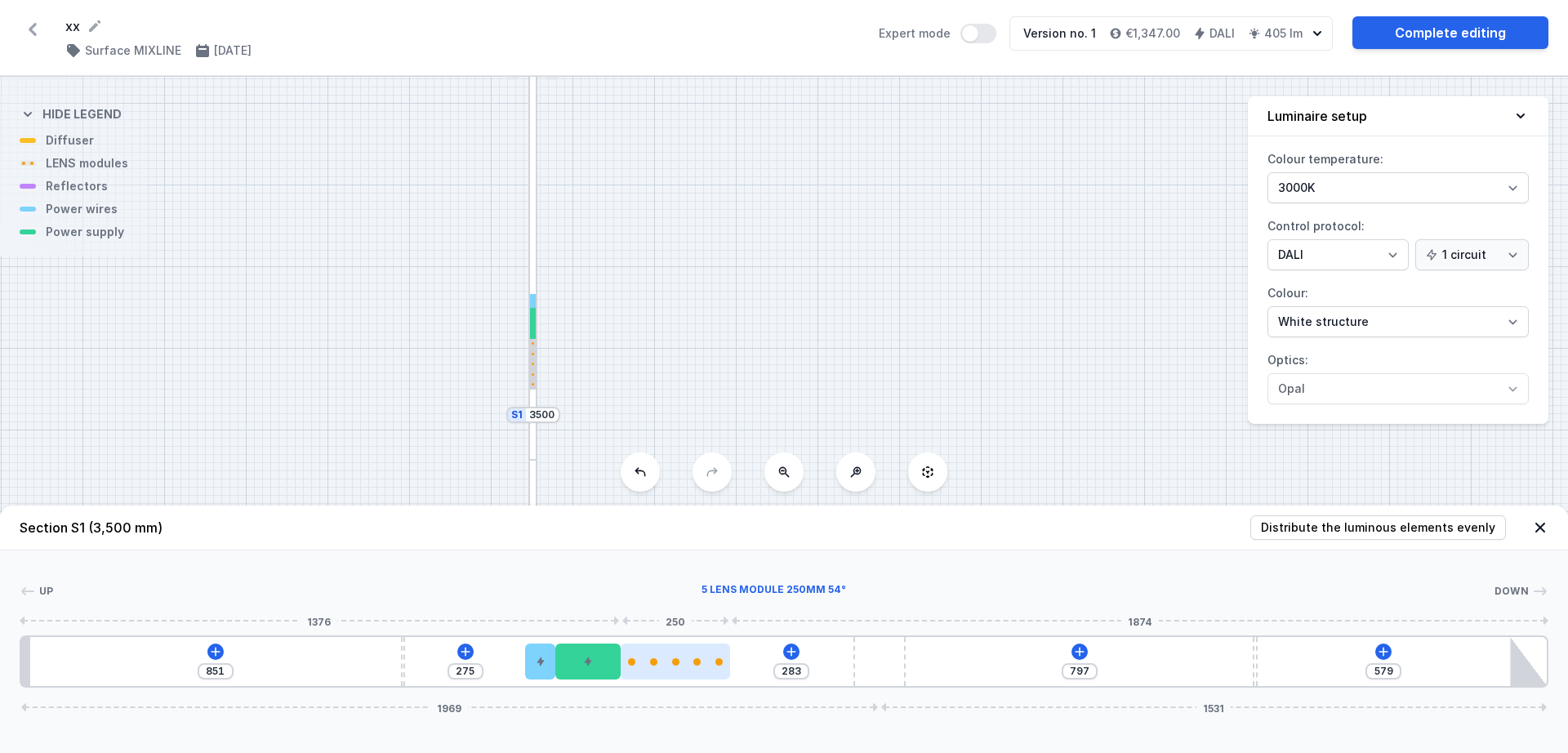
click at [676, 665] on div at bounding box center [675, 661] width 7 height 7
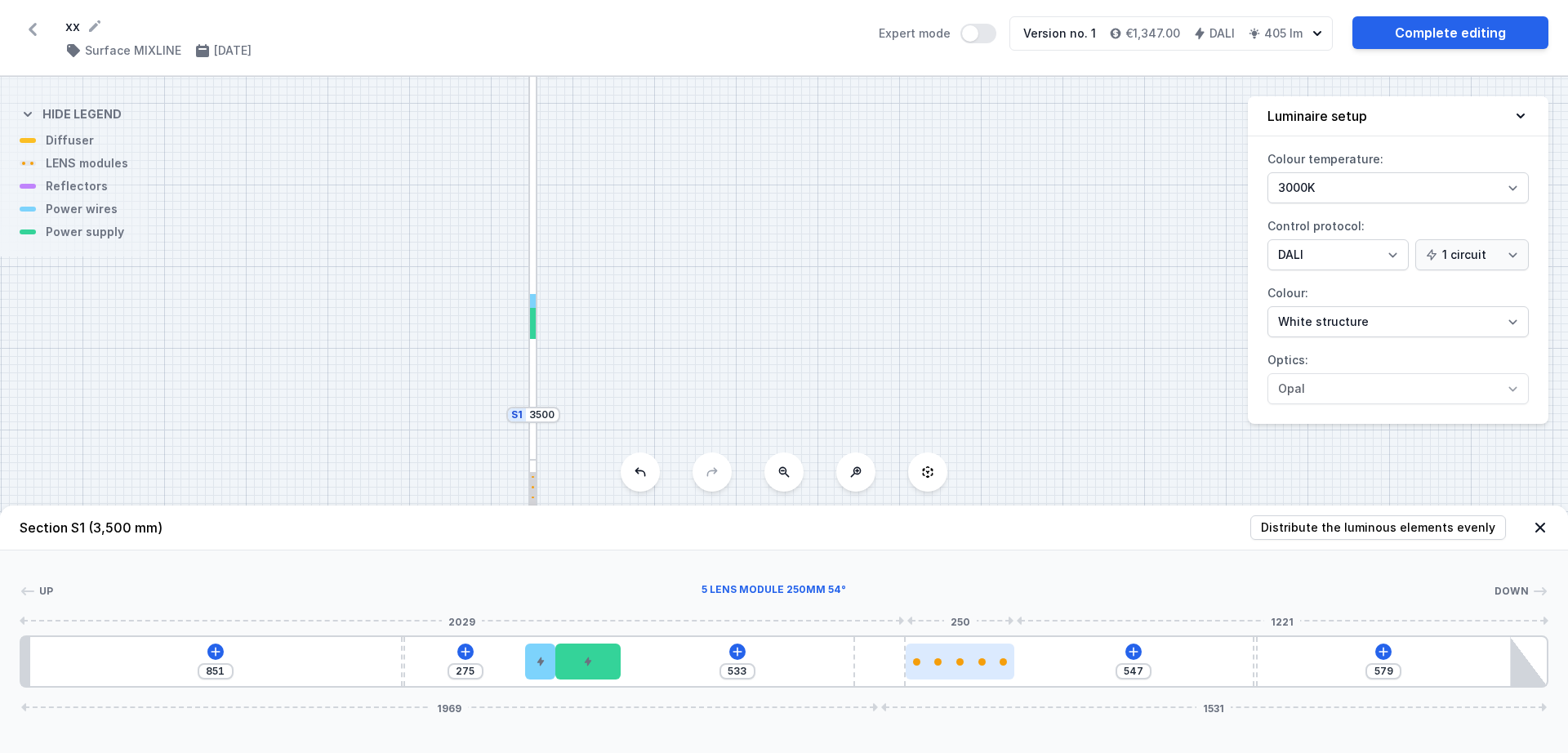
drag, startPoint x: 679, startPoint y: 669, endPoint x: 1000, endPoint y: 661, distance: 321.1
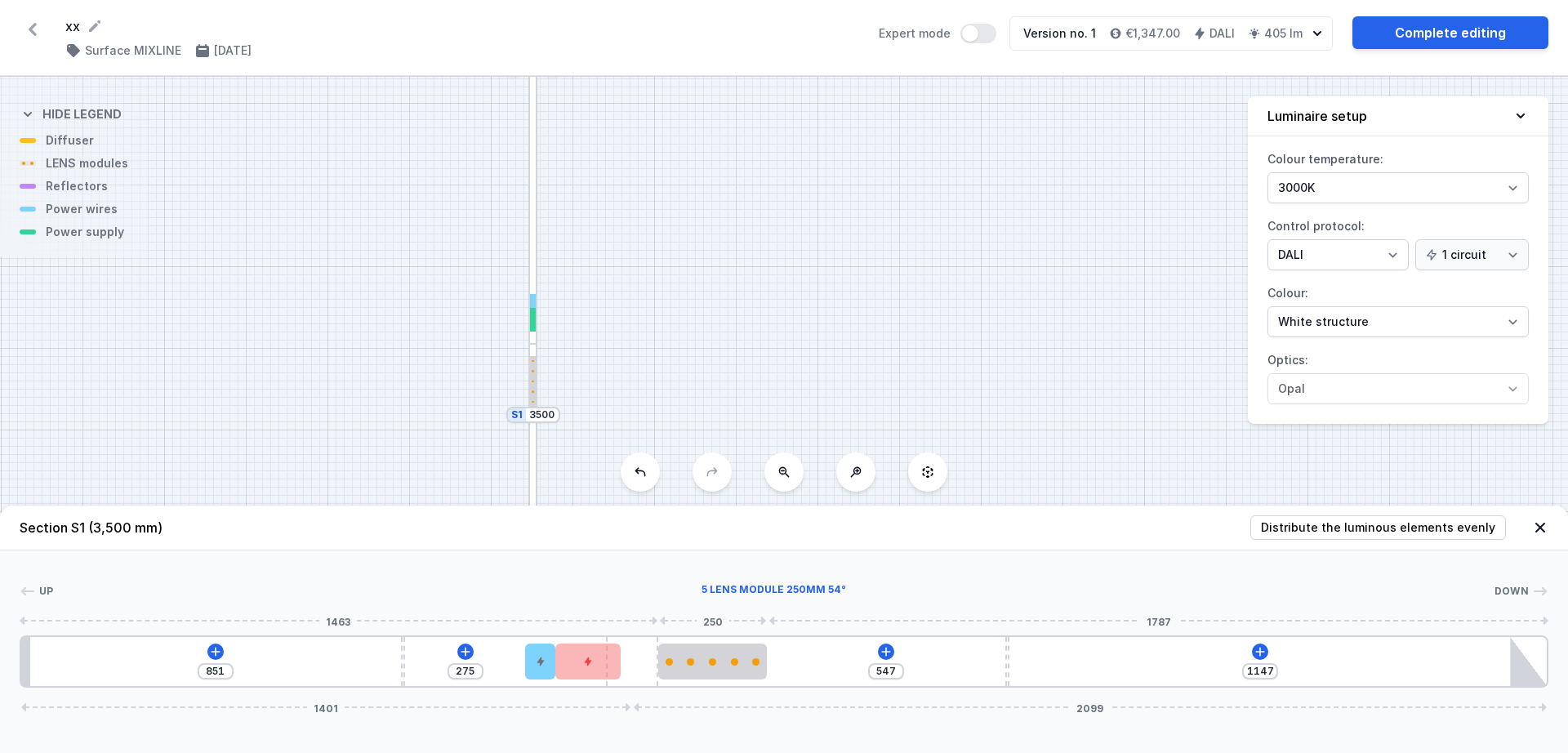
drag, startPoint x: 887, startPoint y: 657, endPoint x: 676, endPoint y: 683, distance: 212.6
click at [676, 683] on div "851 275 547 1147 1401 2099" at bounding box center [784, 661] width 1529 height 53
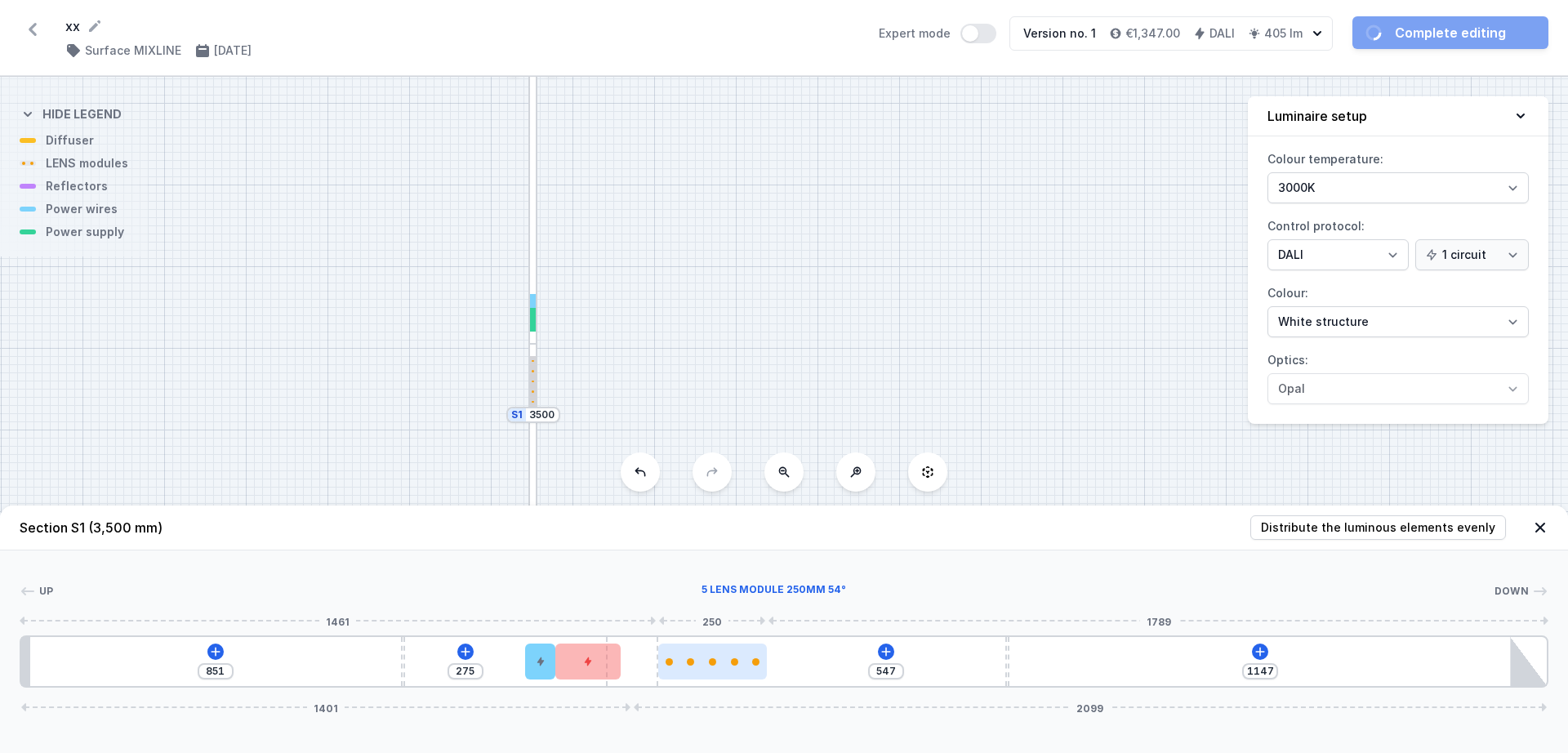
click at [689, 669] on div at bounding box center [712, 661] width 108 height 36
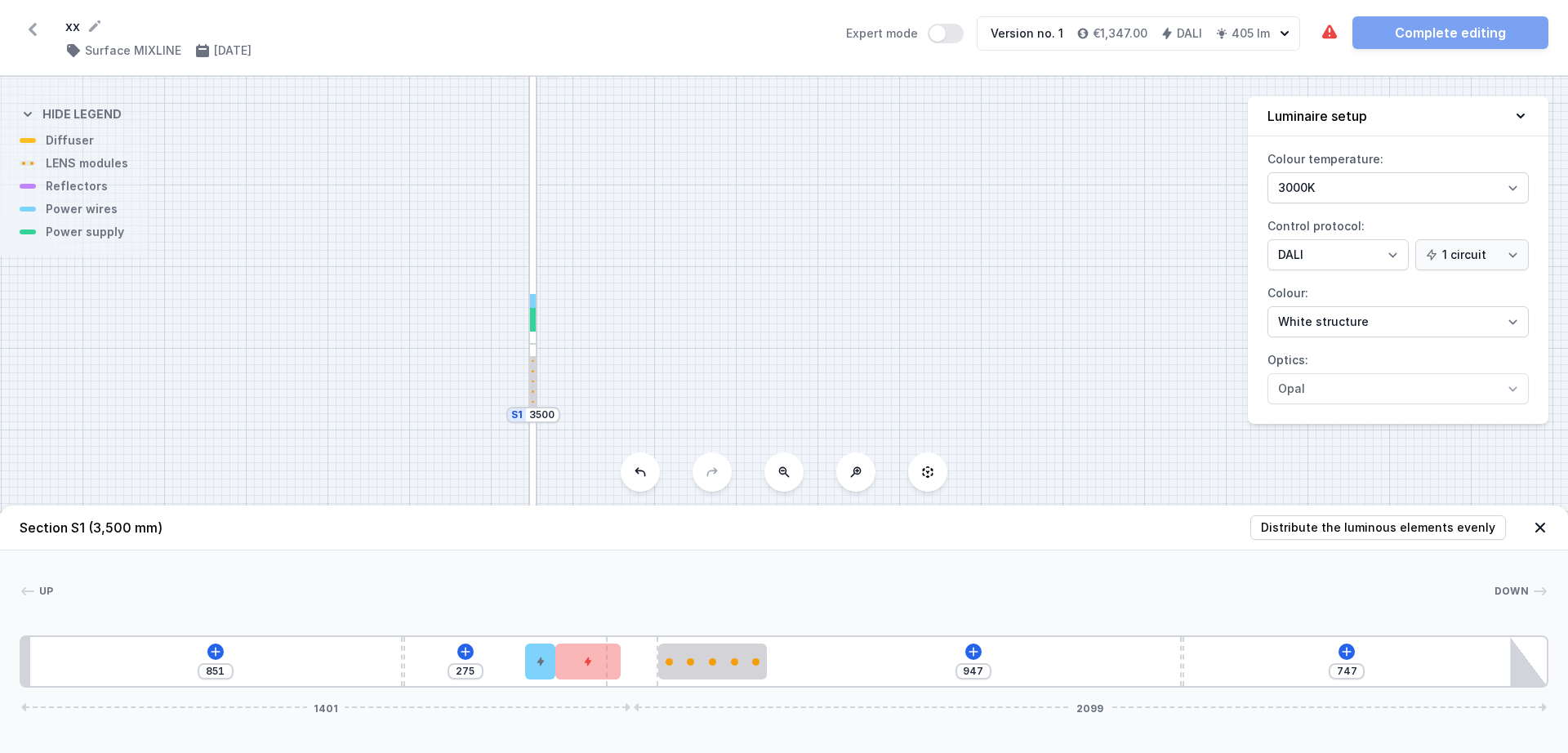
drag, startPoint x: 1008, startPoint y: 658, endPoint x: 1202, endPoint y: 677, distance: 194.9
click at [1202, 677] on div "851 275 947 747 1401 2099" at bounding box center [784, 661] width 1529 height 53
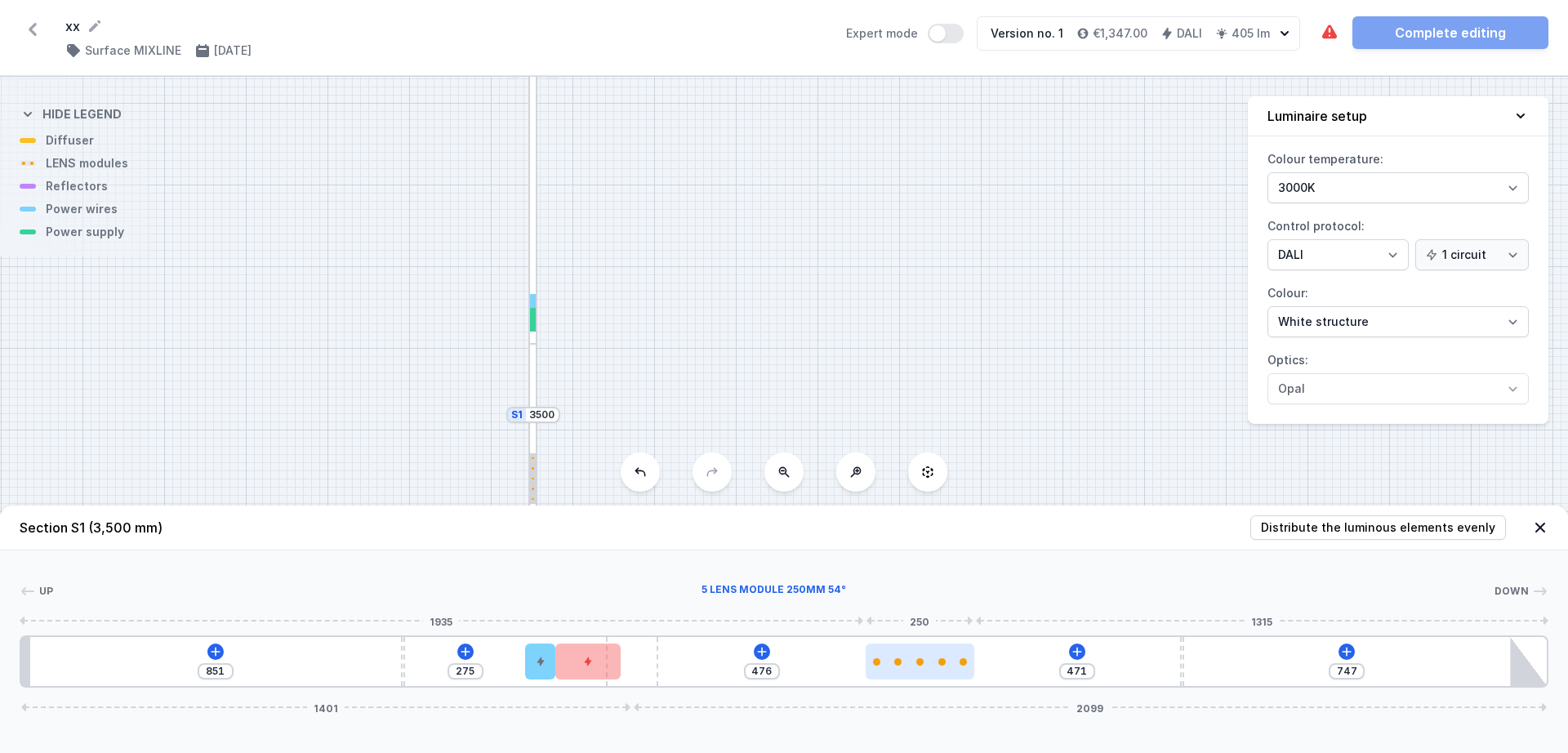
drag, startPoint x: 718, startPoint y: 668, endPoint x: 936, endPoint y: 675, distance: 218.1
click at [936, 675] on div at bounding box center [920, 661] width 108 height 36
click at [901, 665] on div at bounding box center [920, 661] width 108 height 7
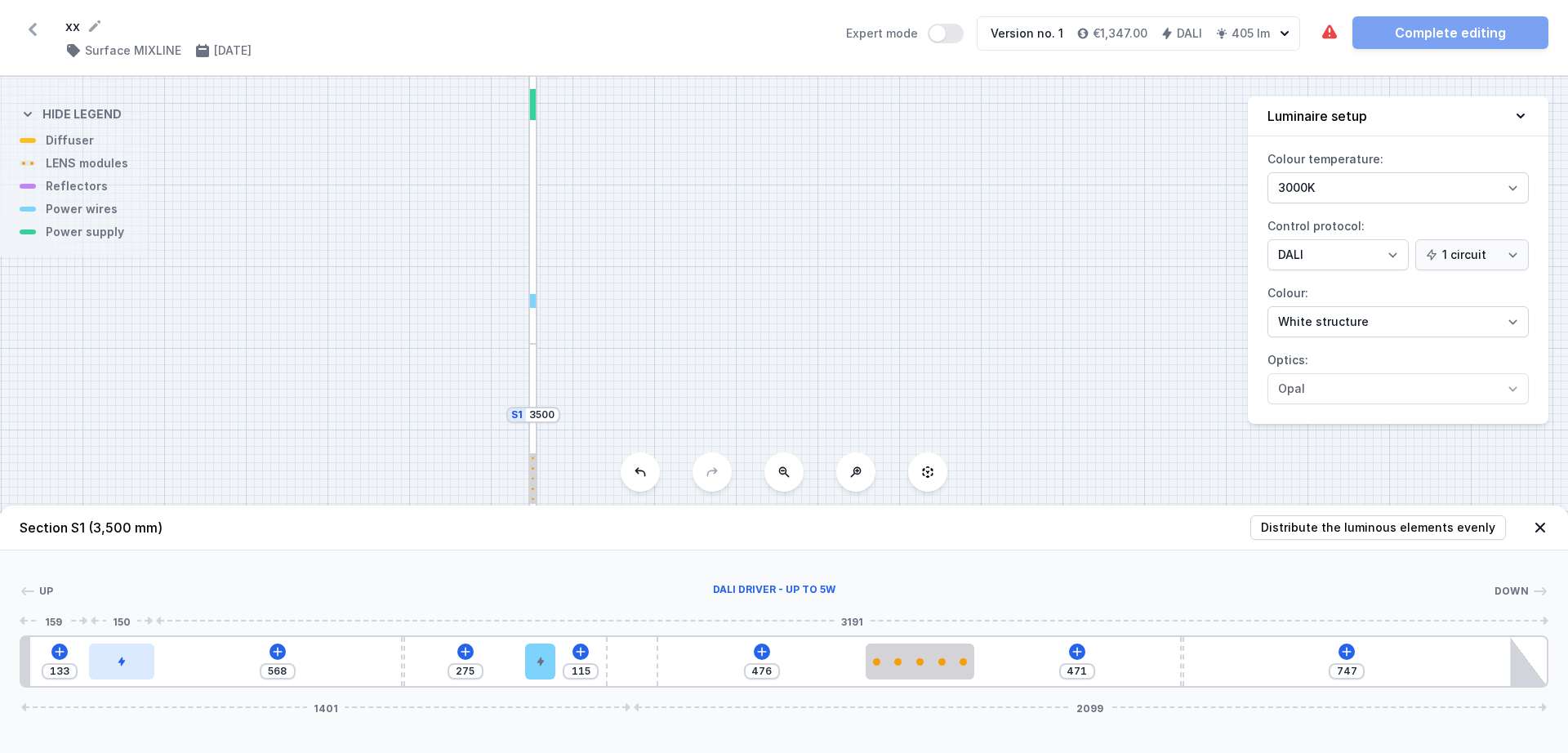
drag, startPoint x: 588, startPoint y: 666, endPoint x: 123, endPoint y: 662, distance: 465.0
click at [123, 662] on div at bounding box center [122, 661] width 66 height 36
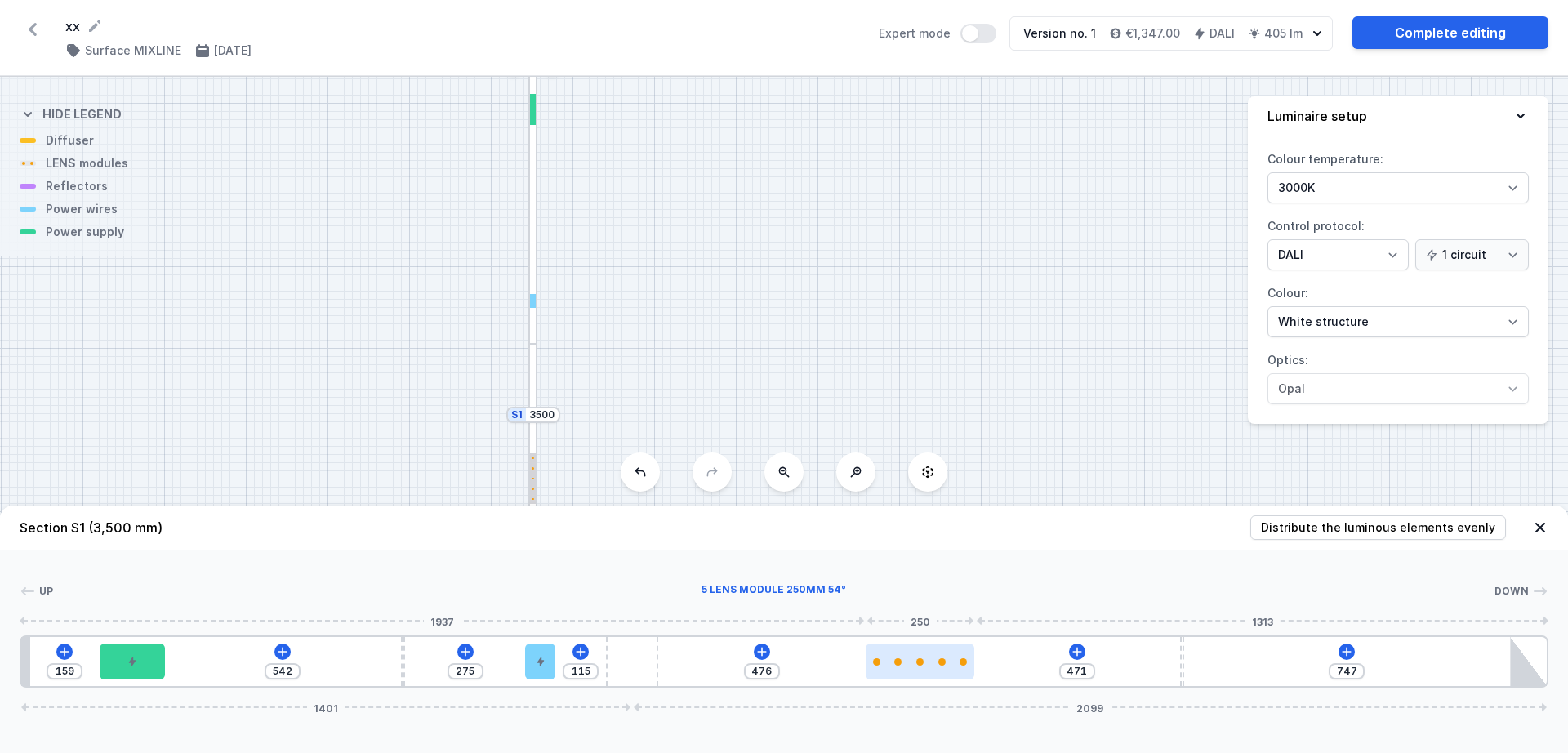
click at [913, 667] on div at bounding box center [920, 661] width 108 height 36
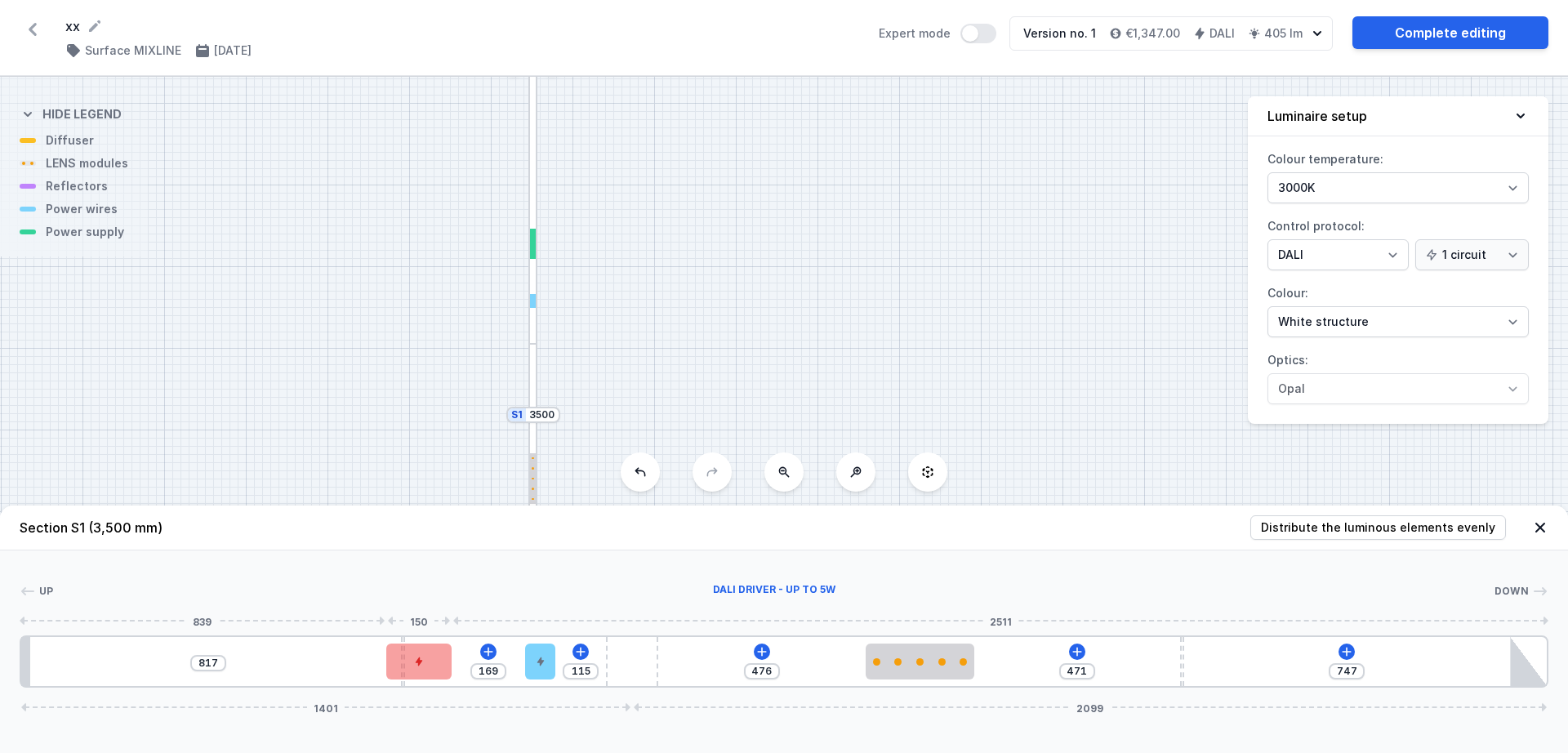
drag, startPoint x: 139, startPoint y: 653, endPoint x: 424, endPoint y: 674, distance: 285.8
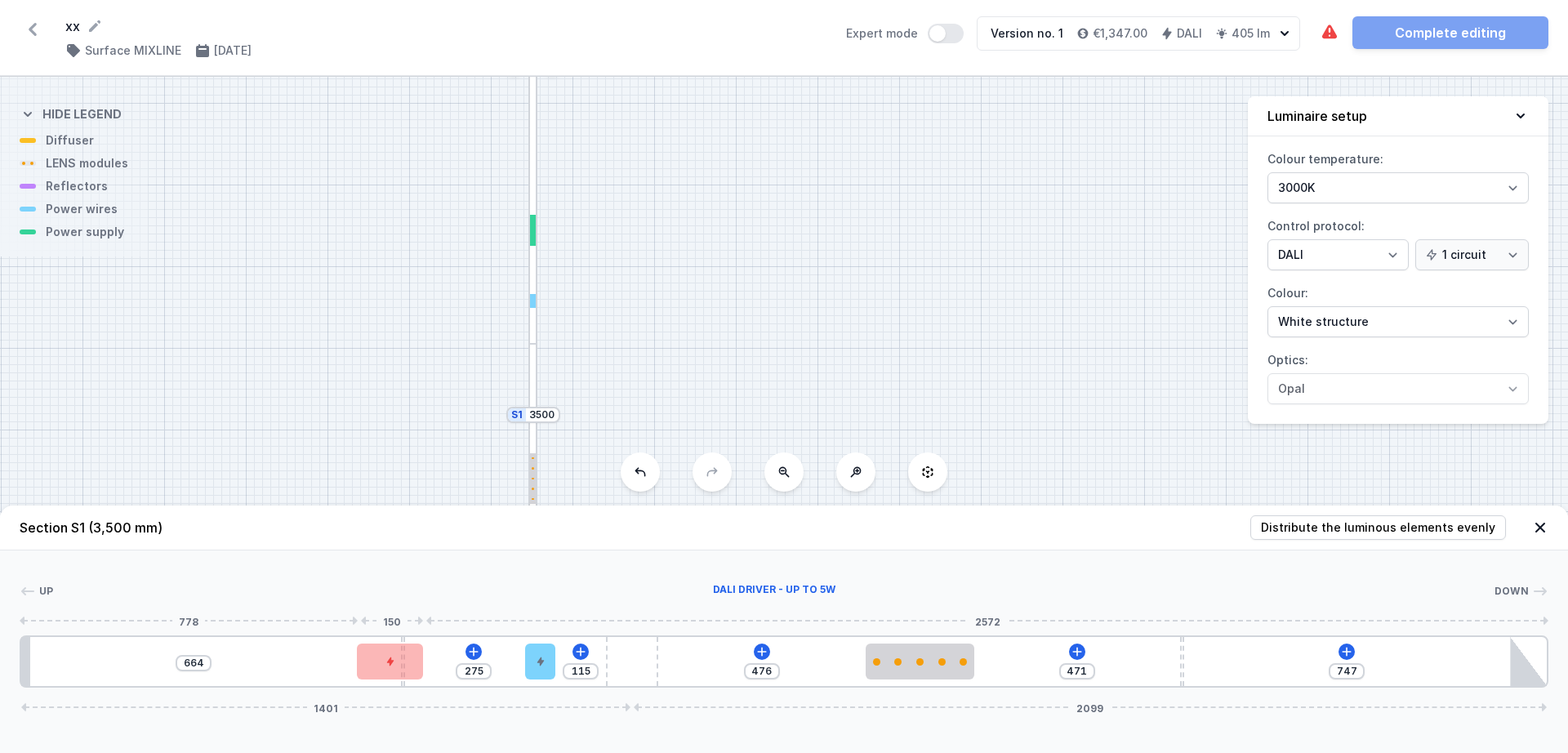
drag, startPoint x: 429, startPoint y: 663, endPoint x: 359, endPoint y: 680, distance: 72.0
click at [359, 680] on div "664 275 115 476 471 747 1401 2099" at bounding box center [784, 661] width 1529 height 53
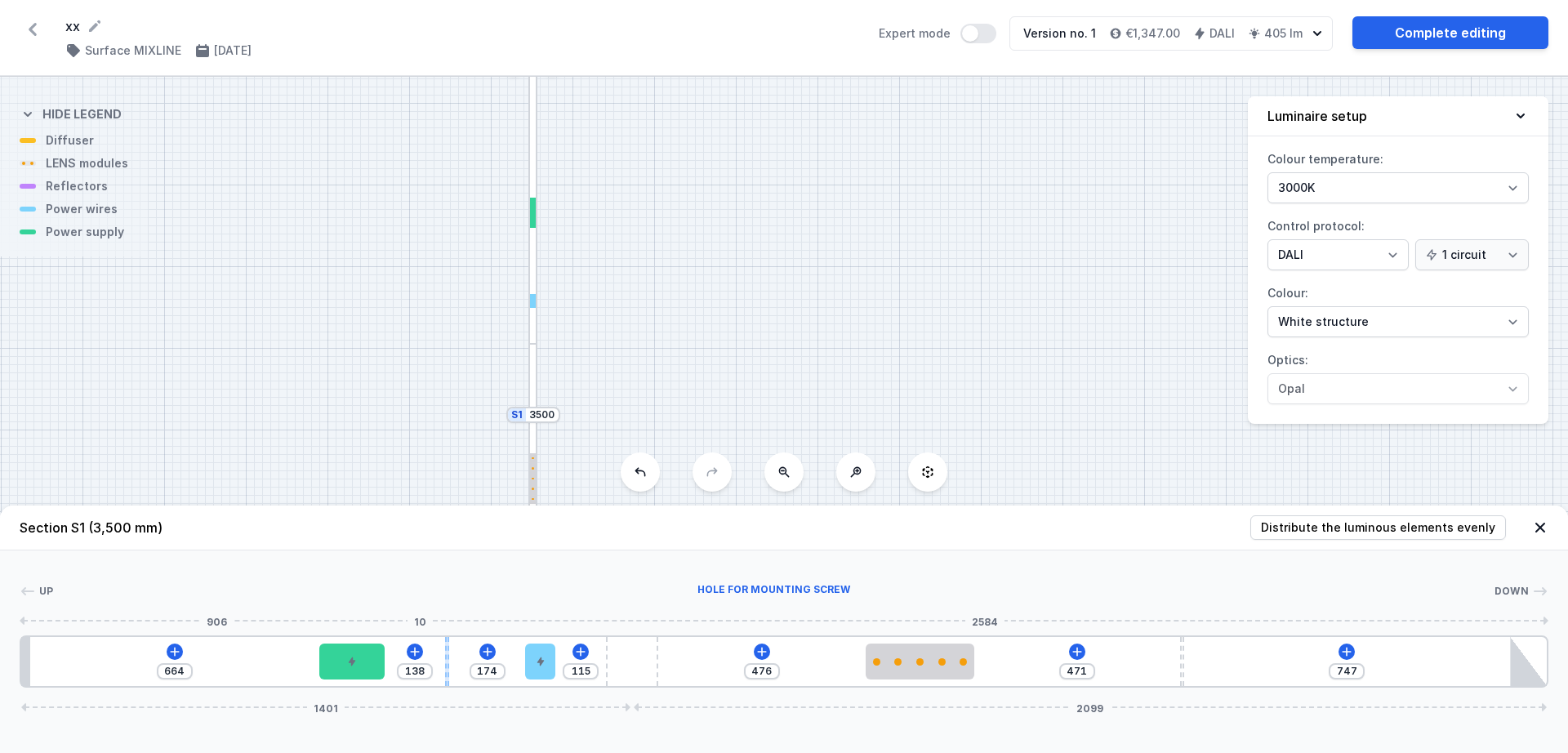
drag, startPoint x: 405, startPoint y: 654, endPoint x: 446, endPoint y: 650, distance: 41.2
click at [446, 650] on div at bounding box center [447, 661] width 4 height 49
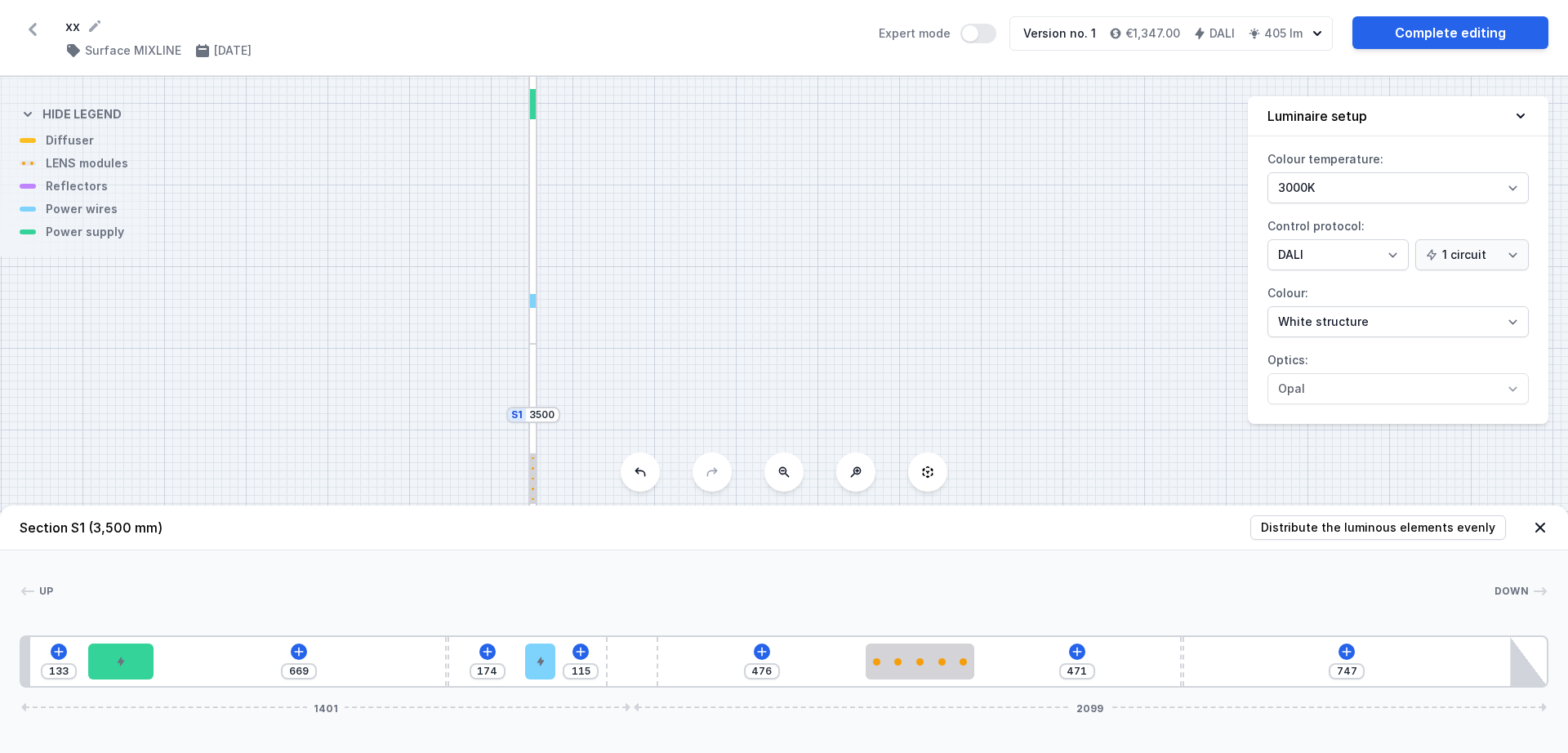
drag, startPoint x: 355, startPoint y: 658, endPoint x: 115, endPoint y: 685, distance: 241.5
click at [115, 685] on div "133 669 174 115 476 471 747 1401 2099" at bounding box center [784, 661] width 1529 height 53
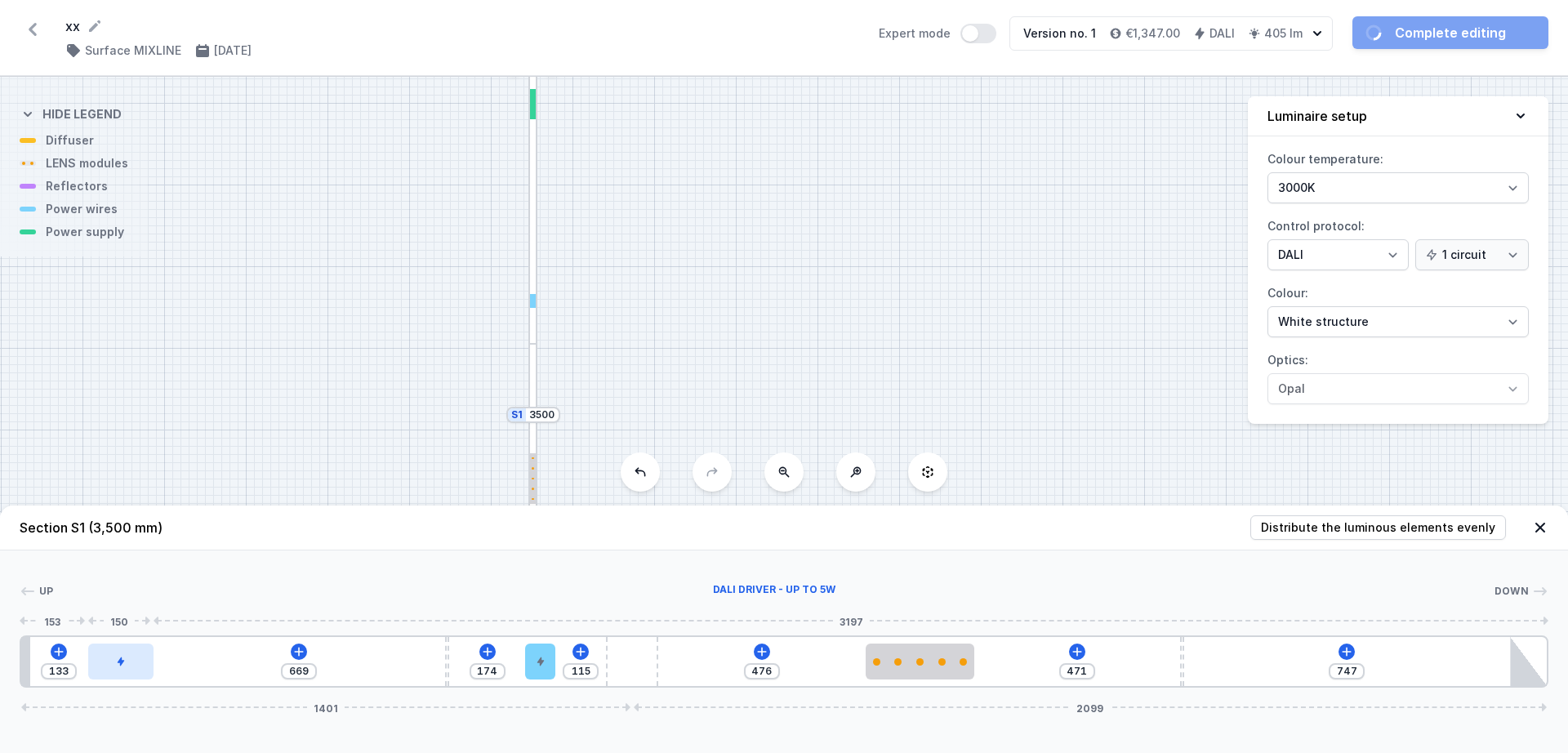
click at [103, 645] on div at bounding box center [121, 661] width 66 height 36
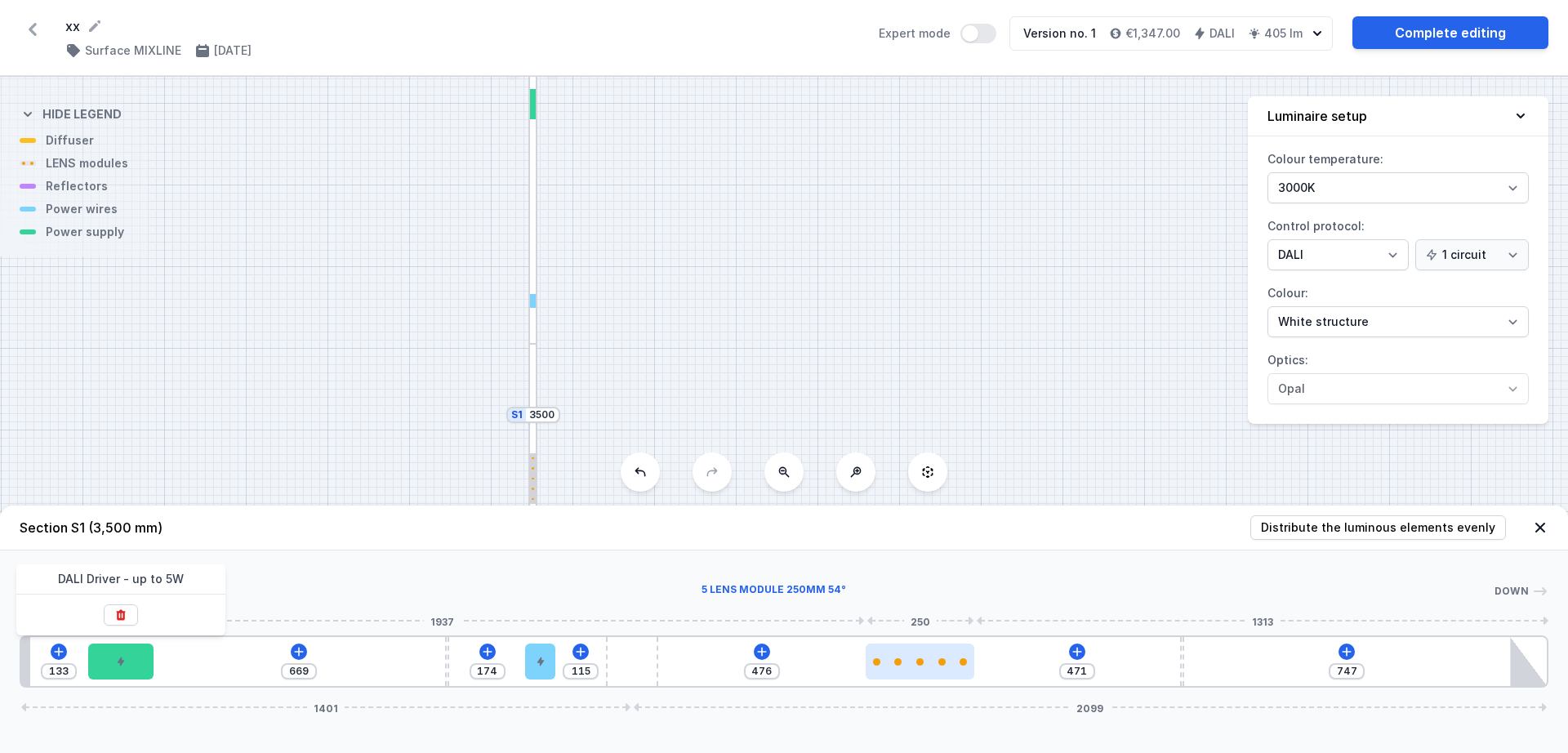
click at [876, 652] on div at bounding box center [920, 661] width 108 height 36
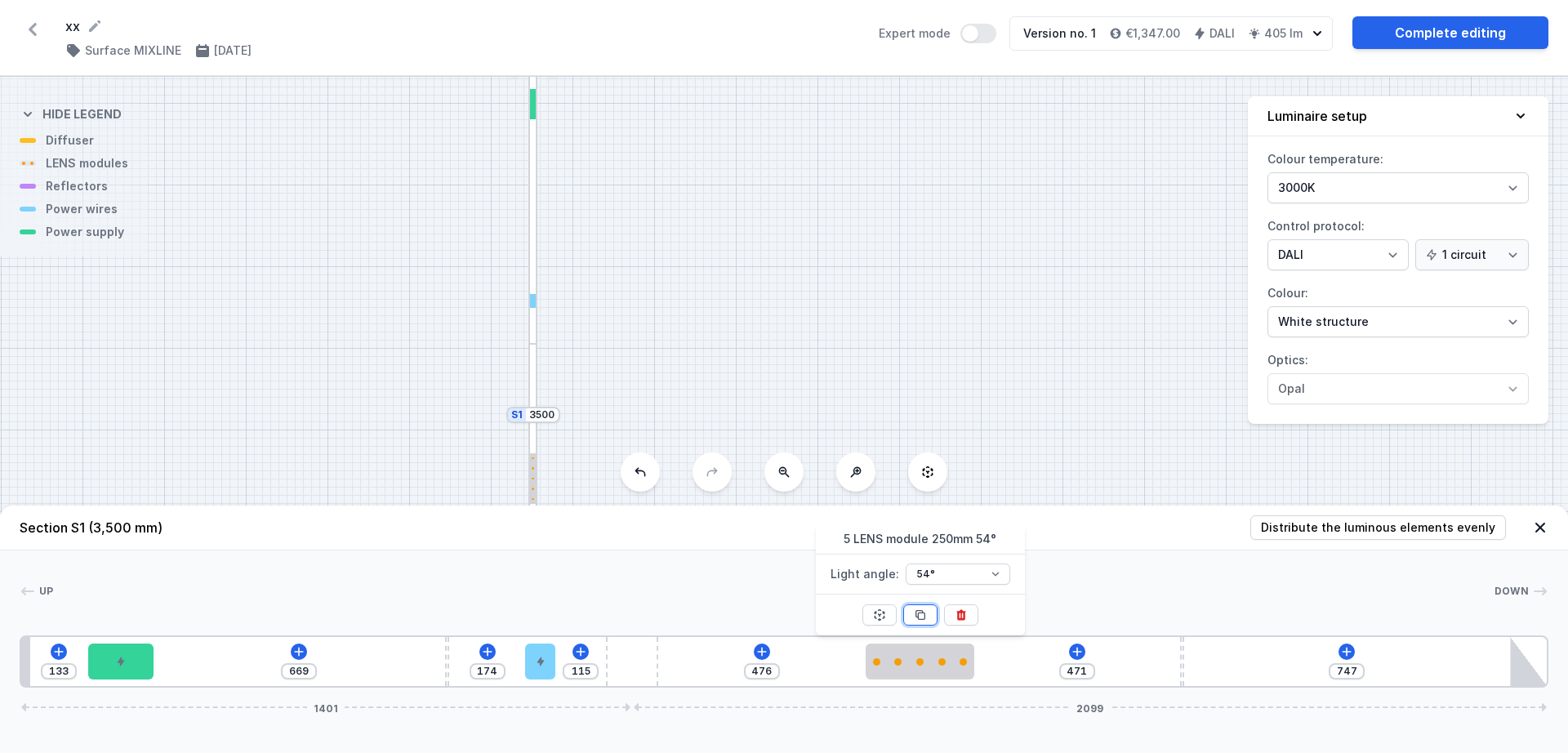
click at [922, 614] on icon at bounding box center [920, 615] width 13 height 13
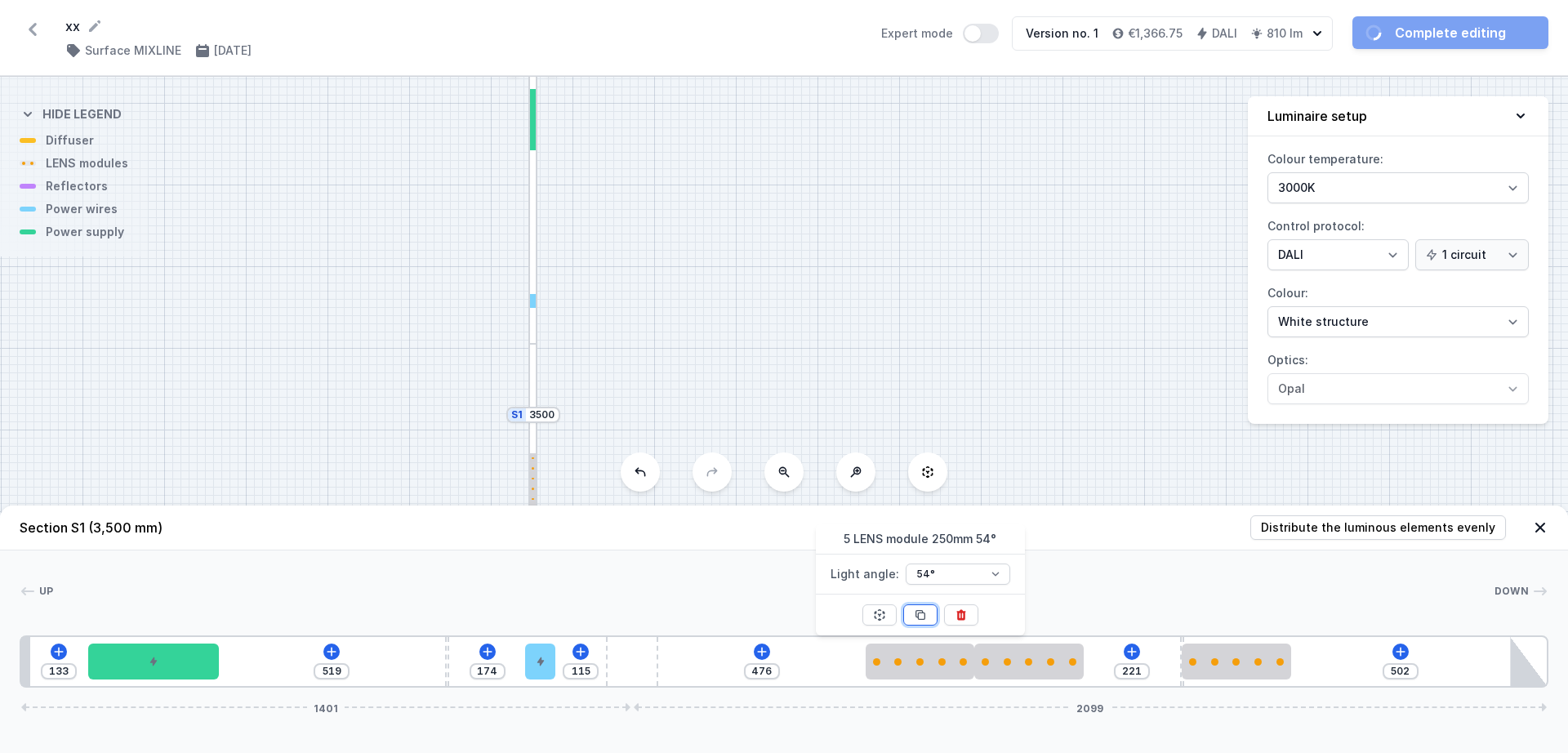
click at [922, 614] on icon at bounding box center [920, 615] width 13 height 13
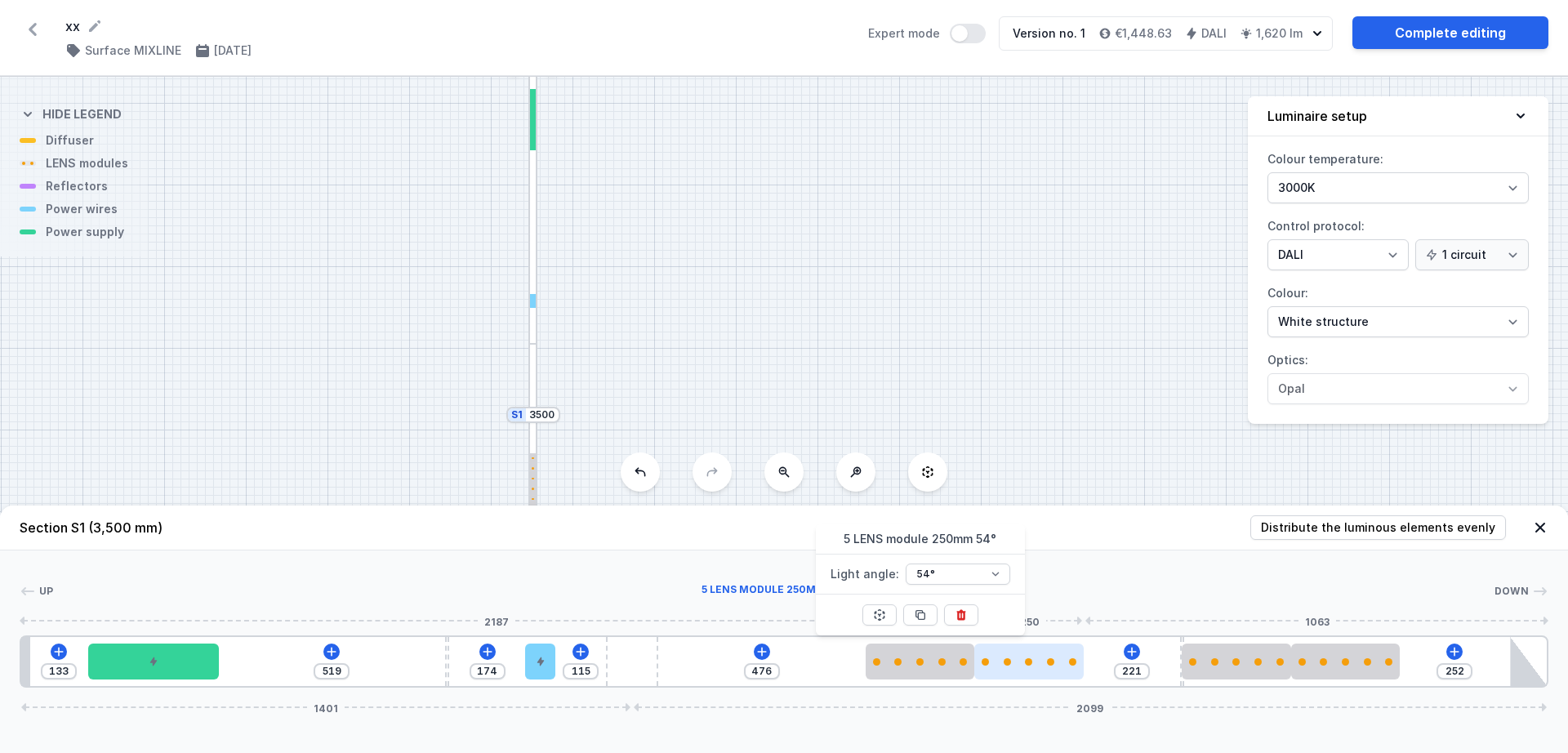
click at [1014, 664] on div at bounding box center [1028, 661] width 108 height 7
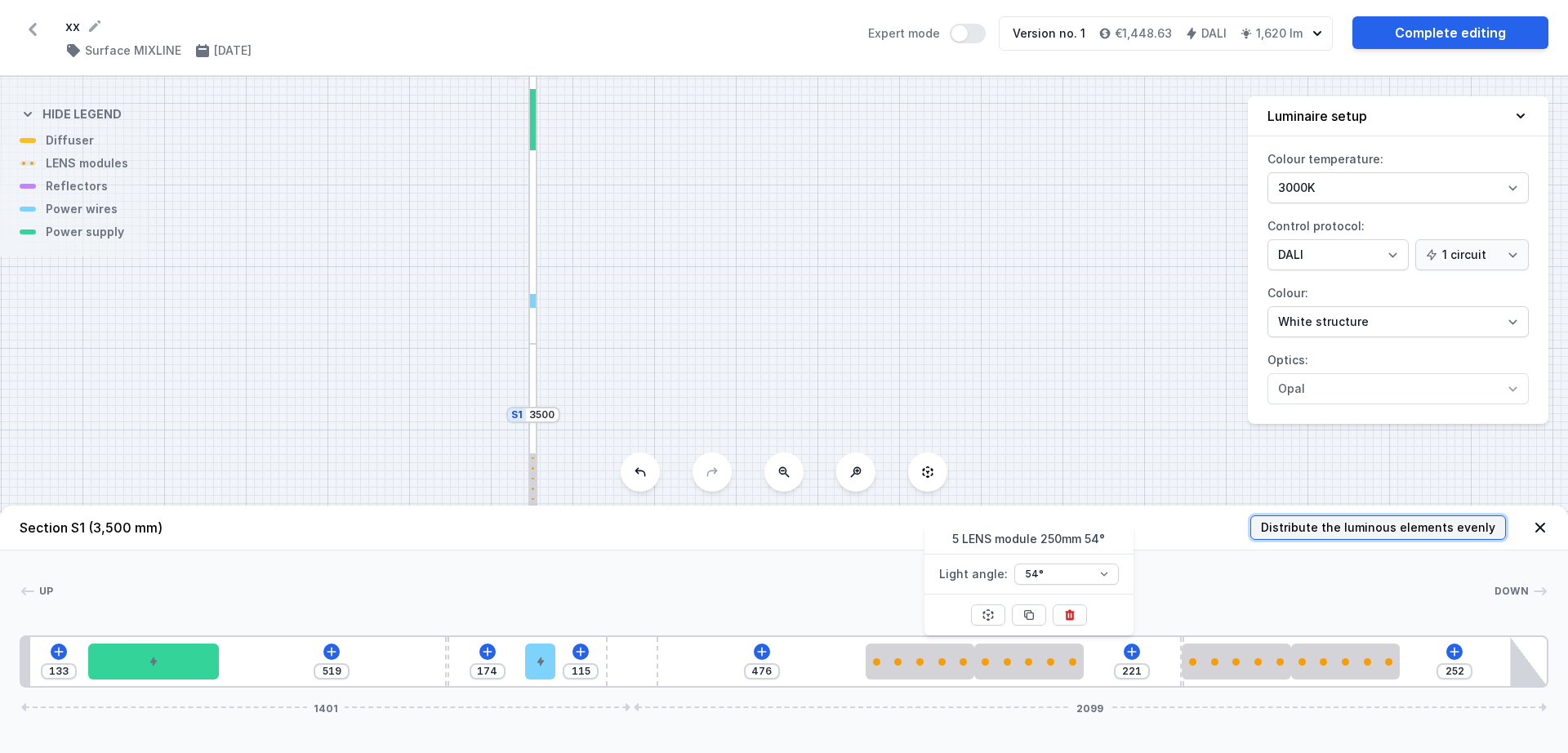
click at [1374, 521] on span "Distribute the luminous elements evenly" at bounding box center [1378, 527] width 235 height 16
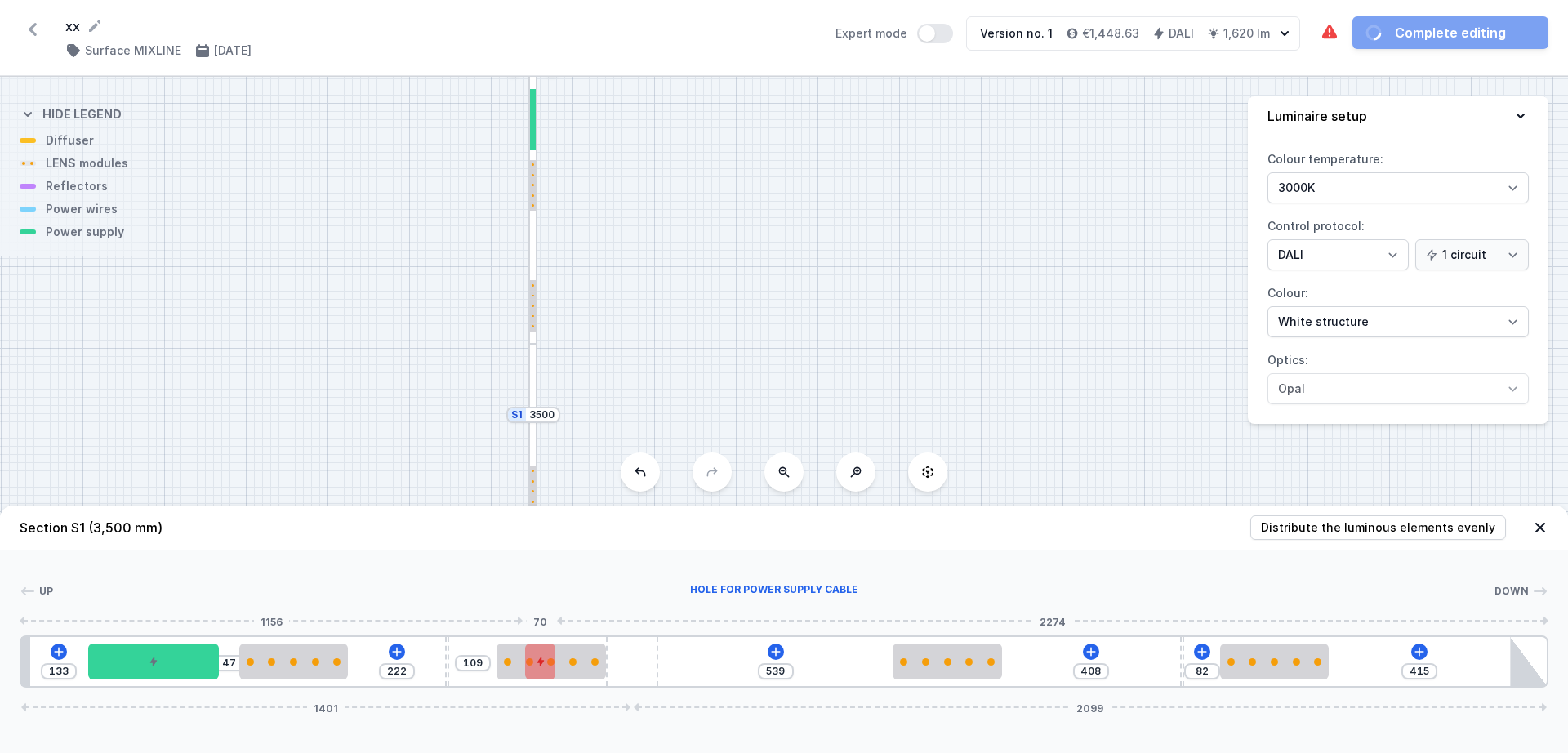
drag, startPoint x: 627, startPoint y: 668, endPoint x: 547, endPoint y: 671, distance: 80.1
click at [547, 671] on div "133 47 222 109 539 408 82 415 1401 2099" at bounding box center [784, 661] width 1529 height 53
drag, startPoint x: 534, startPoint y: 661, endPoint x: 712, endPoint y: 640, distance: 179.2
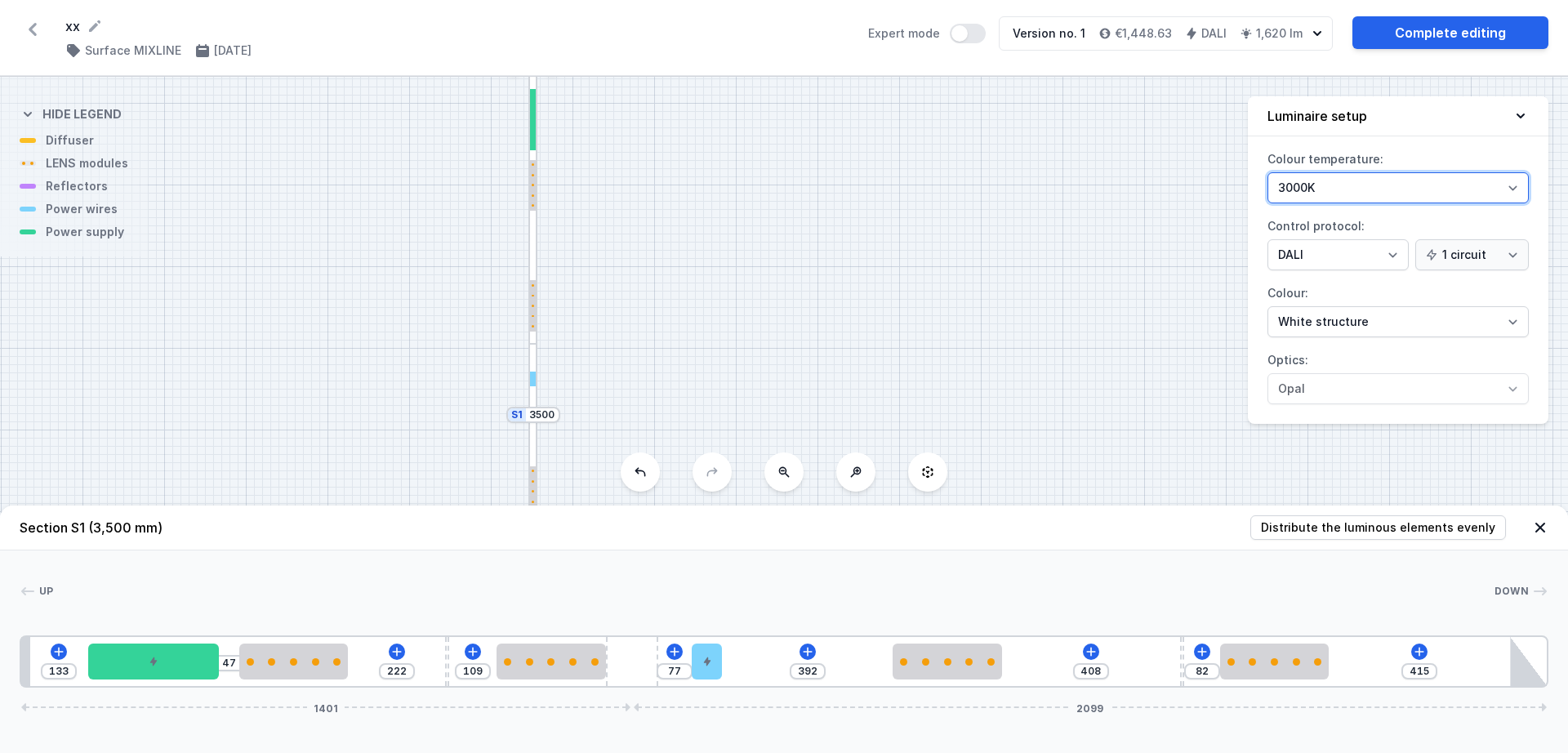
click at [1352, 192] on select "3000K 4000K 2700K" at bounding box center [1398, 187] width 261 height 31
click at [1268, 172] on select "3000K 4000K 2700K" at bounding box center [1398, 187] width 261 height 31
click at [1317, 255] on select "On/Off SwitchDIM DALI AQsmart" at bounding box center [1338, 255] width 141 height 31
click at [1484, 284] on label "Colour: White structure Black structure Gold structure Copper Gray Another colo…" at bounding box center [1398, 309] width 261 height 58
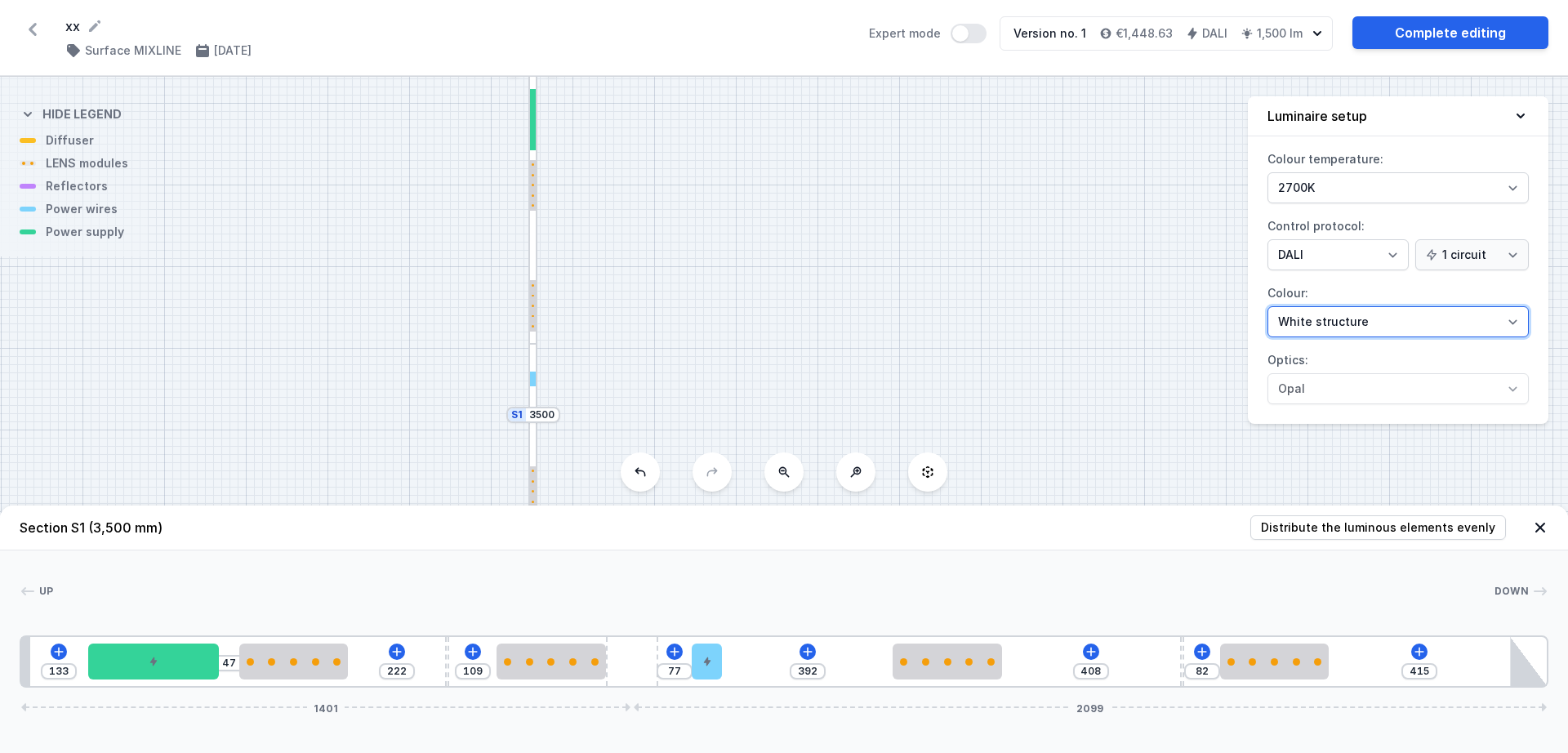
click at [1484, 306] on select "White structure Black structure Gold structure Copper Gray Another colour (from…" at bounding box center [1398, 321] width 261 height 31
click at [1458, 313] on select "White structure Black structure Gold structure Copper Gray Another colour (from…" at bounding box center [1398, 321] width 261 height 31
click at [1268, 306] on select "White structure Black structure Gold structure Copper Gray Another colour (from…" at bounding box center [1398, 321] width 261 height 31
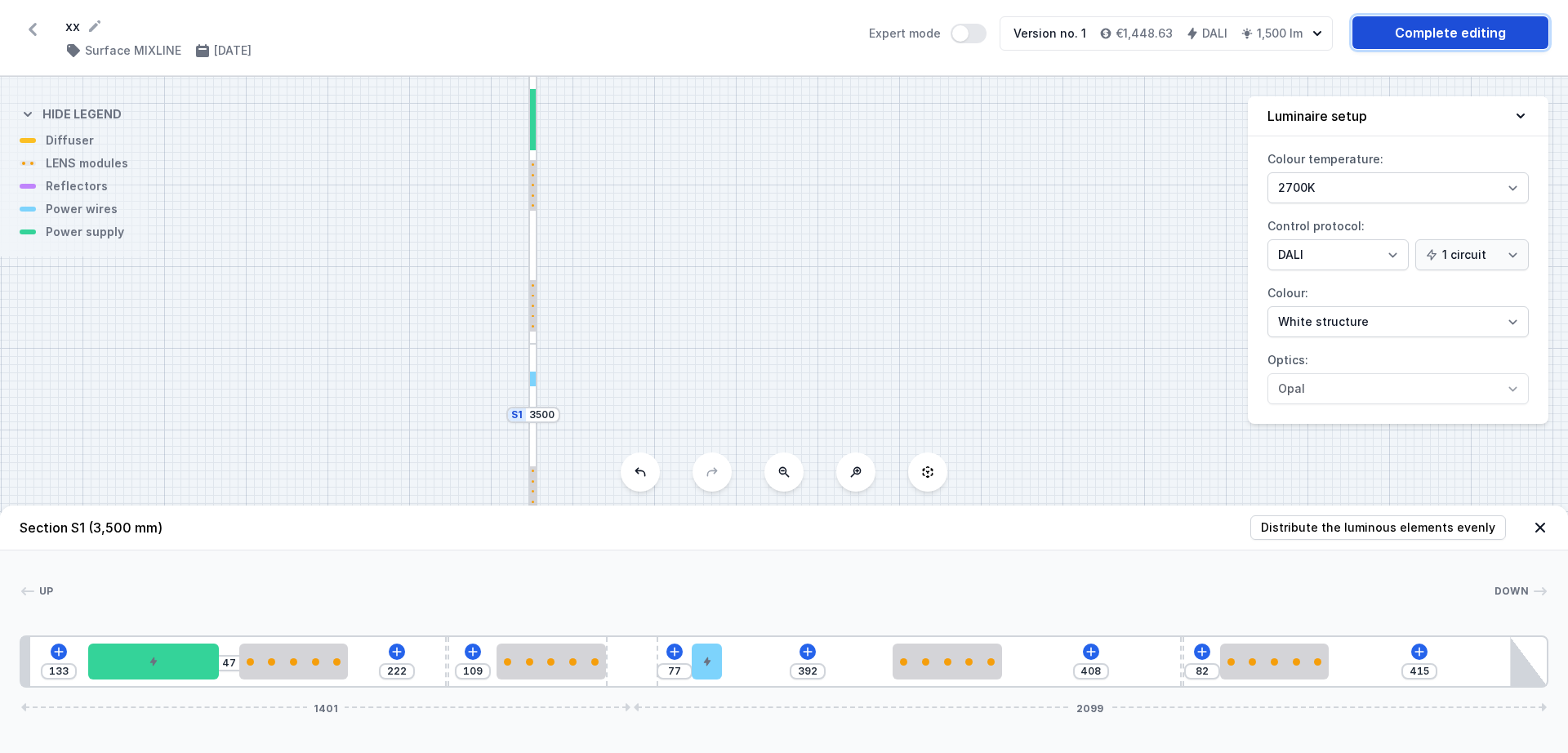
drag, startPoint x: 1393, startPoint y: 17, endPoint x: 1424, endPoint y: 25, distance: 32.0
click at [1424, 25] on link "Complete editing" at bounding box center [1450, 32] width 196 height 33
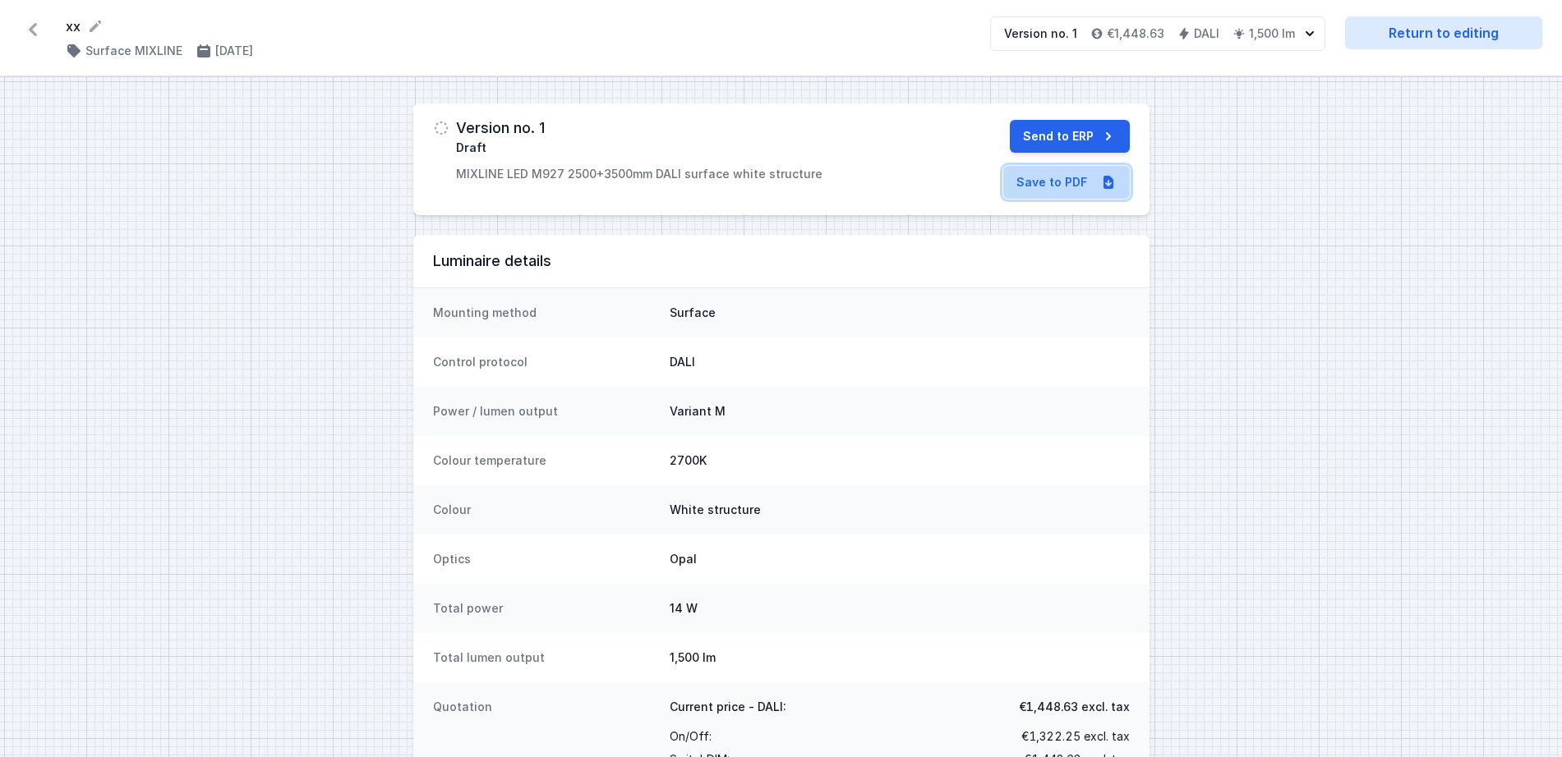
click at [1045, 172] on link "Save to PDF" at bounding box center [1066, 182] width 127 height 33
